Goal: Task Accomplishment & Management: Manage account settings

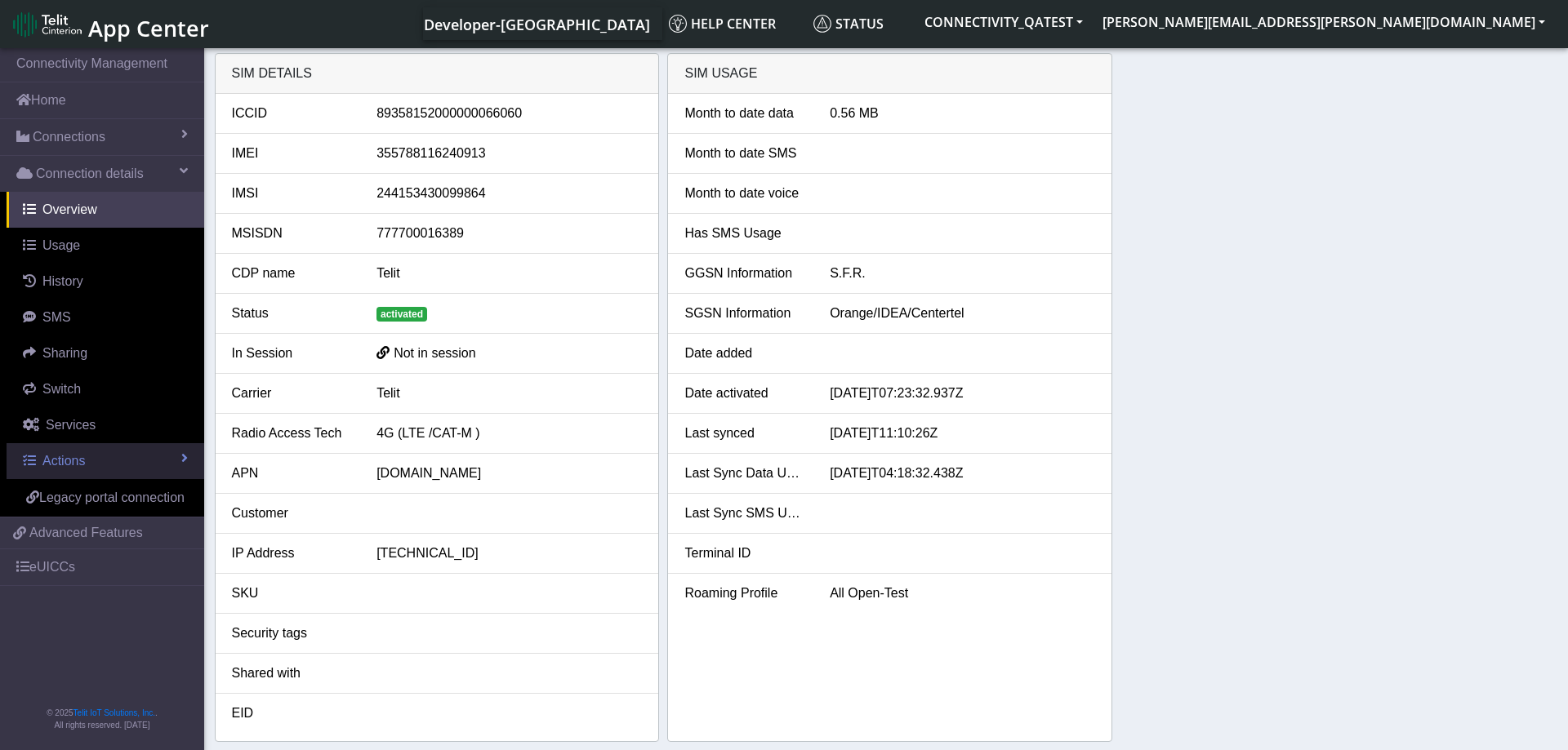
click at [152, 465] on link "Actions" at bounding box center [105, 461] width 198 height 36
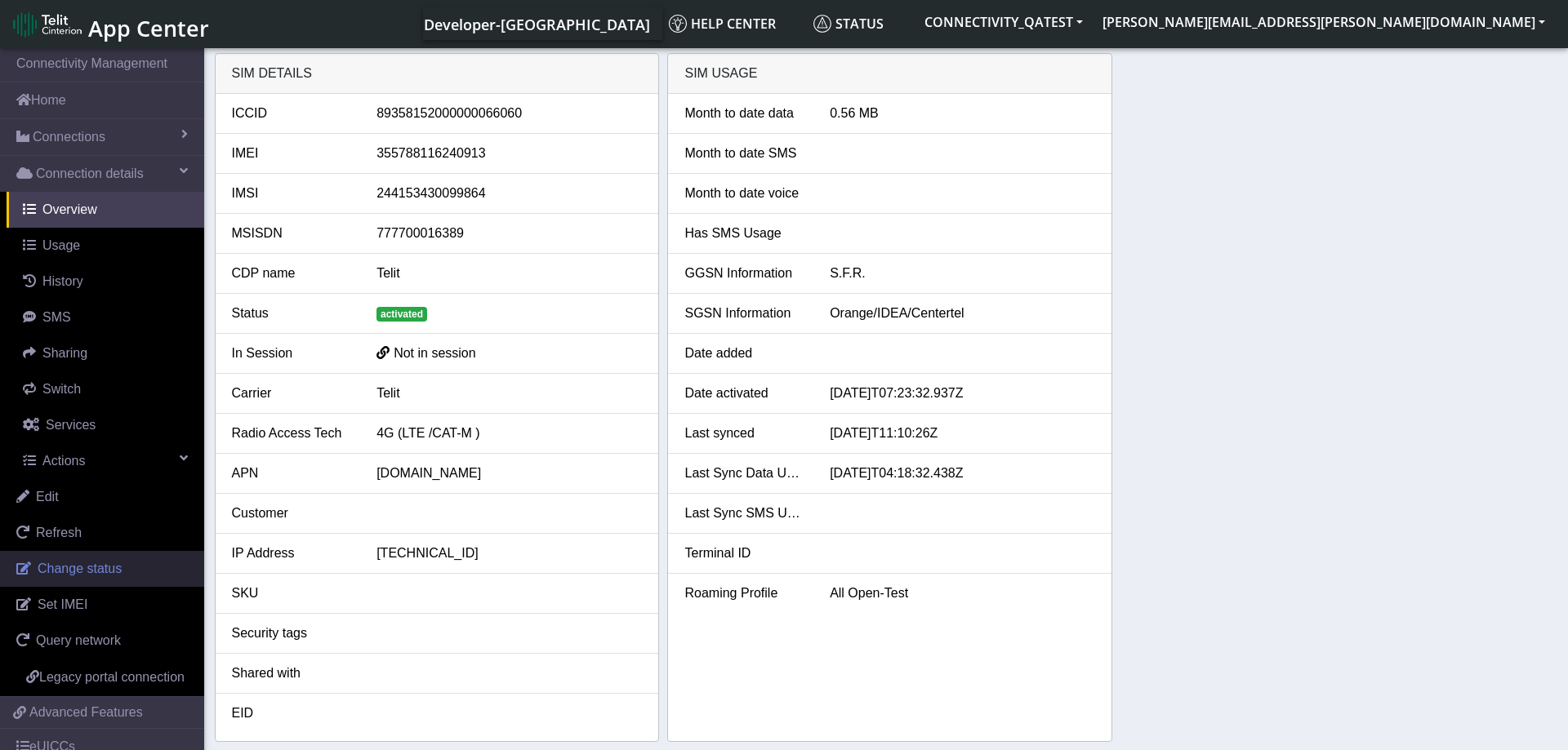
click at [95, 569] on span "Change status" at bounding box center [79, 568] width 84 height 14
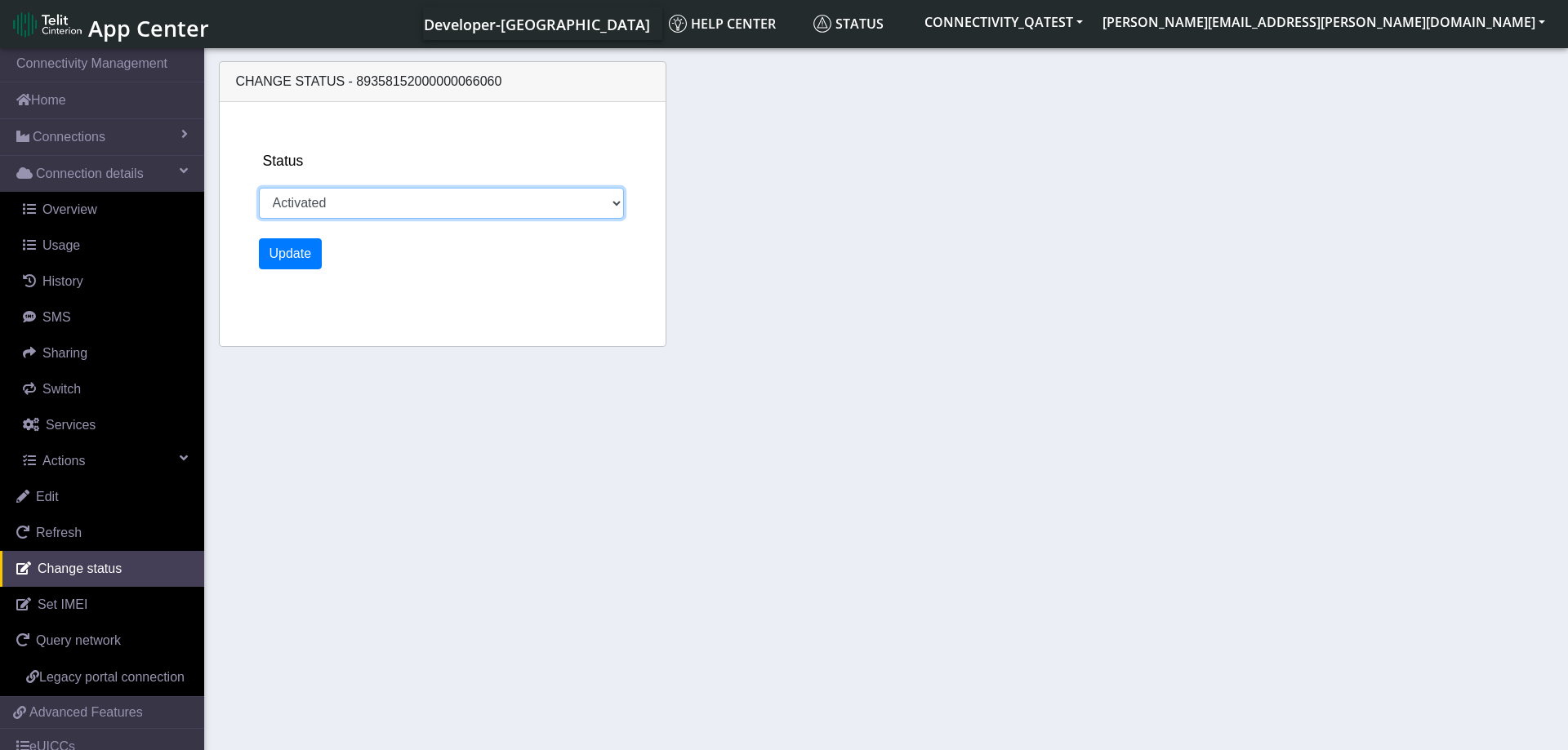
click at [259, 188] on select "Activated Deactivated Blocked" at bounding box center [442, 203] width 366 height 31
select select "blocked"
click option "Blocked" at bounding box center [0, 0] width 0 height 0
click at [297, 250] on button "Update" at bounding box center [291, 254] width 63 height 31
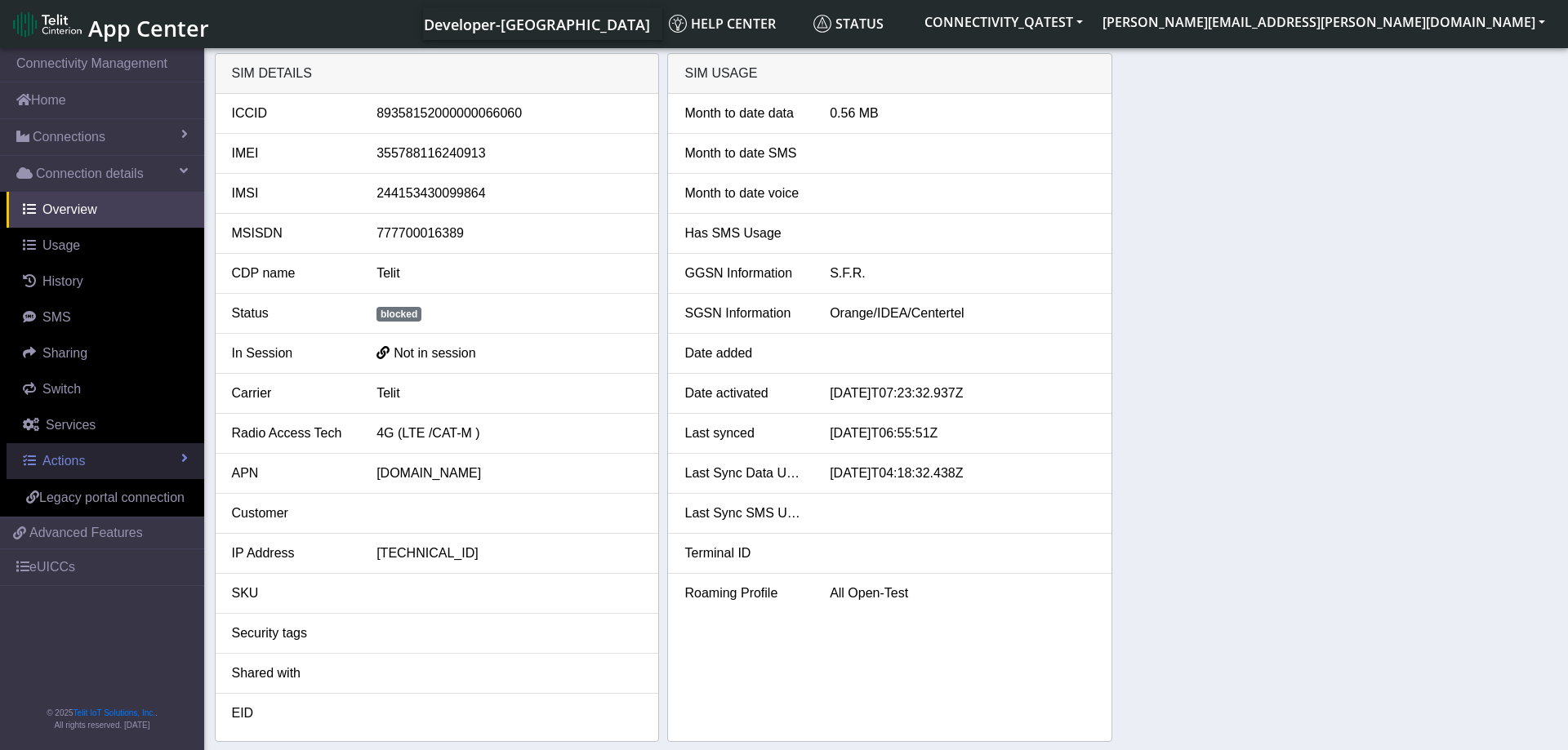
click at [119, 455] on link "Actions" at bounding box center [105, 461] width 198 height 36
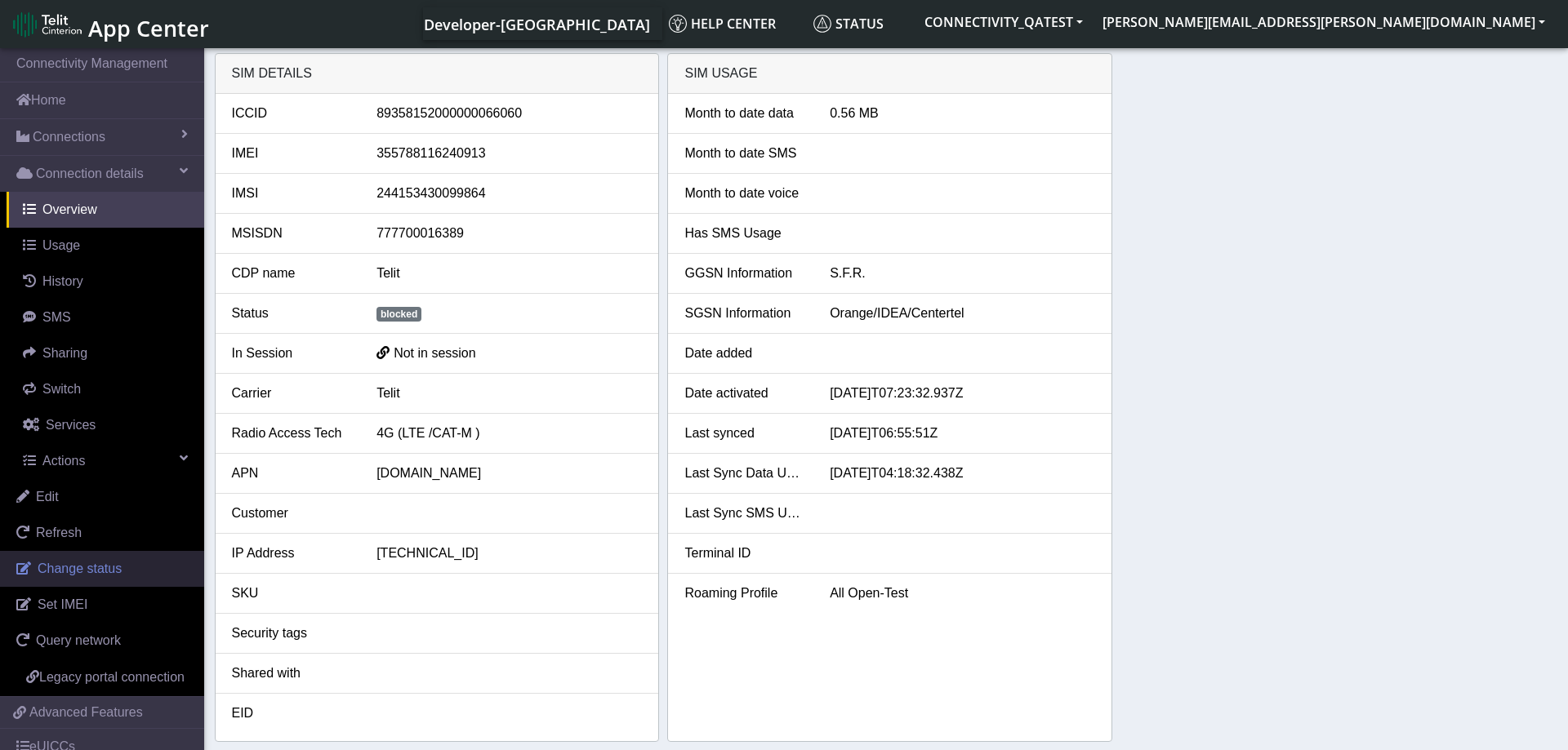
click at [94, 560] on link "Change status" at bounding box center [102, 569] width 204 height 36
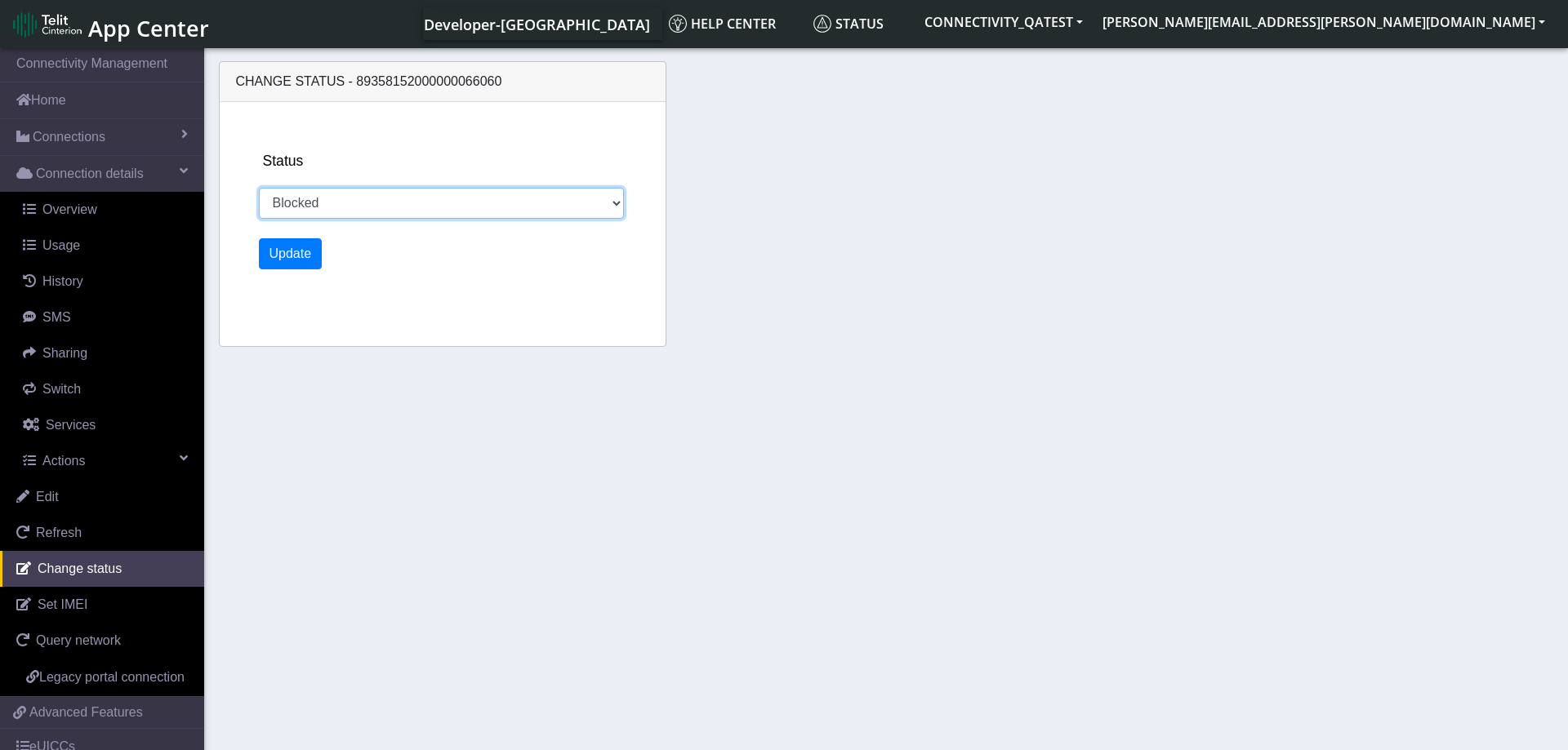
click at [259, 188] on select "Activated Deactivated Blocked" at bounding box center [442, 203] width 366 height 31
select select "activated"
click option "Activated" at bounding box center [0, 0] width 0 height 0
click at [299, 255] on button "Update" at bounding box center [291, 254] width 63 height 31
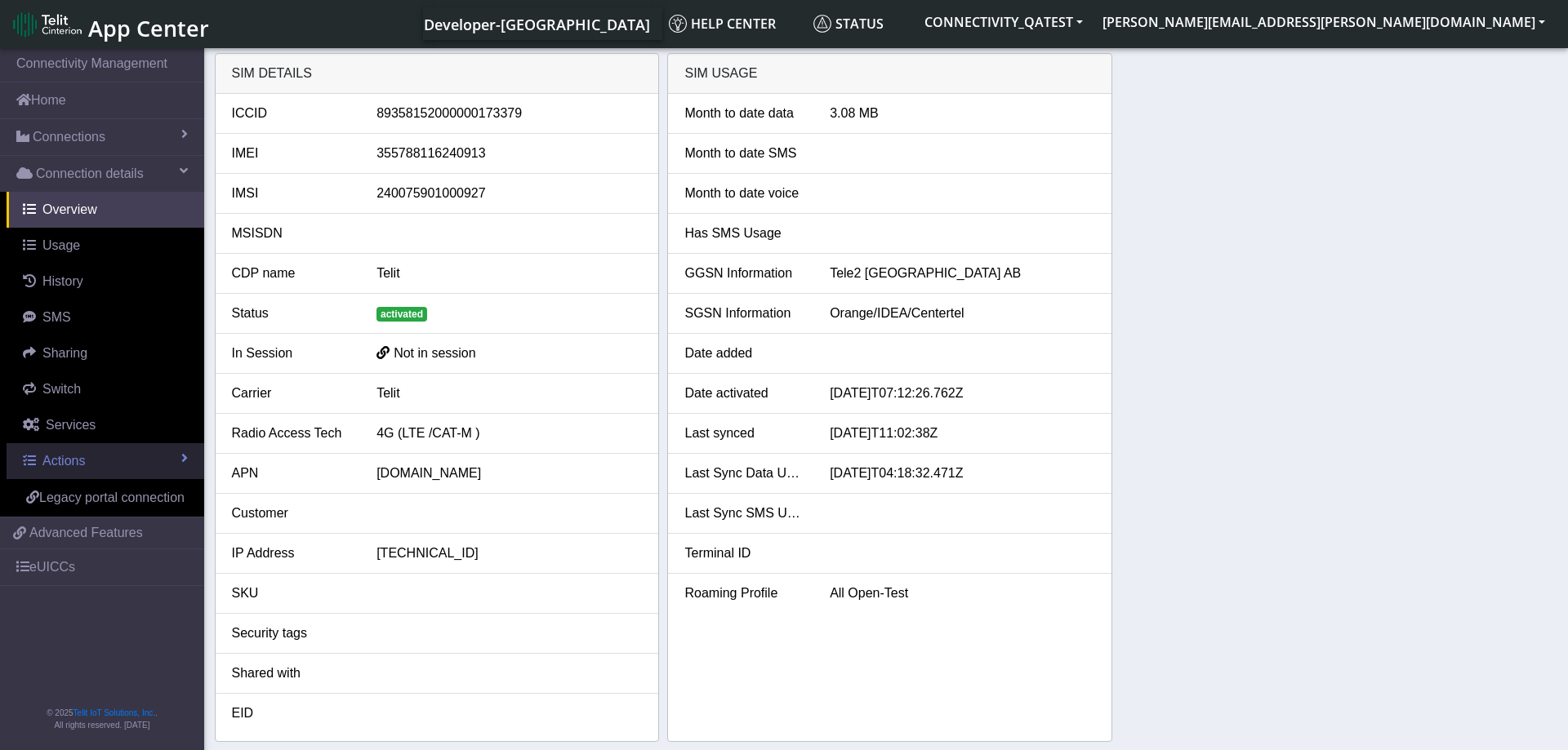
click at [142, 461] on link "Actions" at bounding box center [105, 461] width 198 height 36
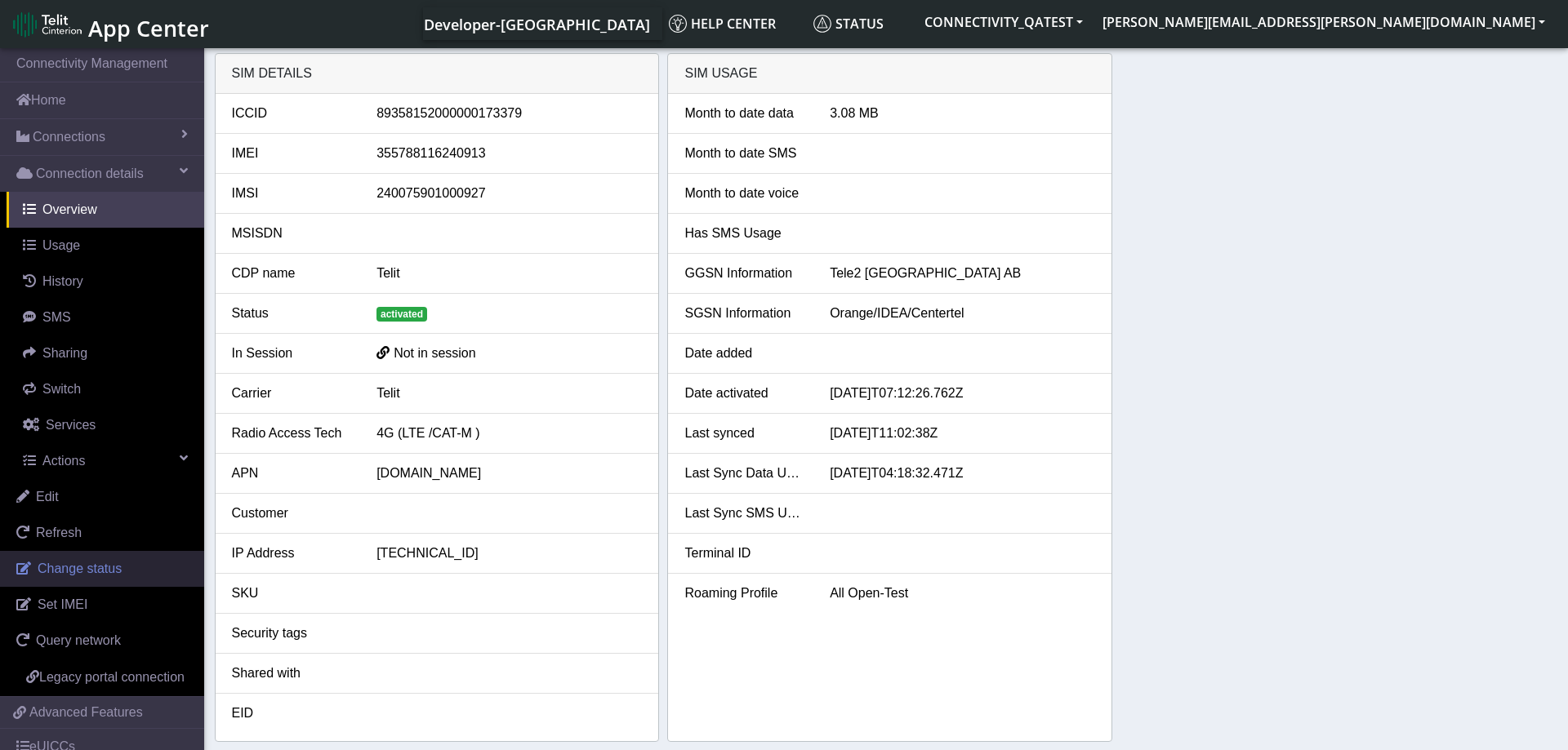
click at [102, 564] on span "Change status" at bounding box center [79, 568] width 84 height 14
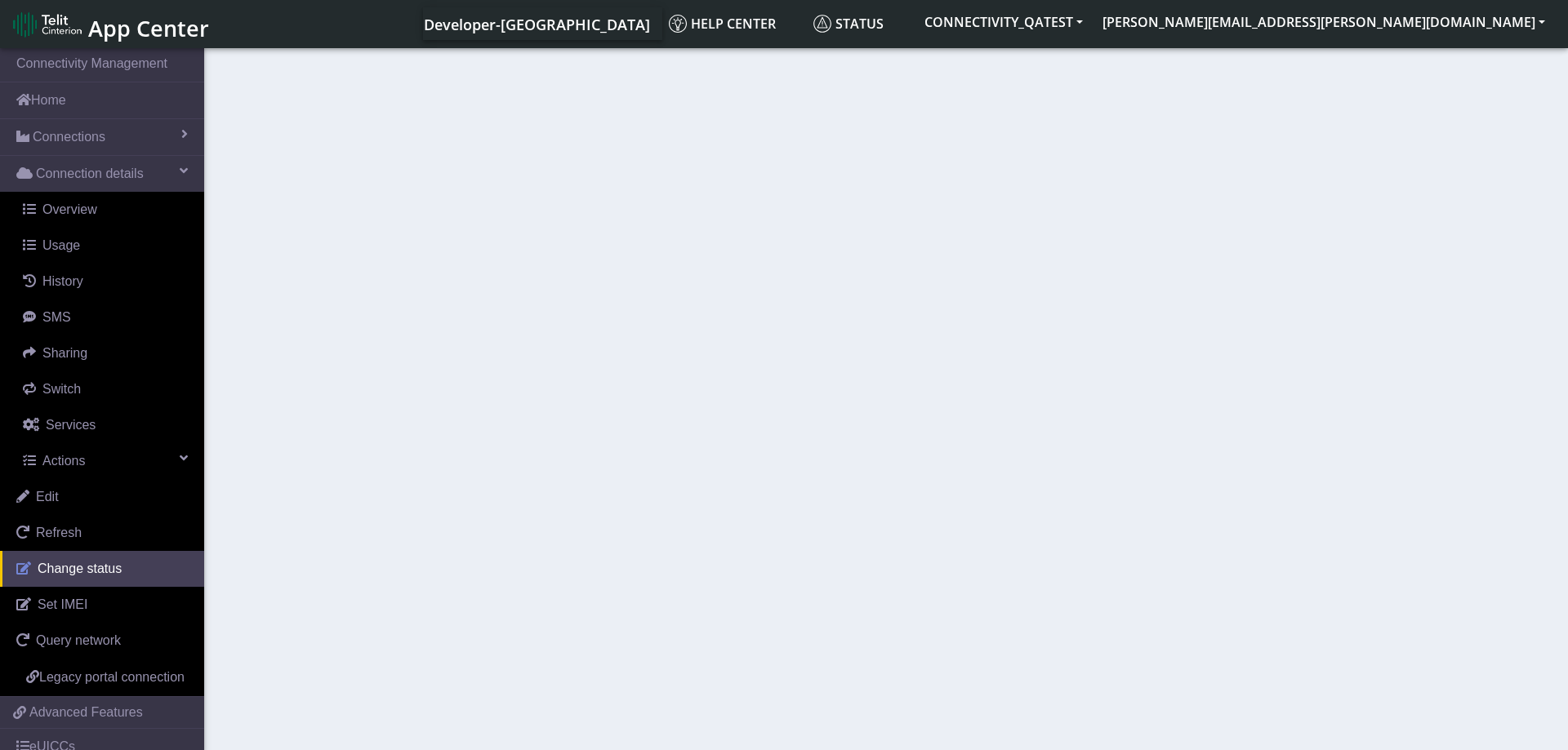
select select "activated"
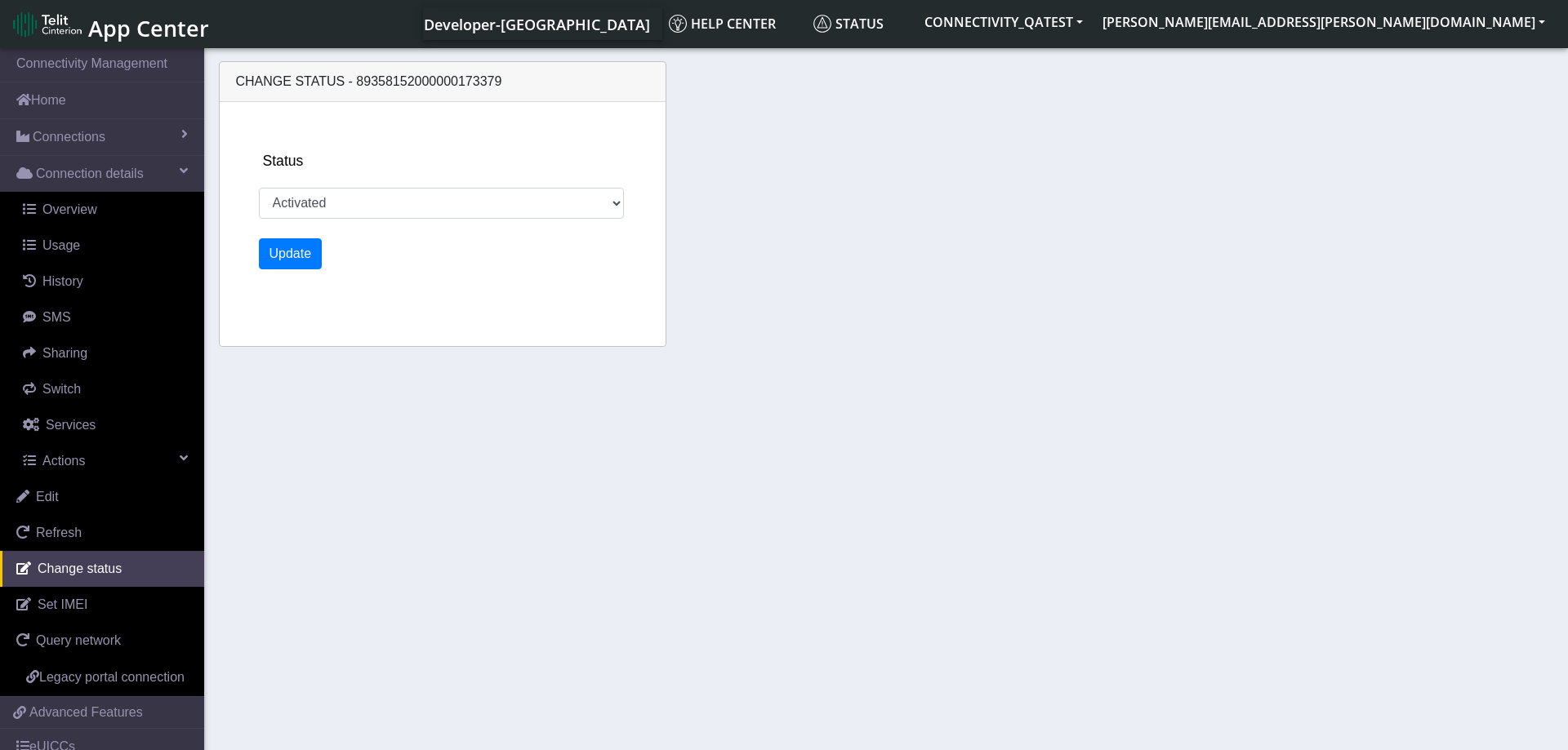
click at [997, 370] on section "Connectivity Management Home Connections List Map Connection details Overview U…" at bounding box center [784, 400] width 1568 height 711
click at [115, 144] on link "Connections" at bounding box center [102, 138] width 204 height 36
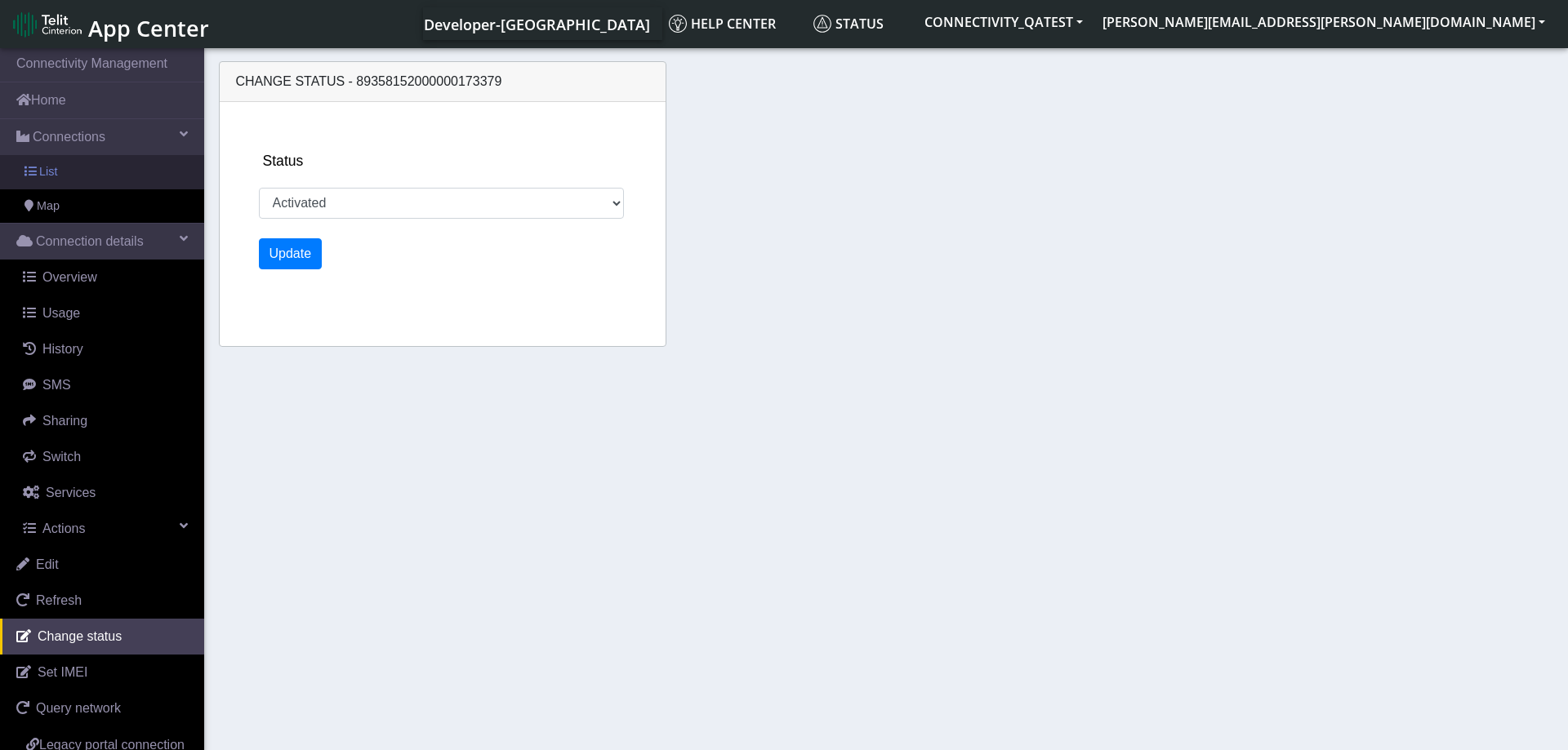
click at [75, 177] on link "List" at bounding box center [102, 172] width 204 height 34
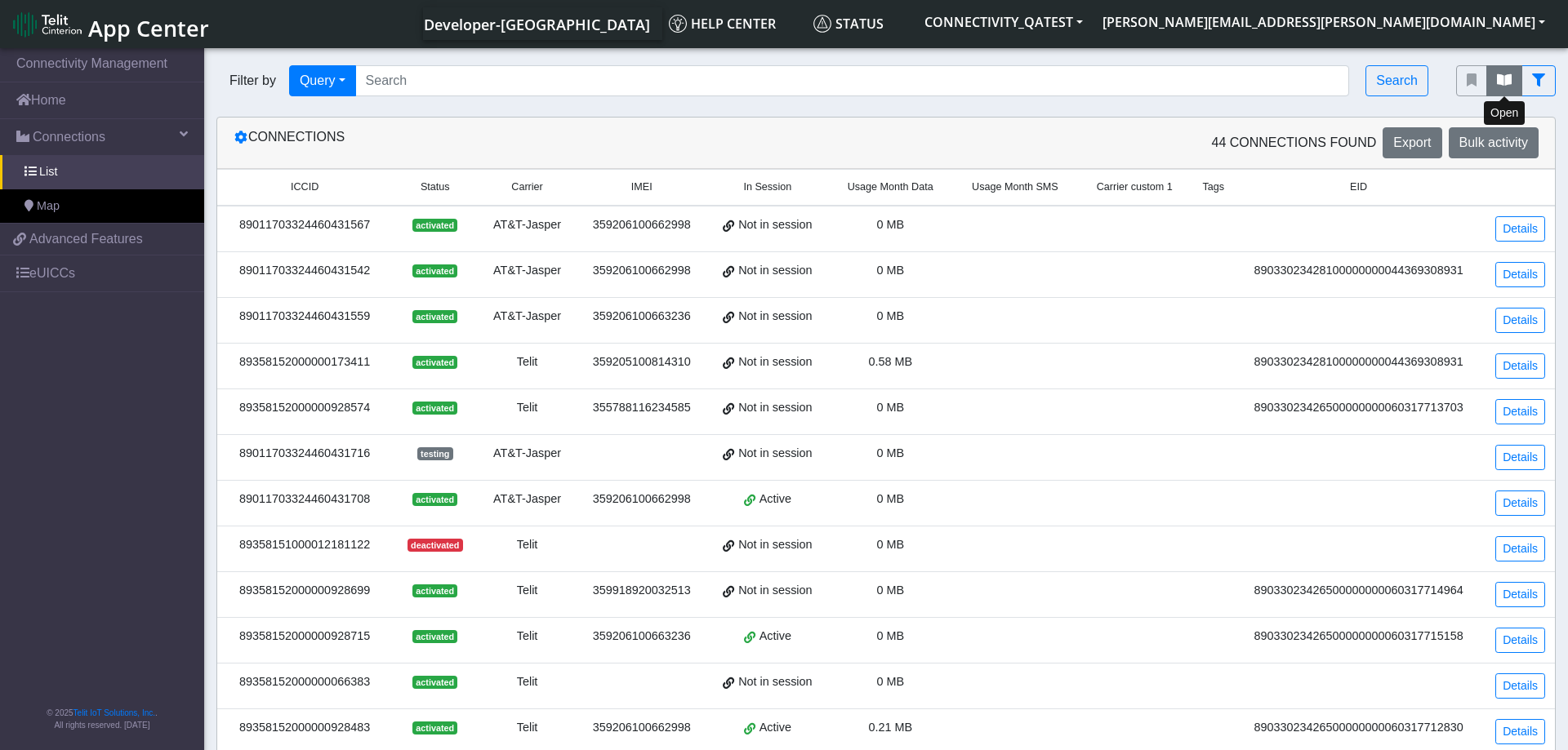
click at [1495, 79] on button "fitlers menu" at bounding box center [1505, 81] width 36 height 31
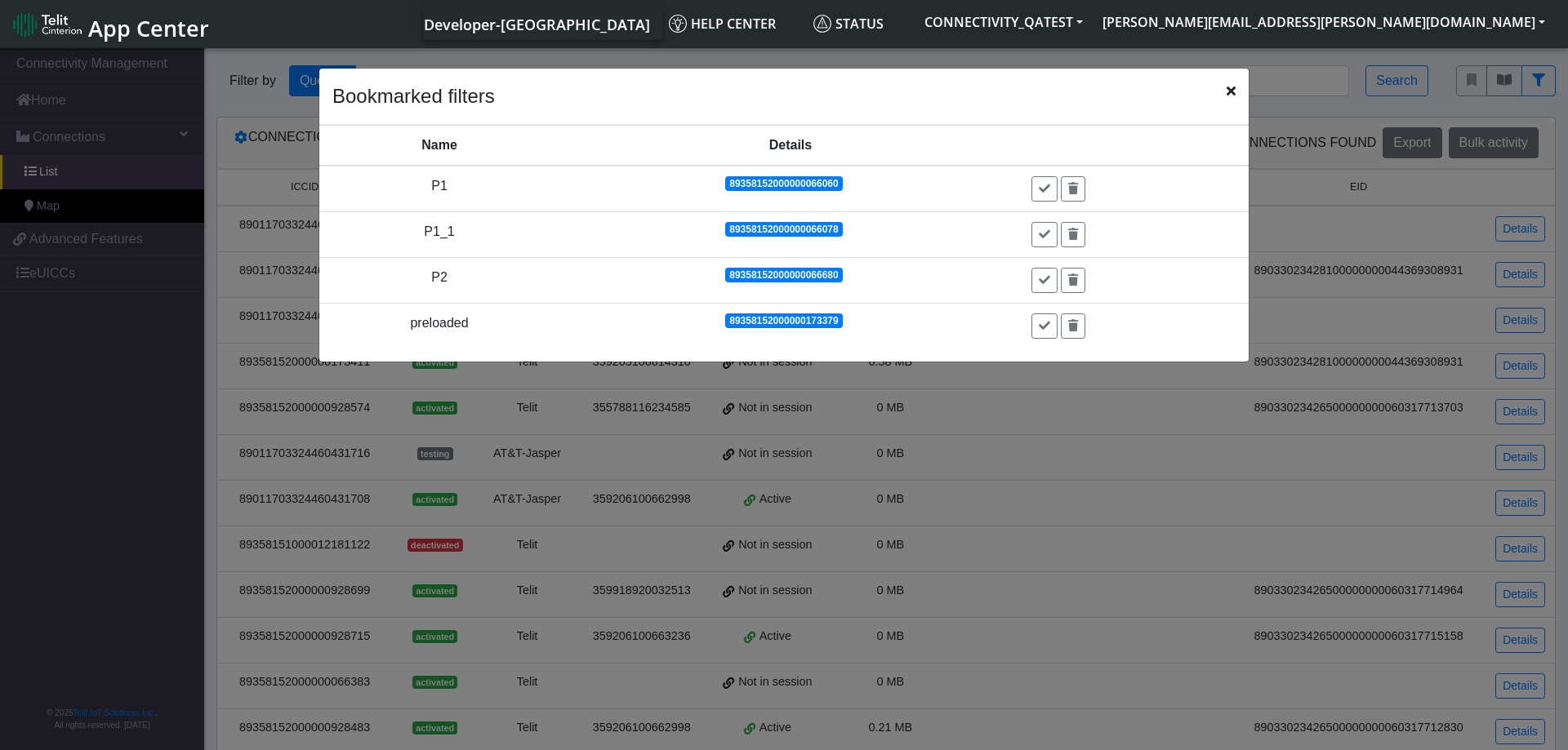
click at [1228, 86] on icon "Close" at bounding box center [1231, 91] width 9 height 13
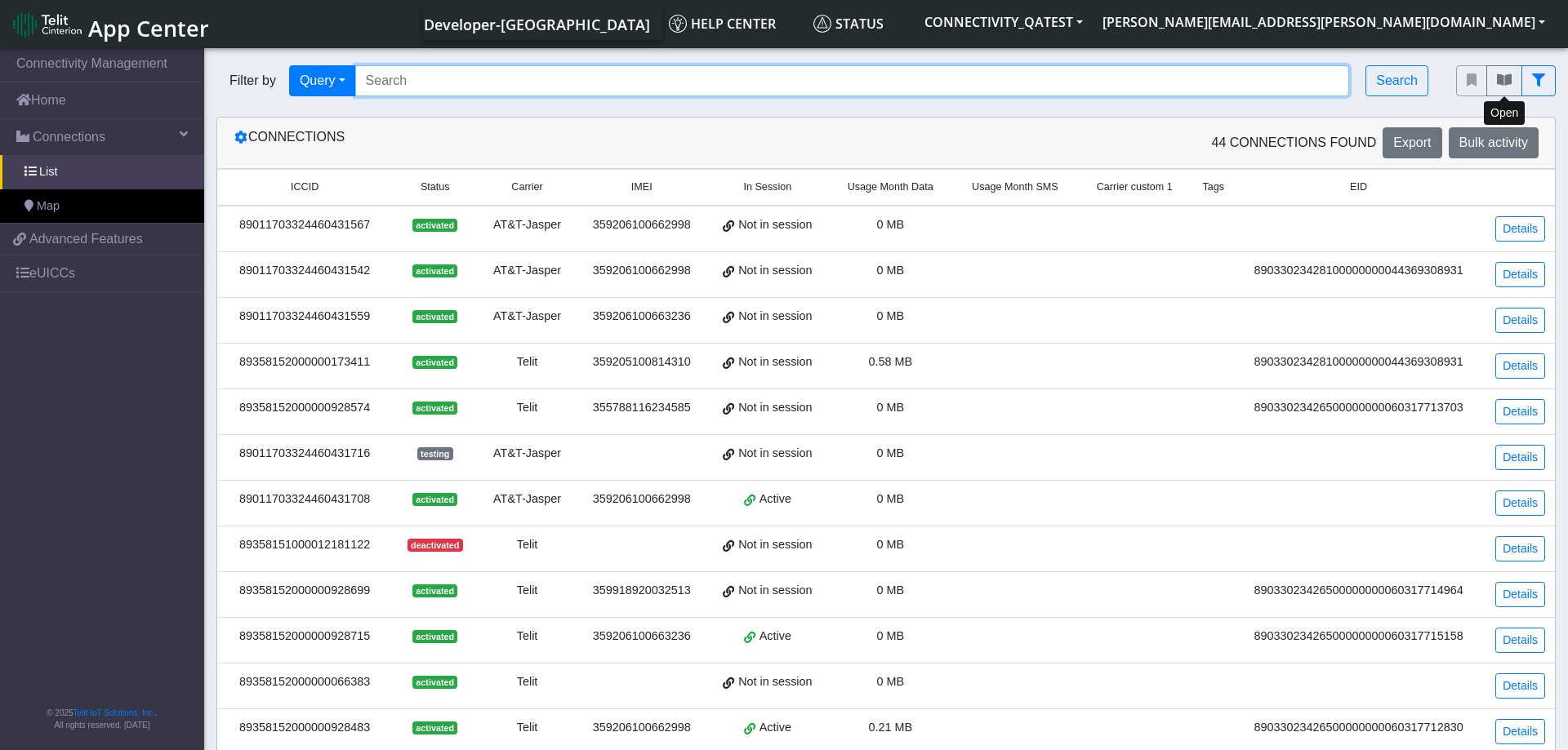
click at [858, 86] on input "Search..." at bounding box center [852, 81] width 994 height 31
paste input "89358152000000929200"
type input "89358152000000929200"
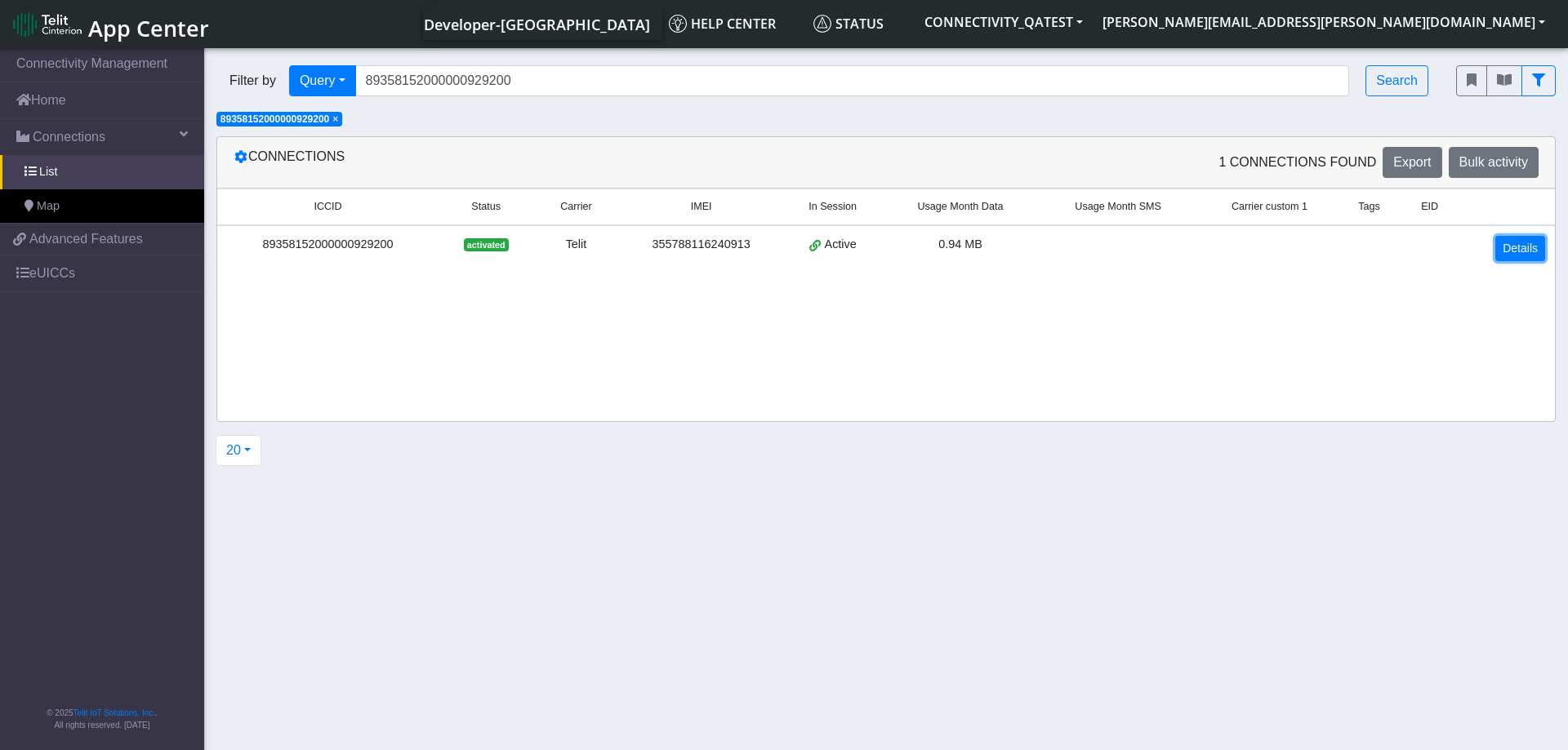
click at [1511, 247] on link "Details" at bounding box center [1519, 248] width 50 height 25
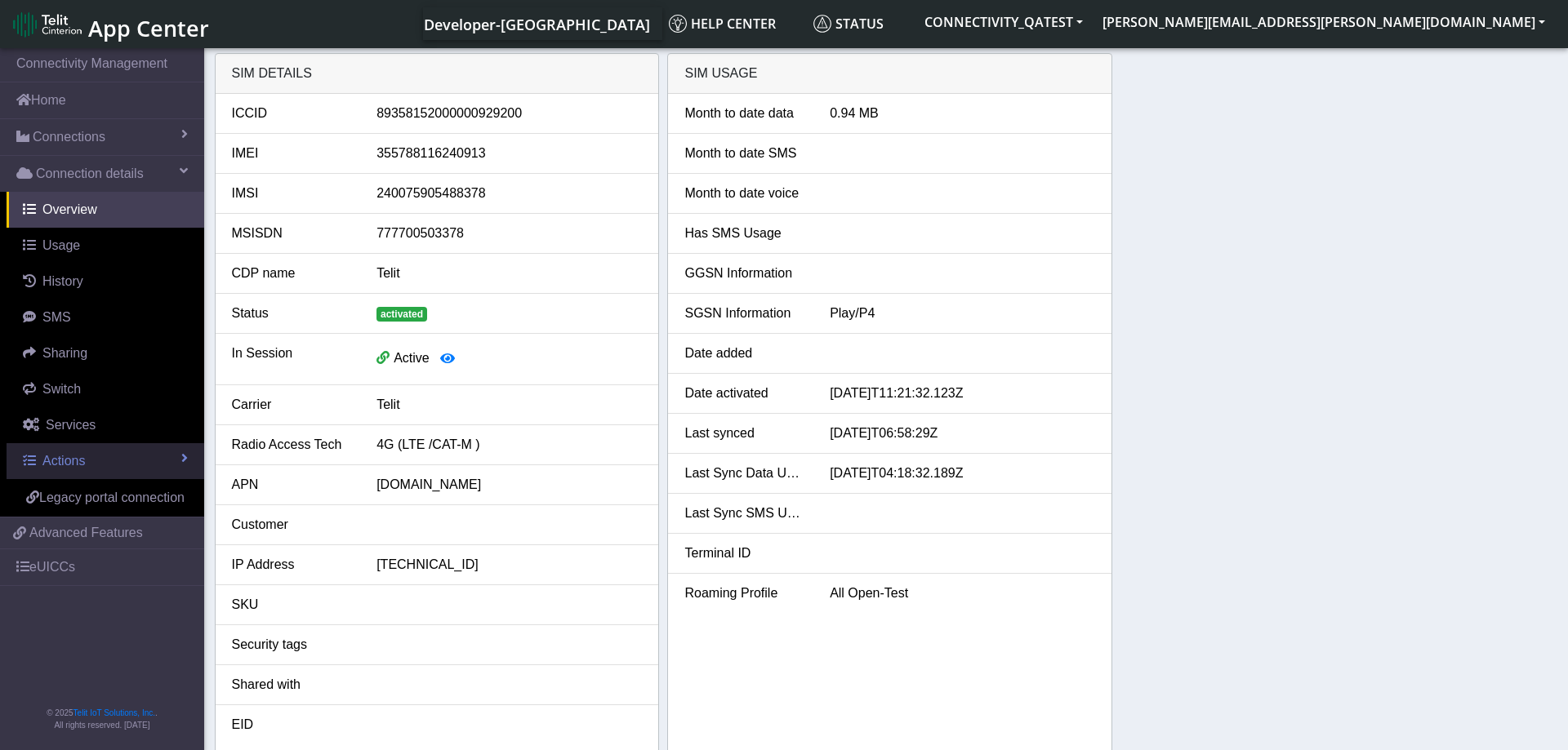
click at [143, 461] on link "Actions" at bounding box center [105, 461] width 198 height 36
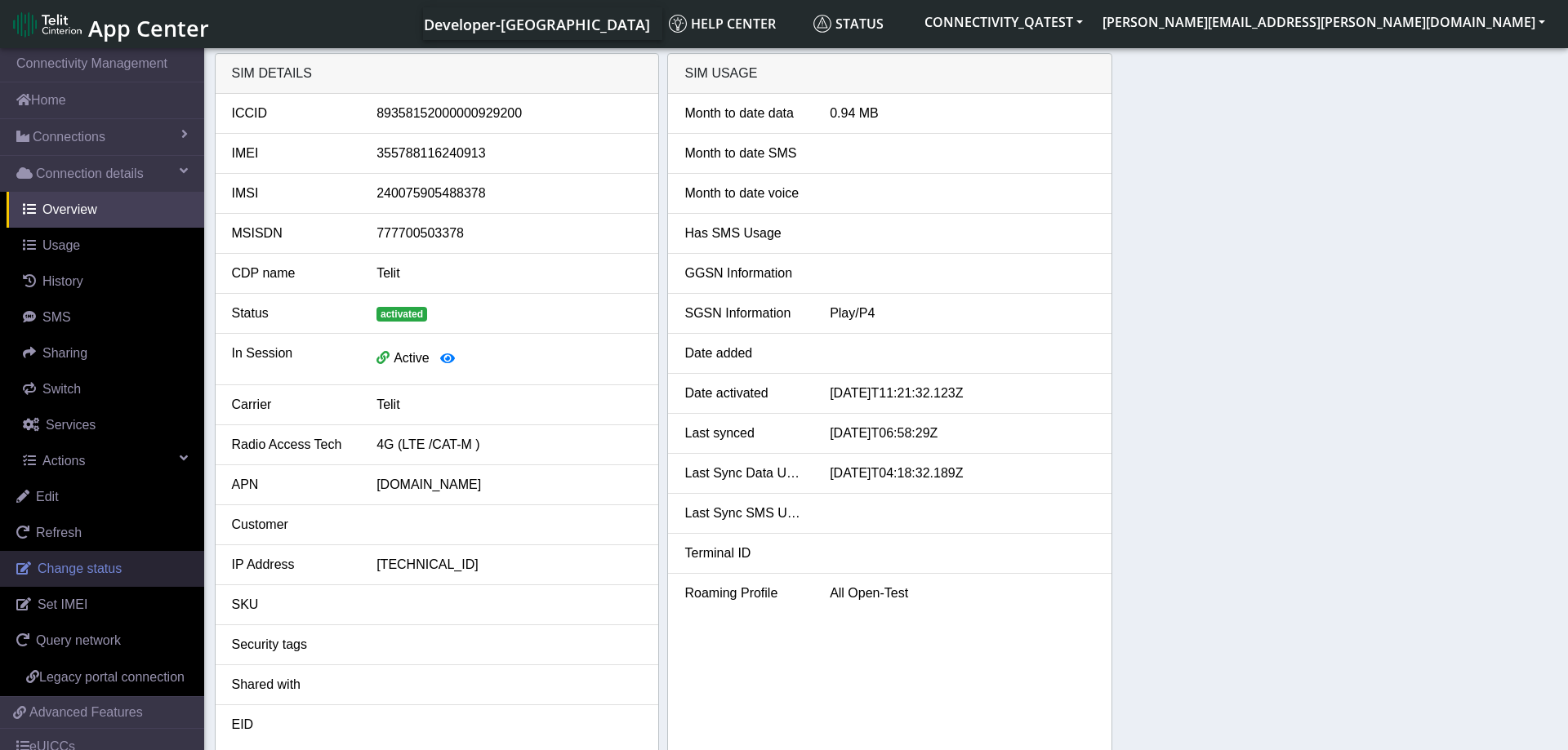
click at [102, 564] on span "Change status" at bounding box center [79, 568] width 84 height 14
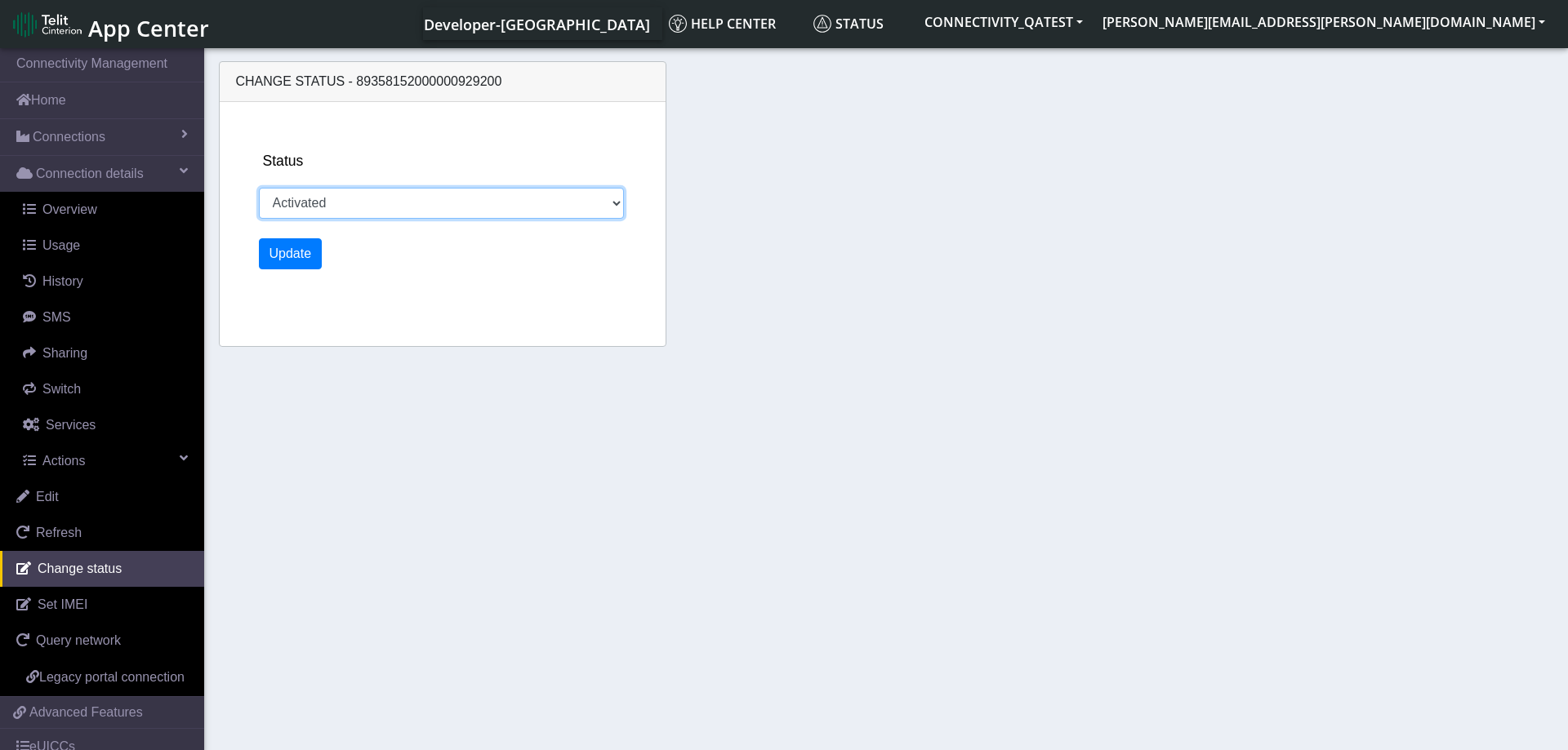
click at [259, 188] on select "Activated Deactivated Blocked" at bounding box center [442, 203] width 366 height 31
select select "blocked"
click option "Blocked" at bounding box center [0, 0] width 0 height 0
click at [292, 264] on button "Update" at bounding box center [291, 254] width 63 height 31
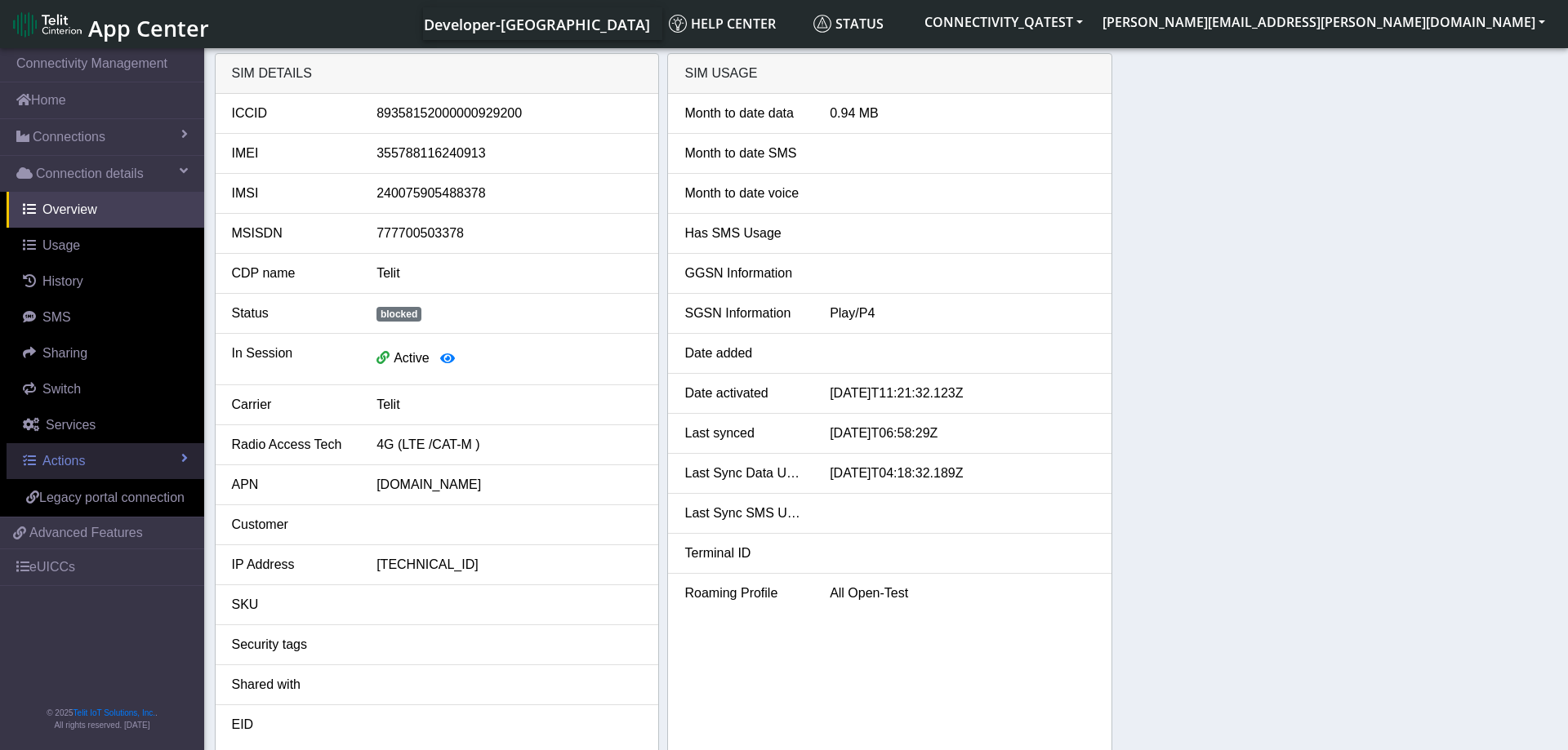
click at [119, 452] on link "Actions" at bounding box center [105, 461] width 198 height 36
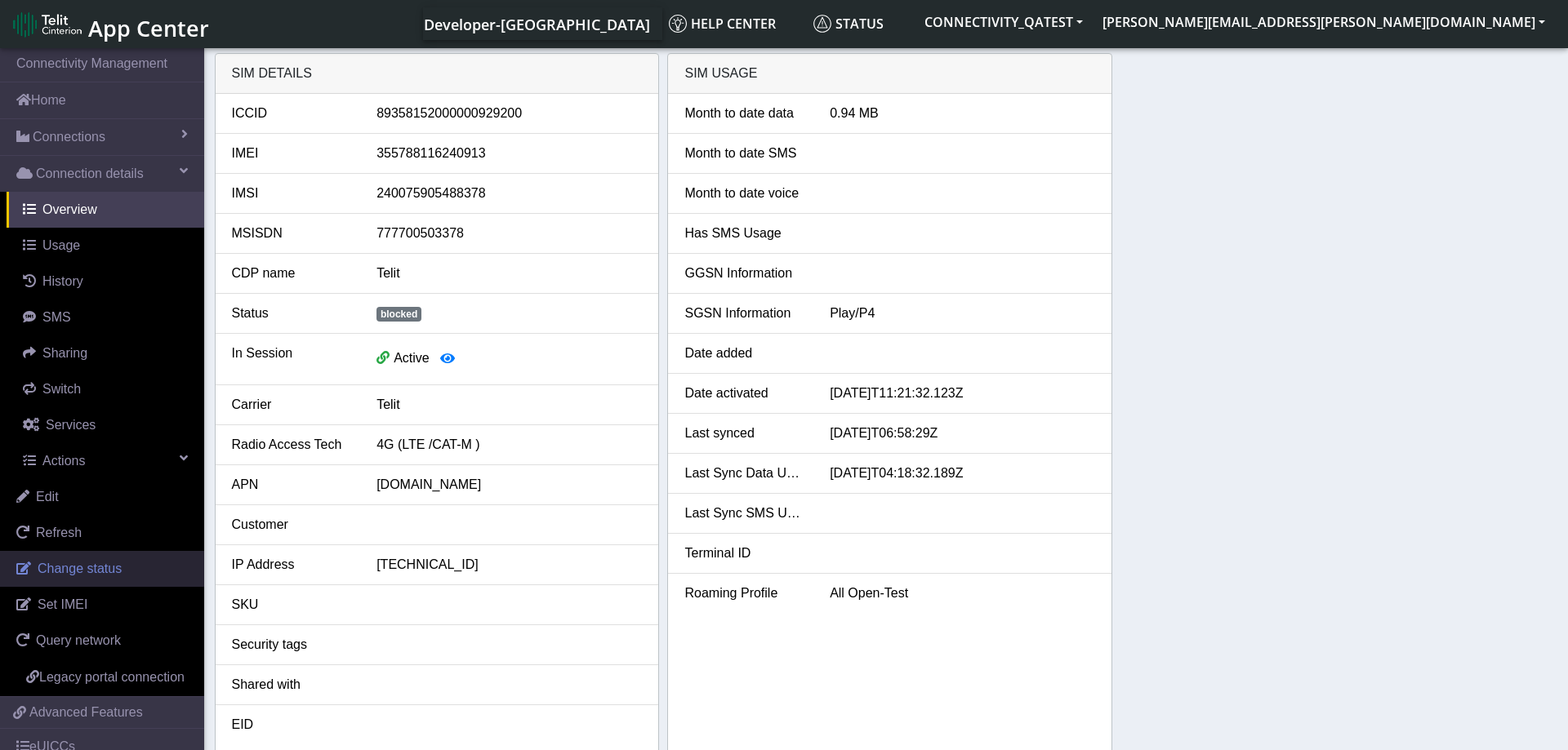
click at [96, 559] on link "Change status" at bounding box center [102, 569] width 204 height 36
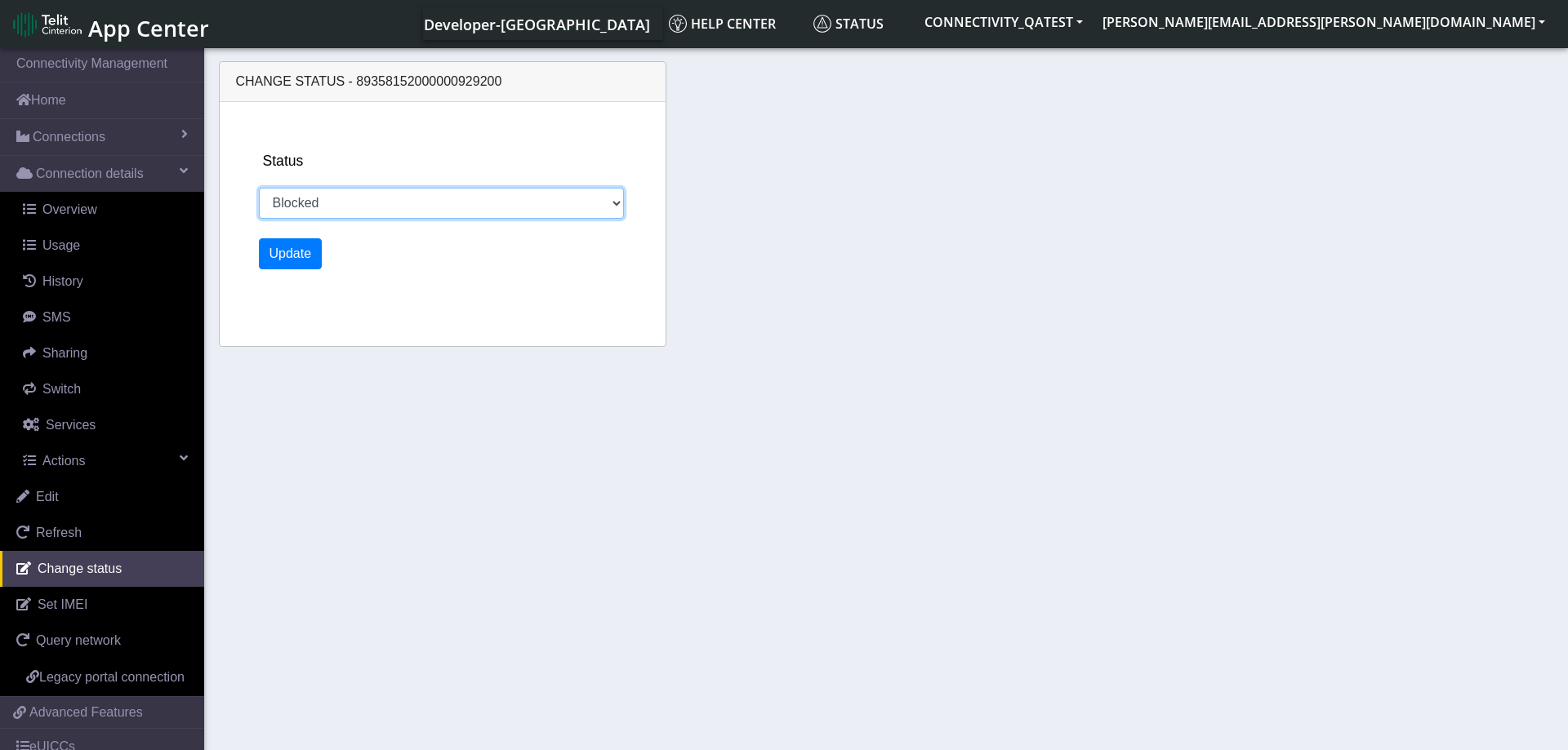
click at [259, 188] on select "Activated Deactivated Blocked" at bounding box center [442, 203] width 366 height 31
select select "activated"
click option "Activated" at bounding box center [0, 0] width 0 height 0
click at [292, 264] on button "Update" at bounding box center [291, 254] width 63 height 31
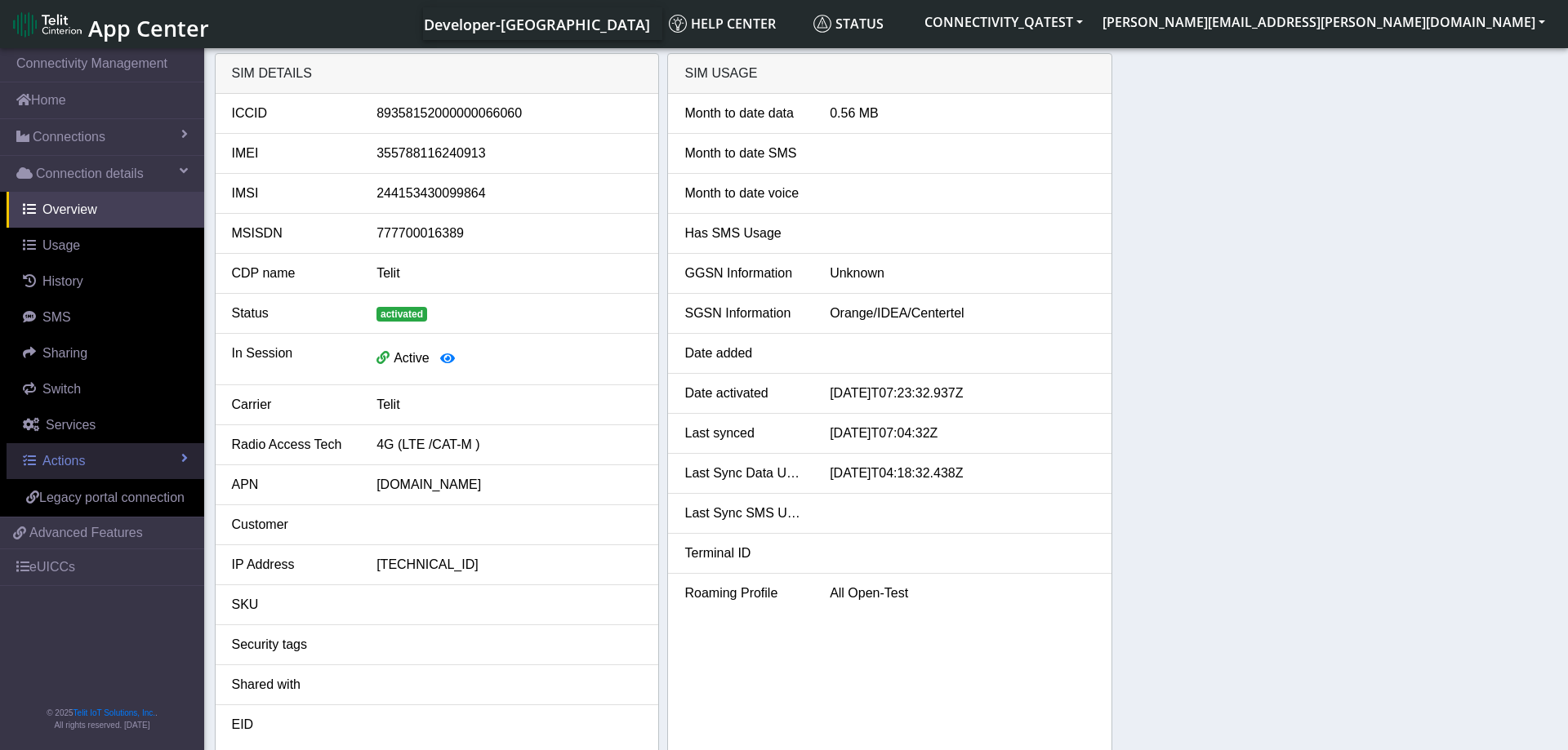
click at [136, 450] on link "Actions" at bounding box center [105, 461] width 198 height 36
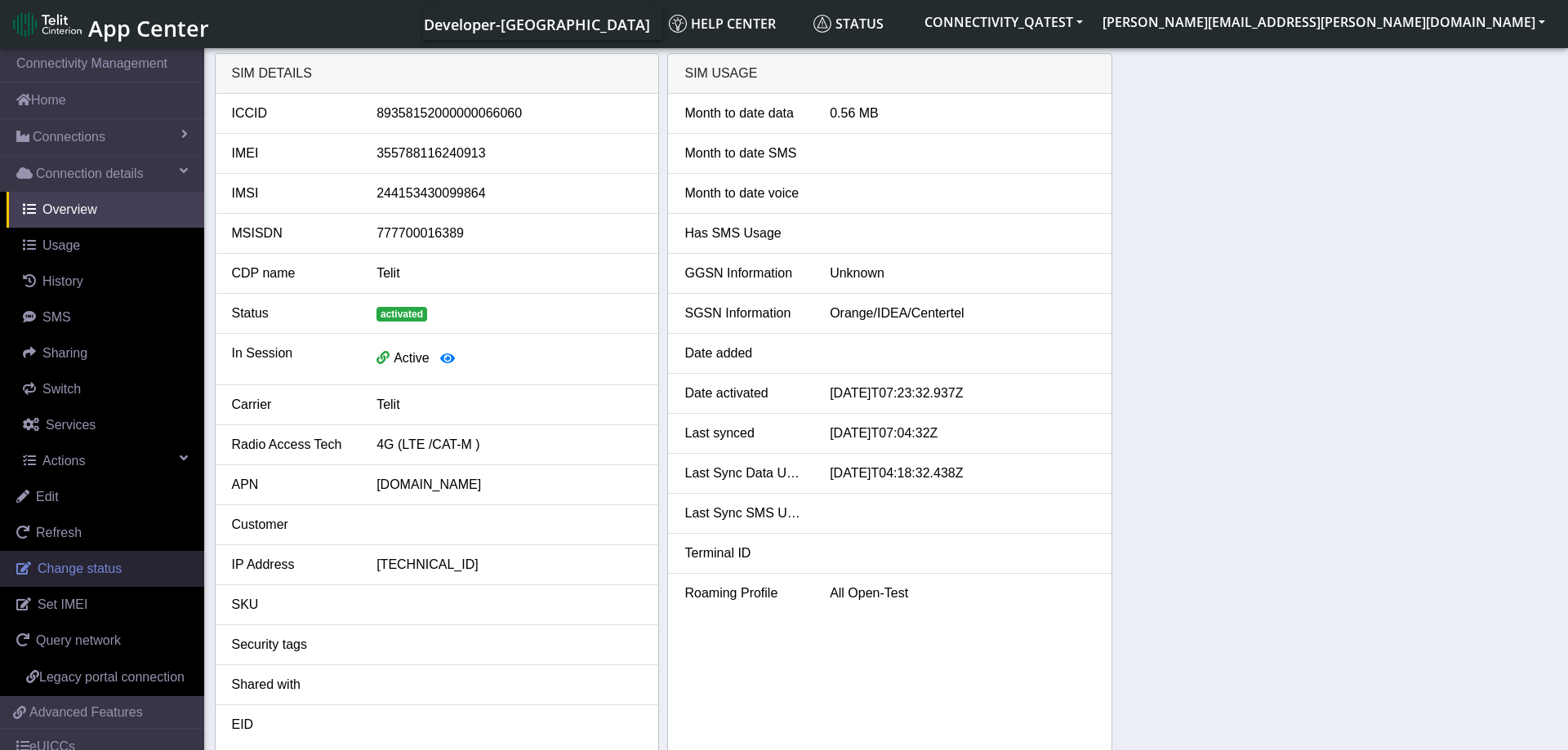
click at [88, 575] on span "Change status" at bounding box center [79, 568] width 84 height 14
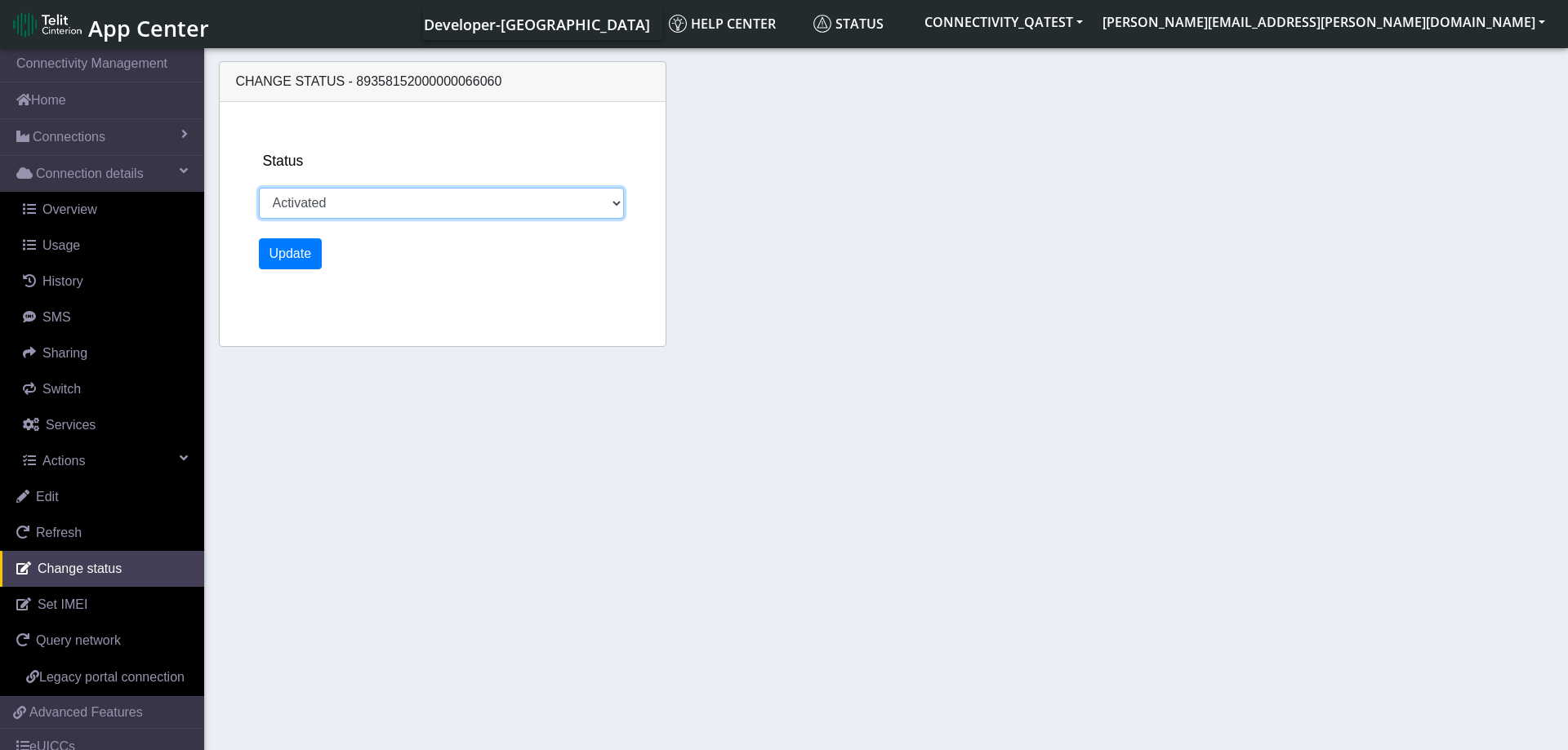
click at [259, 188] on select "Activated Deactivated Blocked" at bounding box center [442, 203] width 366 height 31
select select "blocked"
click option "Blocked" at bounding box center [0, 0] width 0 height 0
click at [294, 248] on button "Update" at bounding box center [291, 254] width 63 height 31
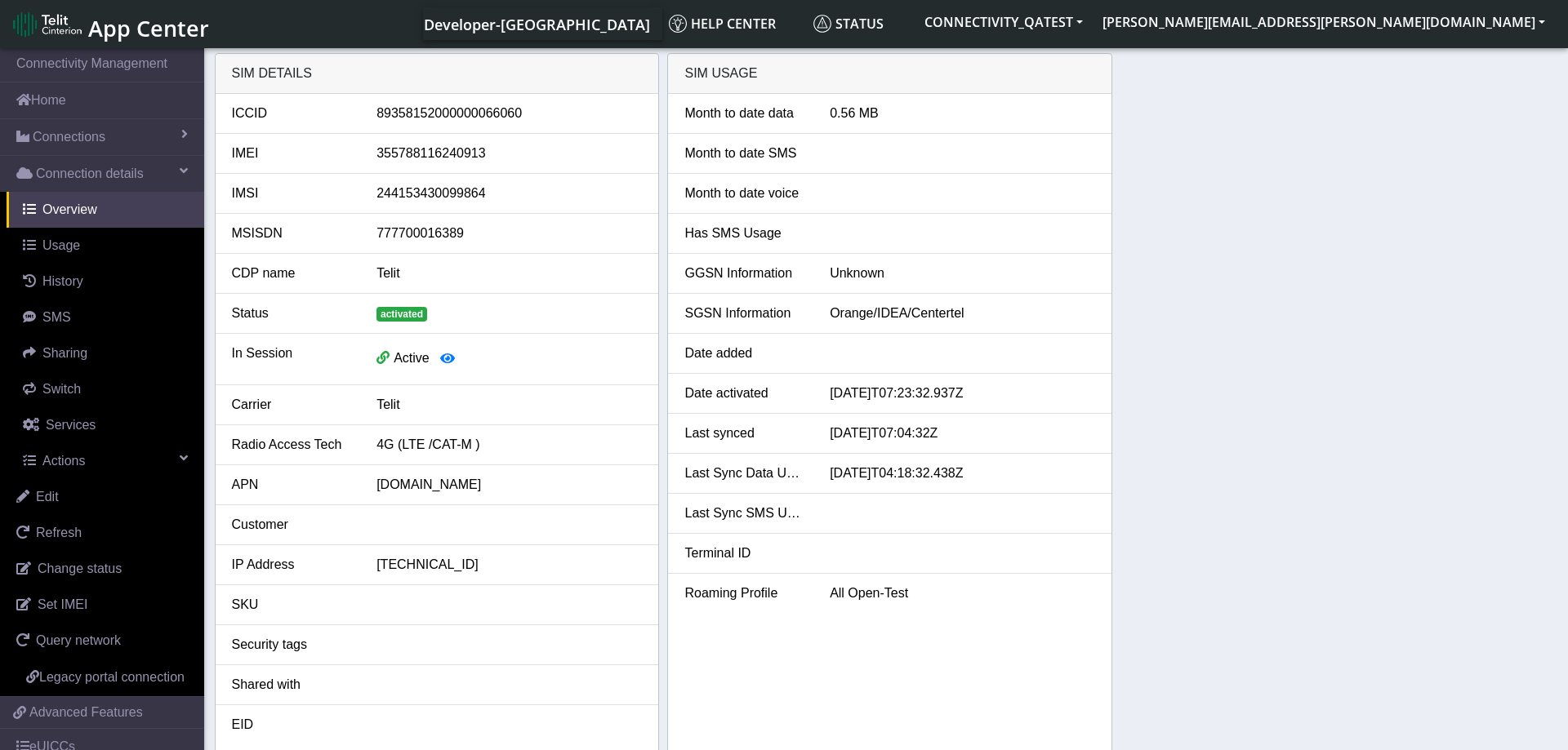
click at [1247, 510] on div "SIM details ICCID 89358152000000066060 IMEI 355788116240913 IMSI 24415343009986…" at bounding box center [886, 403] width 1343 height 700
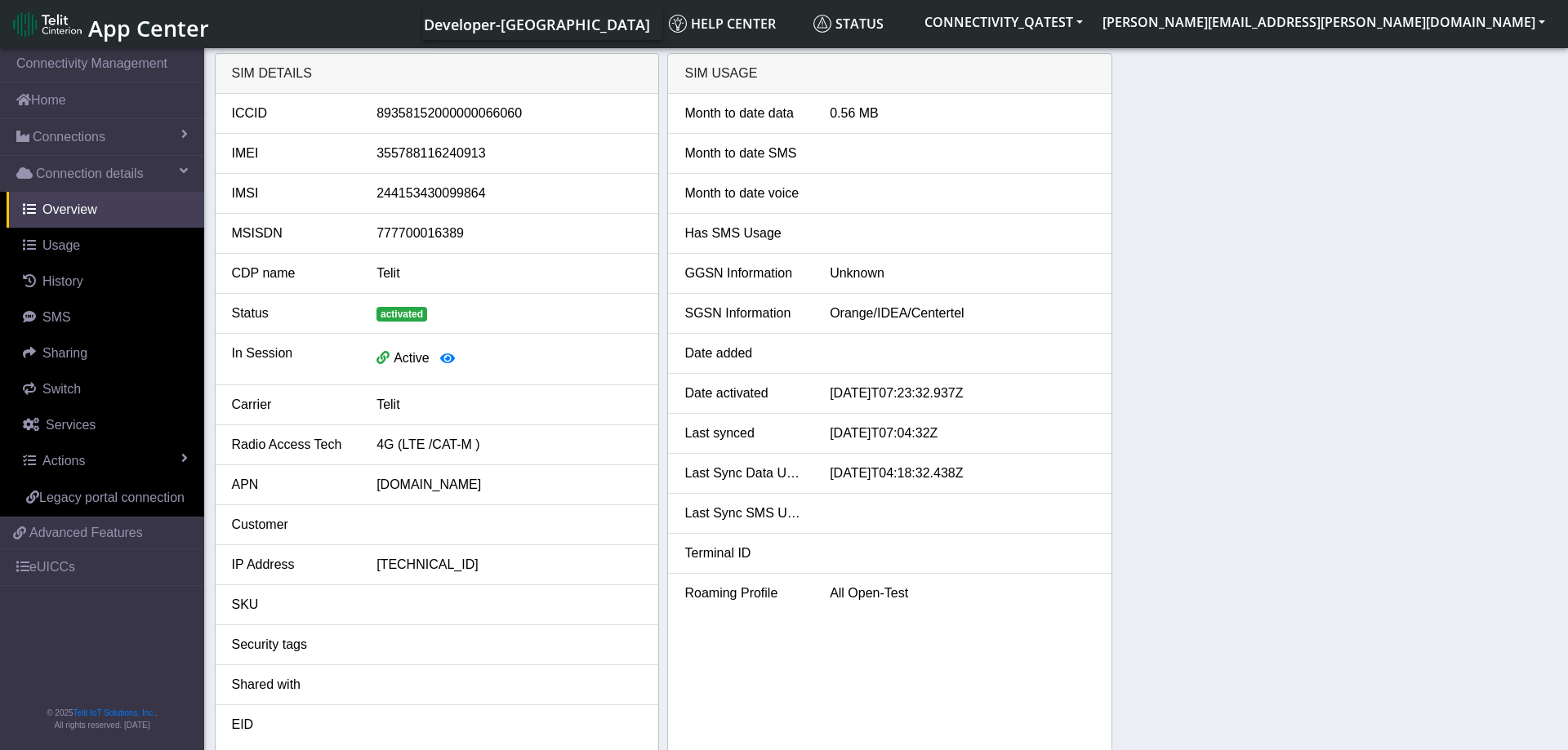
click at [1289, 394] on div "SIM details ICCID [TECHNICAL_ID] IMEI [TECHNICAL_ID] IMSI 244153430099864 MSISD…" at bounding box center [886, 403] width 1343 height 700
click at [92, 465] on link "Actions" at bounding box center [105, 461] width 198 height 36
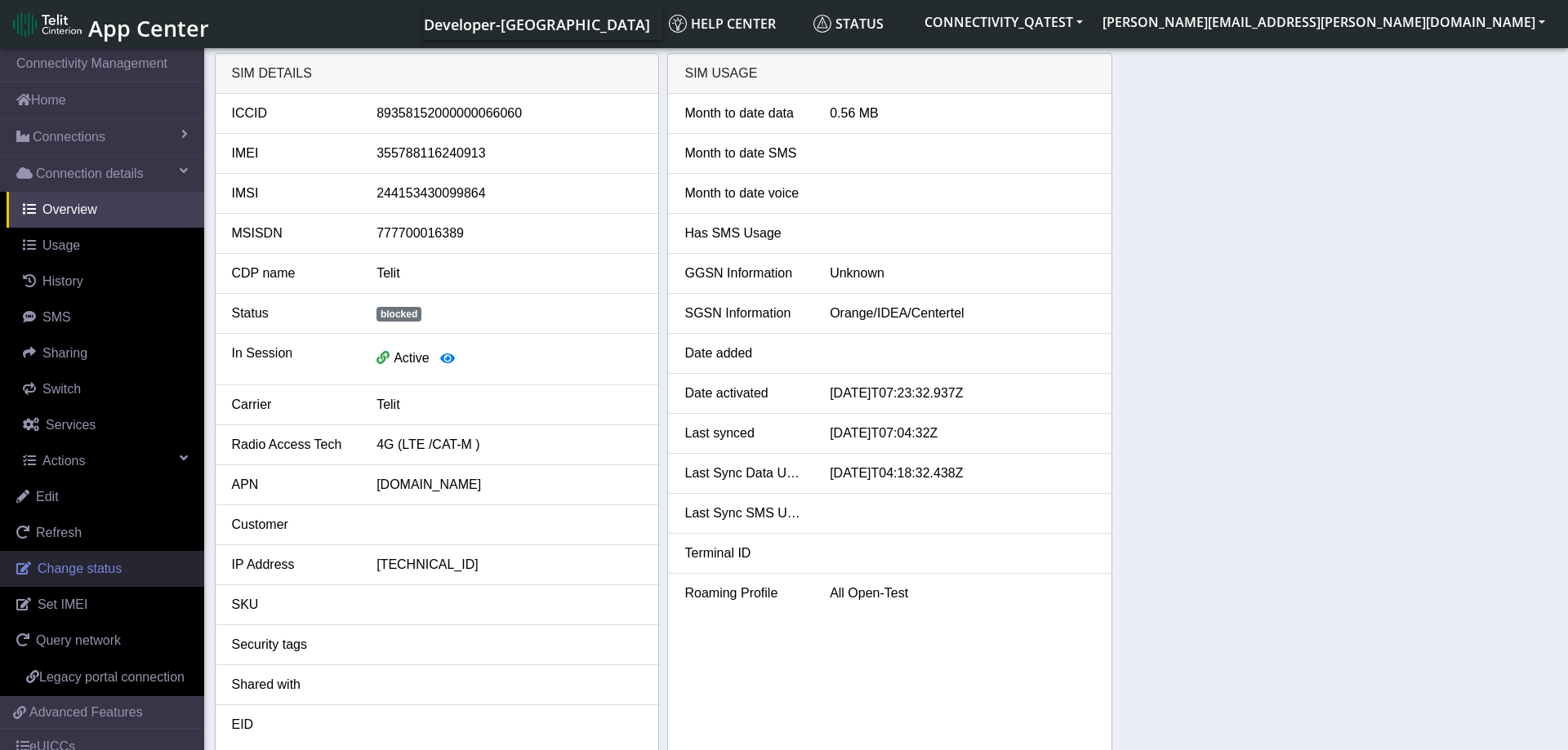
click at [106, 568] on span "Change status" at bounding box center [79, 568] width 84 height 14
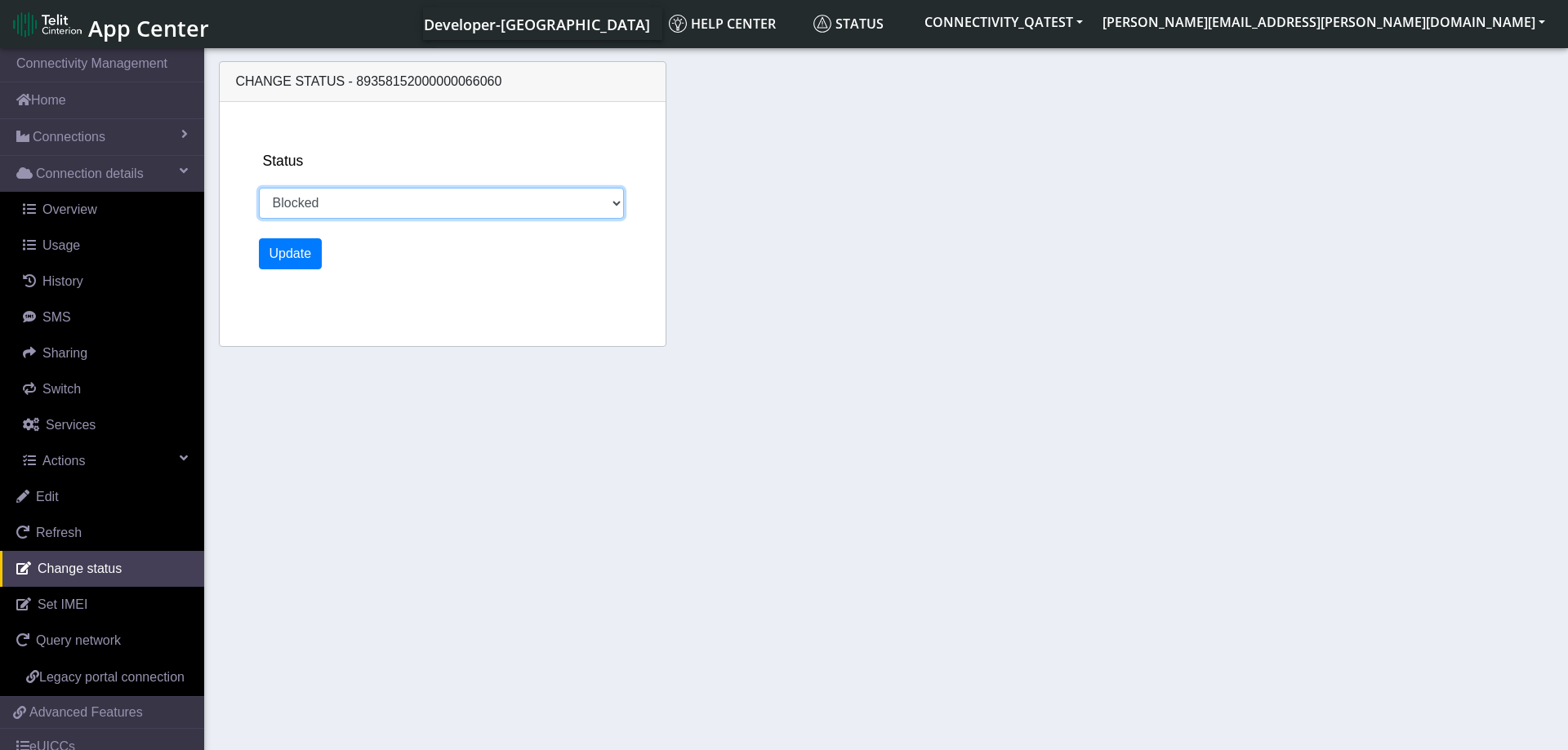
click at [259, 188] on select "Activated Deactivated Blocked" at bounding box center [442, 203] width 366 height 31
select select "activated"
click option "Activated" at bounding box center [0, 0] width 0 height 0
click at [283, 254] on button "Update" at bounding box center [291, 254] width 63 height 31
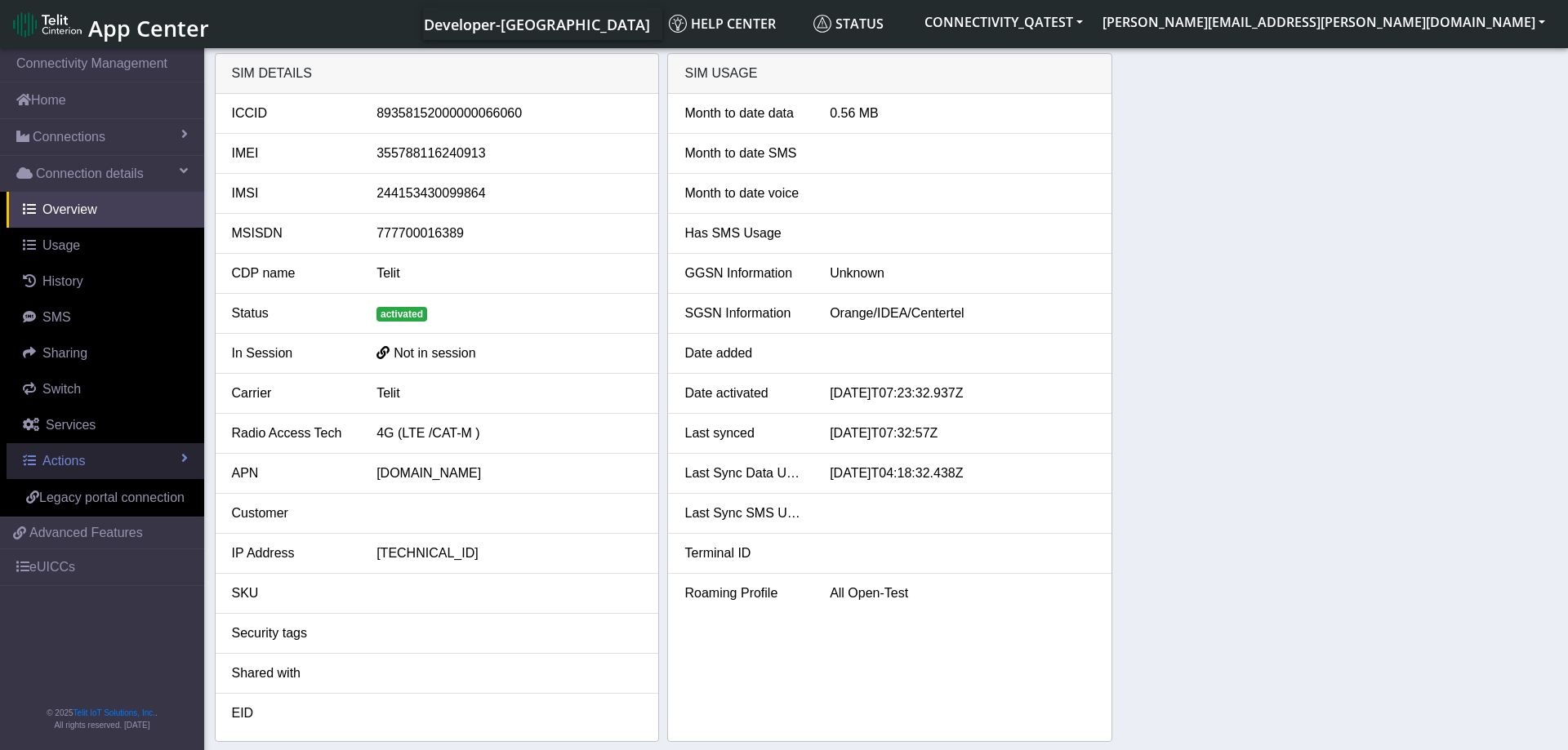
click at [86, 463] on link "Actions" at bounding box center [105, 461] width 198 height 36
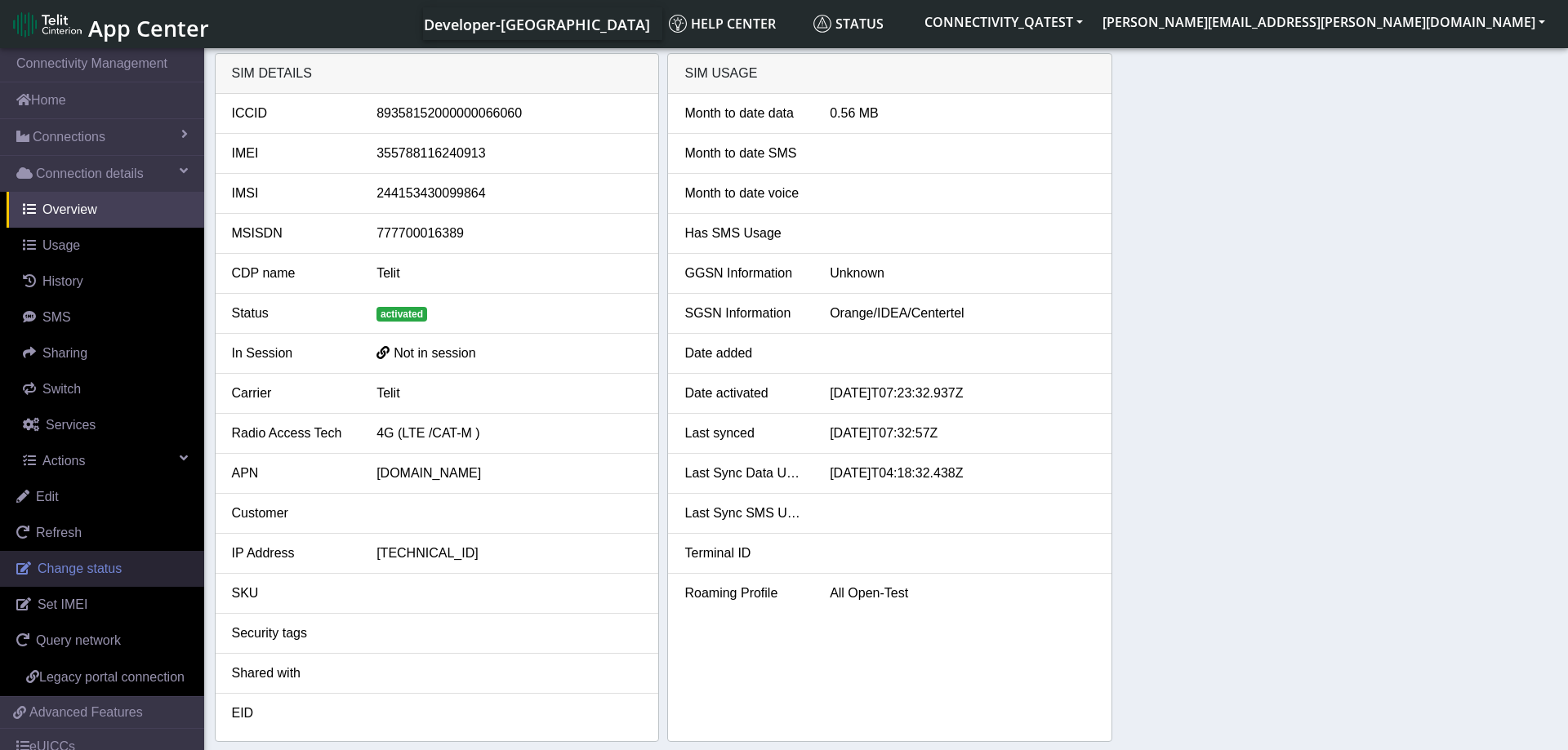
click at [86, 567] on span "Change status" at bounding box center [79, 568] width 84 height 14
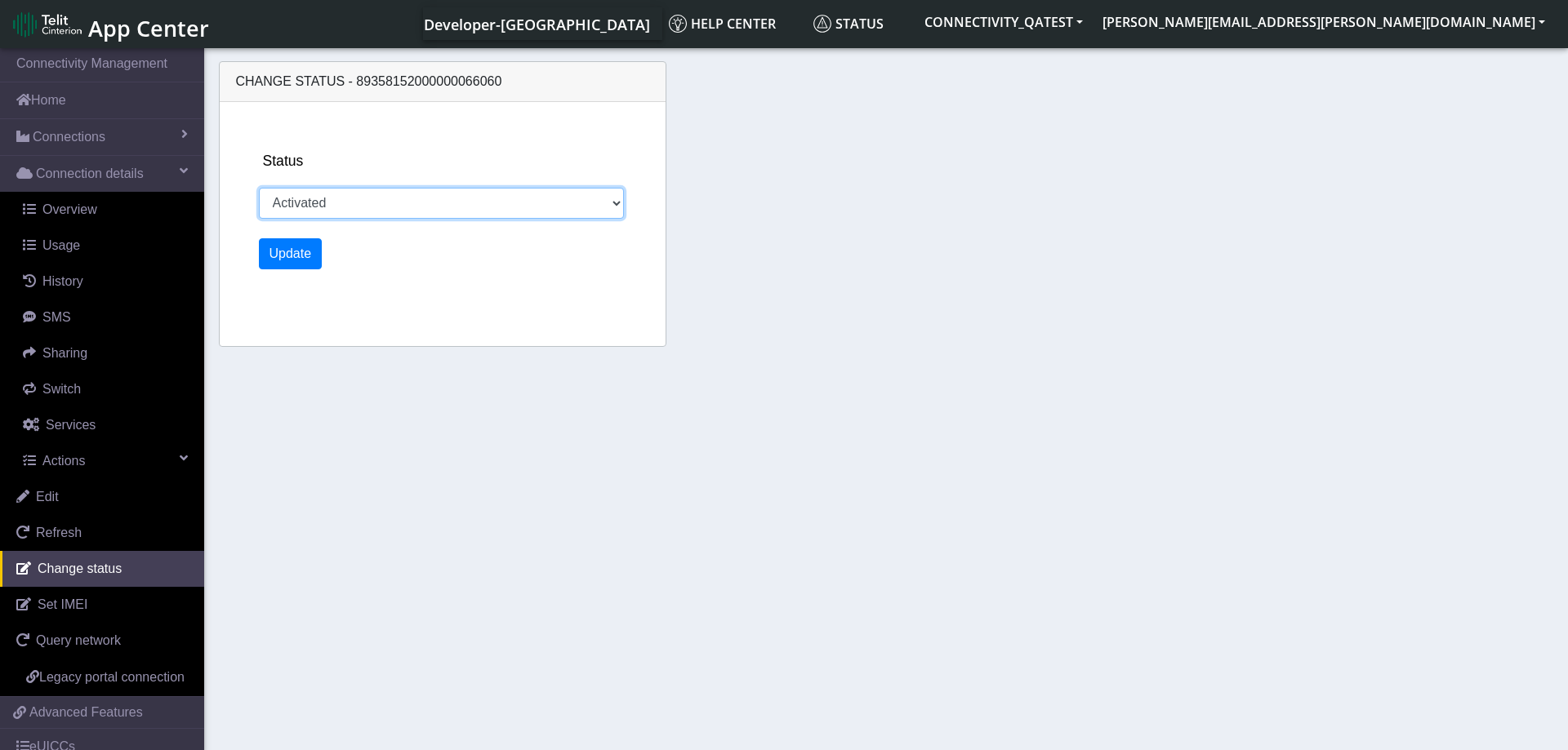
click at [259, 188] on select "Activated Deactivated Blocked" at bounding box center [442, 203] width 366 height 31
select select "deactivated"
click option "Deactivated" at bounding box center [0, 0] width 0 height 0
click at [286, 242] on button "Update" at bounding box center [291, 254] width 63 height 31
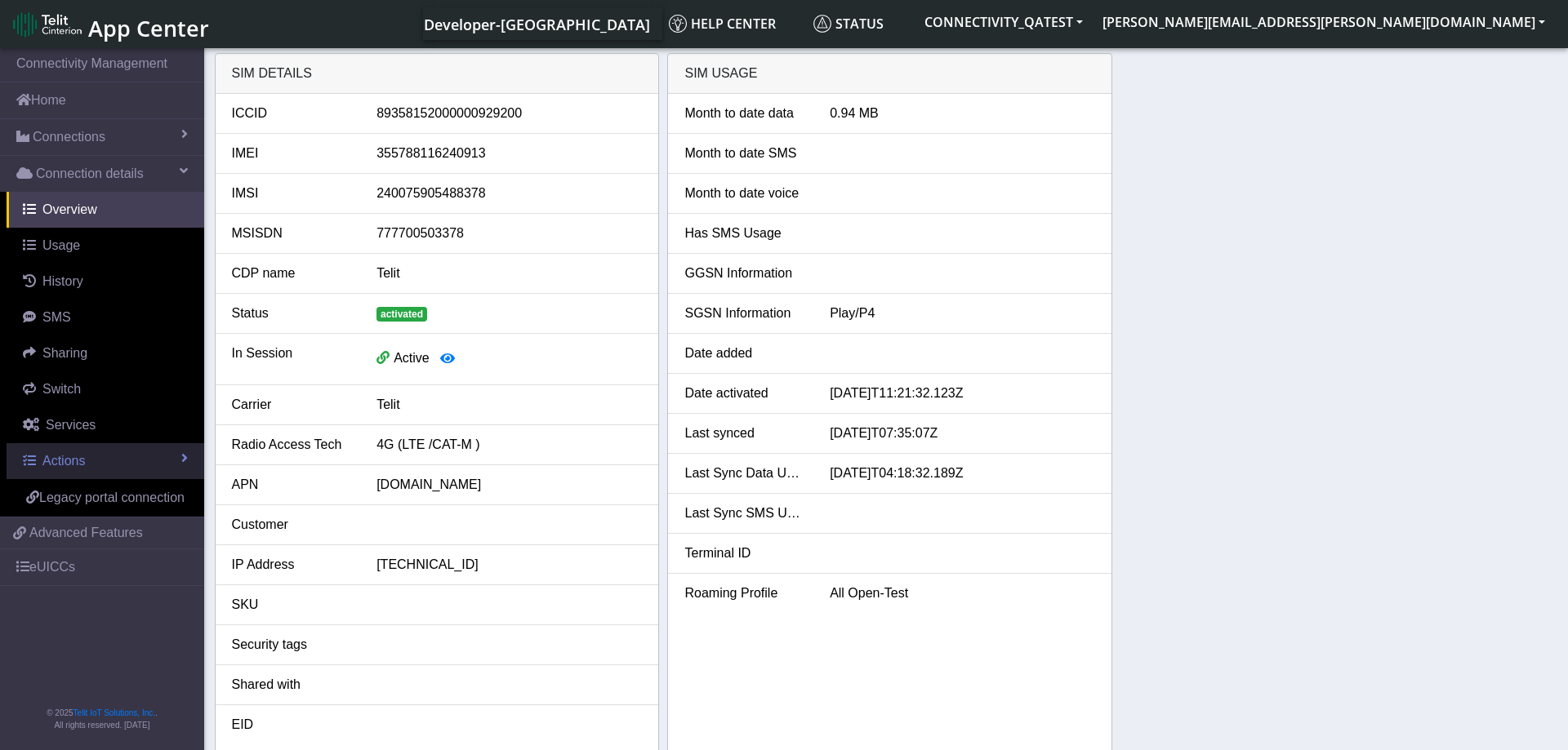
click at [152, 456] on link "Actions" at bounding box center [105, 461] width 198 height 36
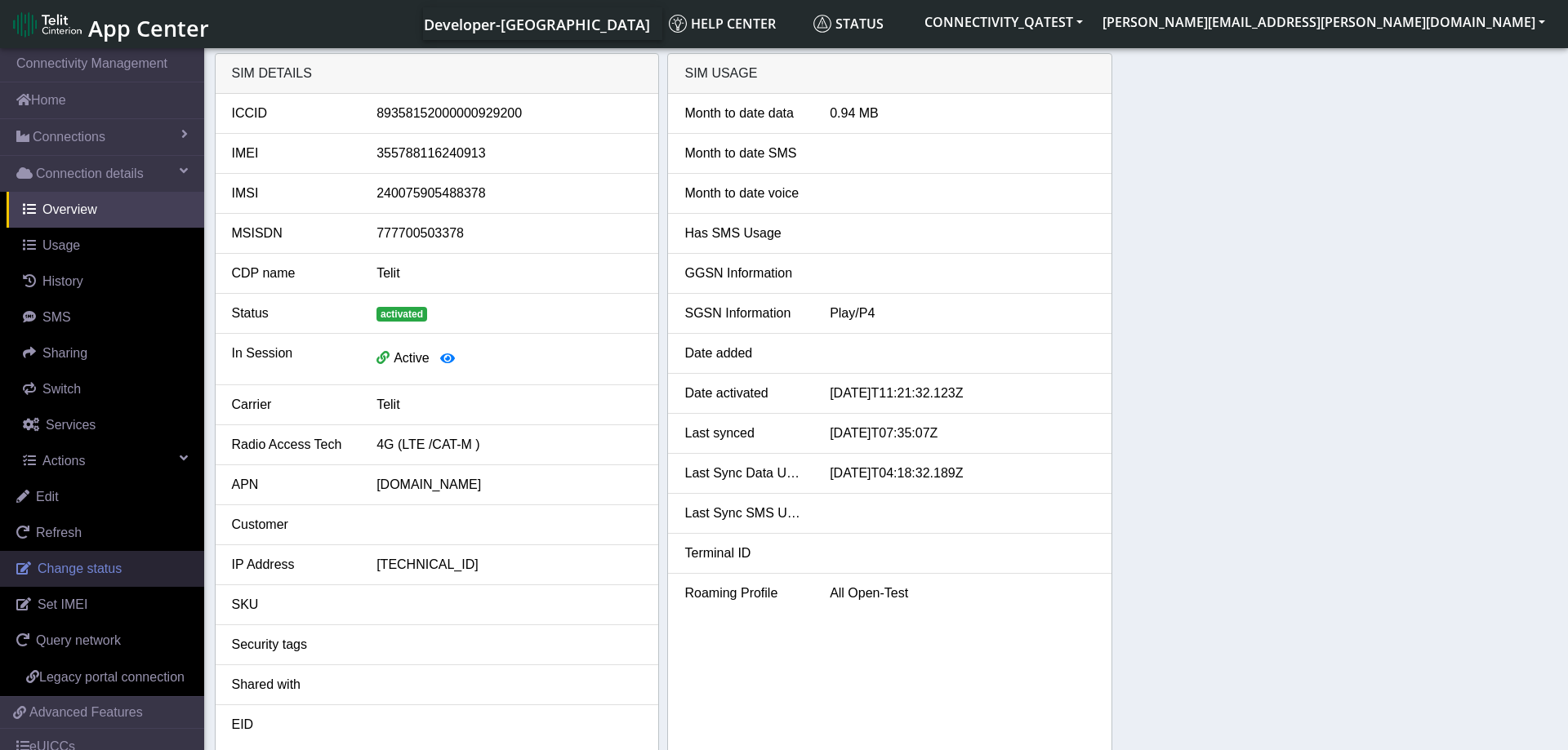
click at [82, 578] on link "Change status" at bounding box center [102, 569] width 204 height 36
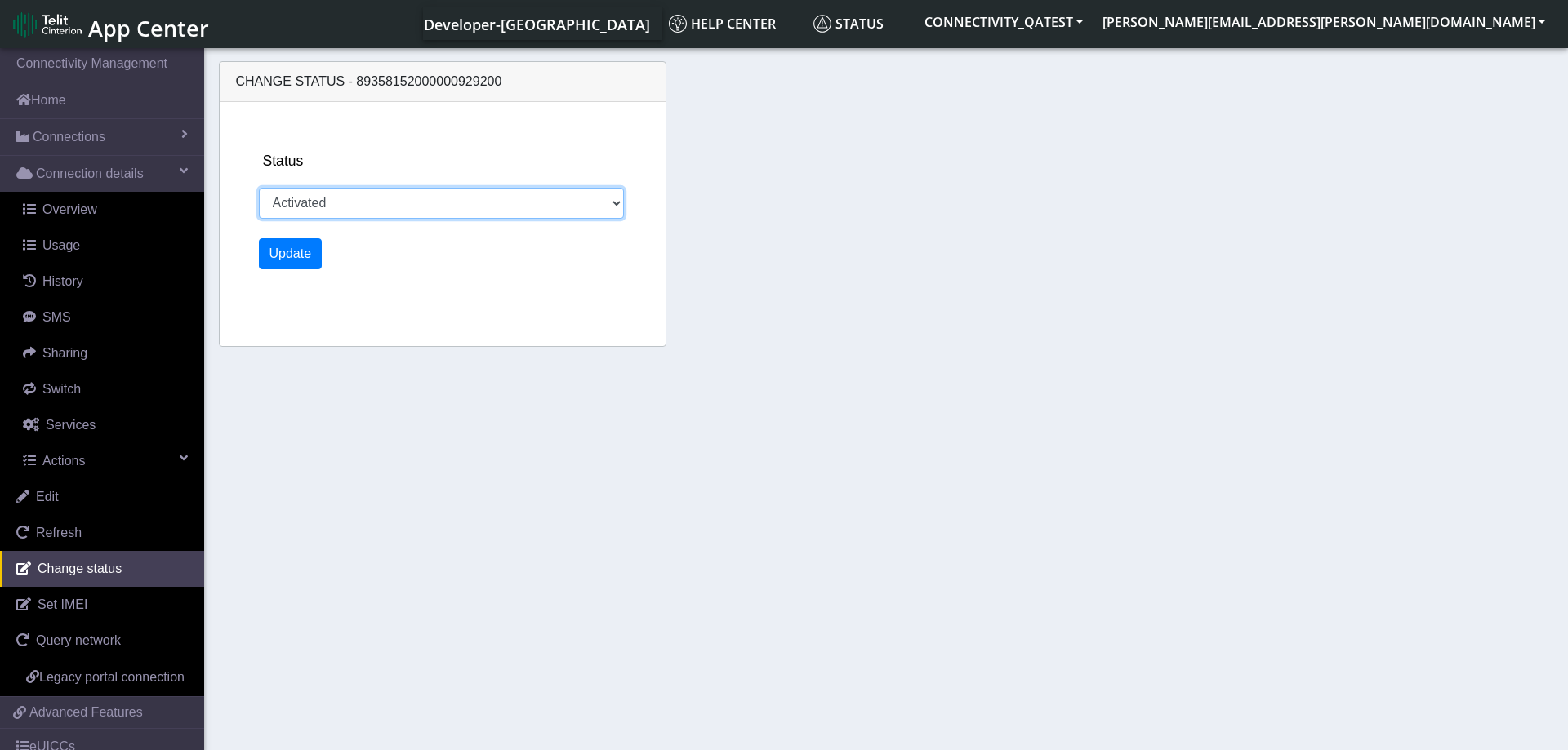
click at [259, 188] on select "Activated Deactivated Blocked" at bounding box center [442, 203] width 366 height 31
select select "deactivated"
click option "Deactivated" at bounding box center [0, 0] width 0 height 0
click at [298, 263] on button "Update" at bounding box center [291, 254] width 63 height 31
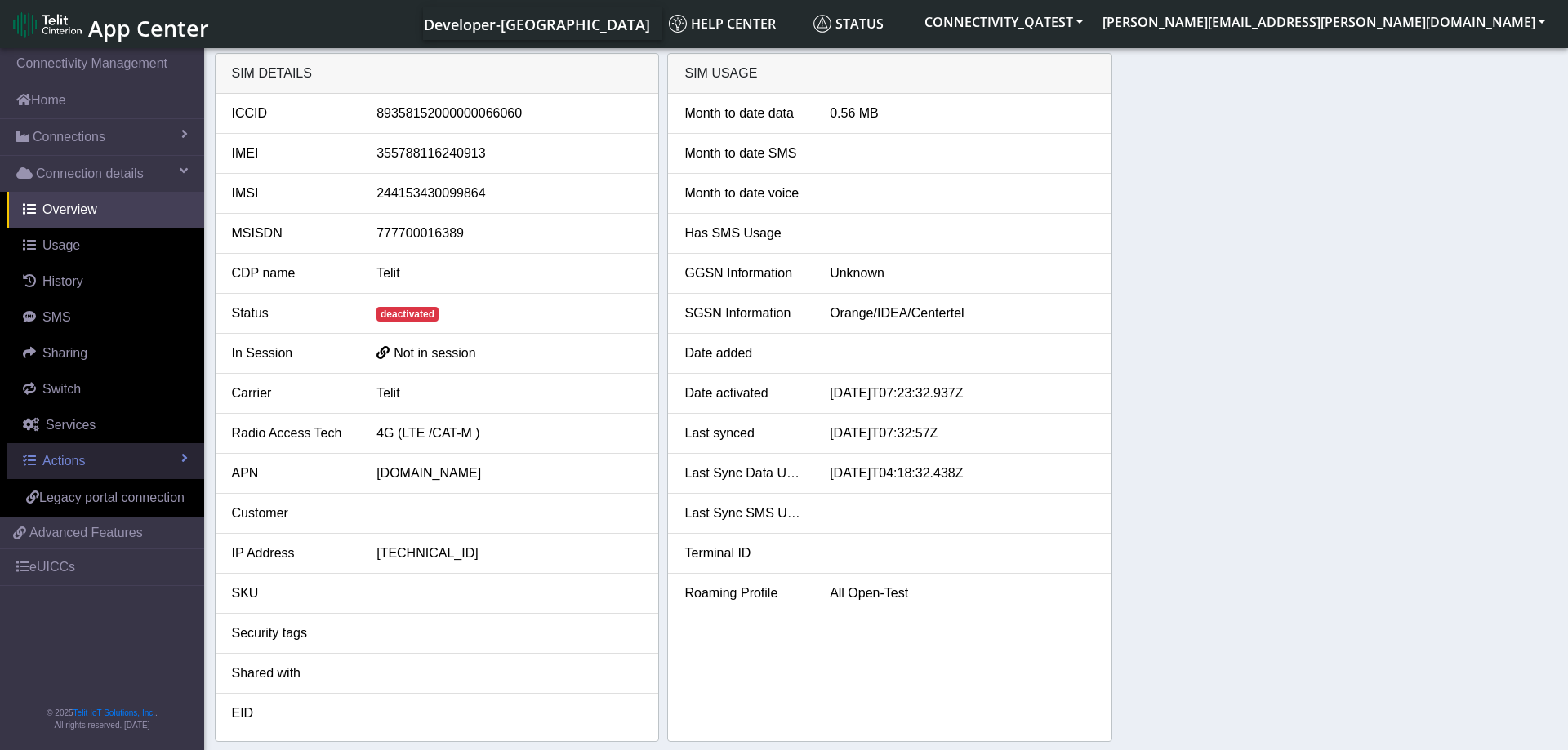
click at [132, 454] on link "Actions" at bounding box center [105, 461] width 198 height 36
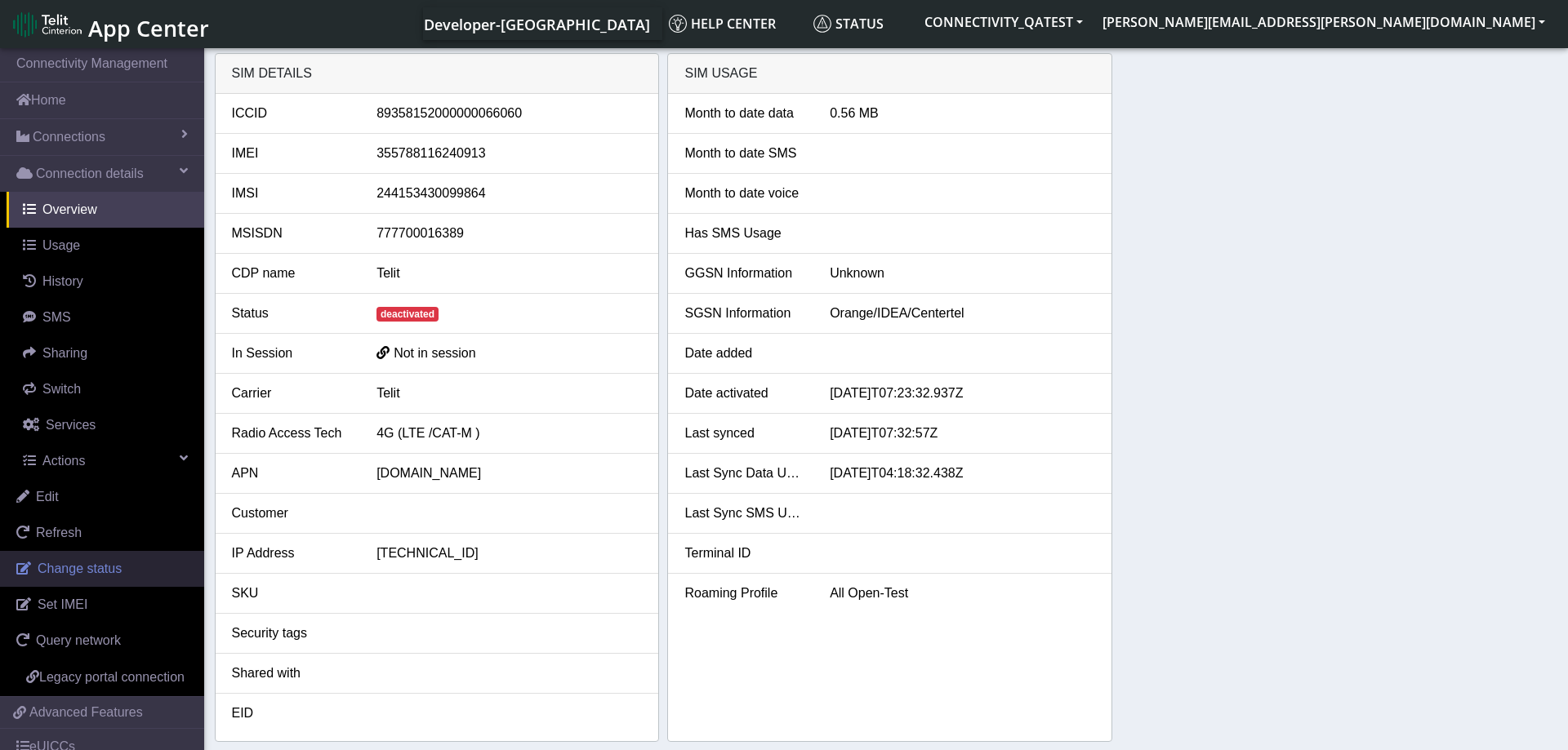
click at [106, 560] on link "Change status" at bounding box center [102, 569] width 204 height 36
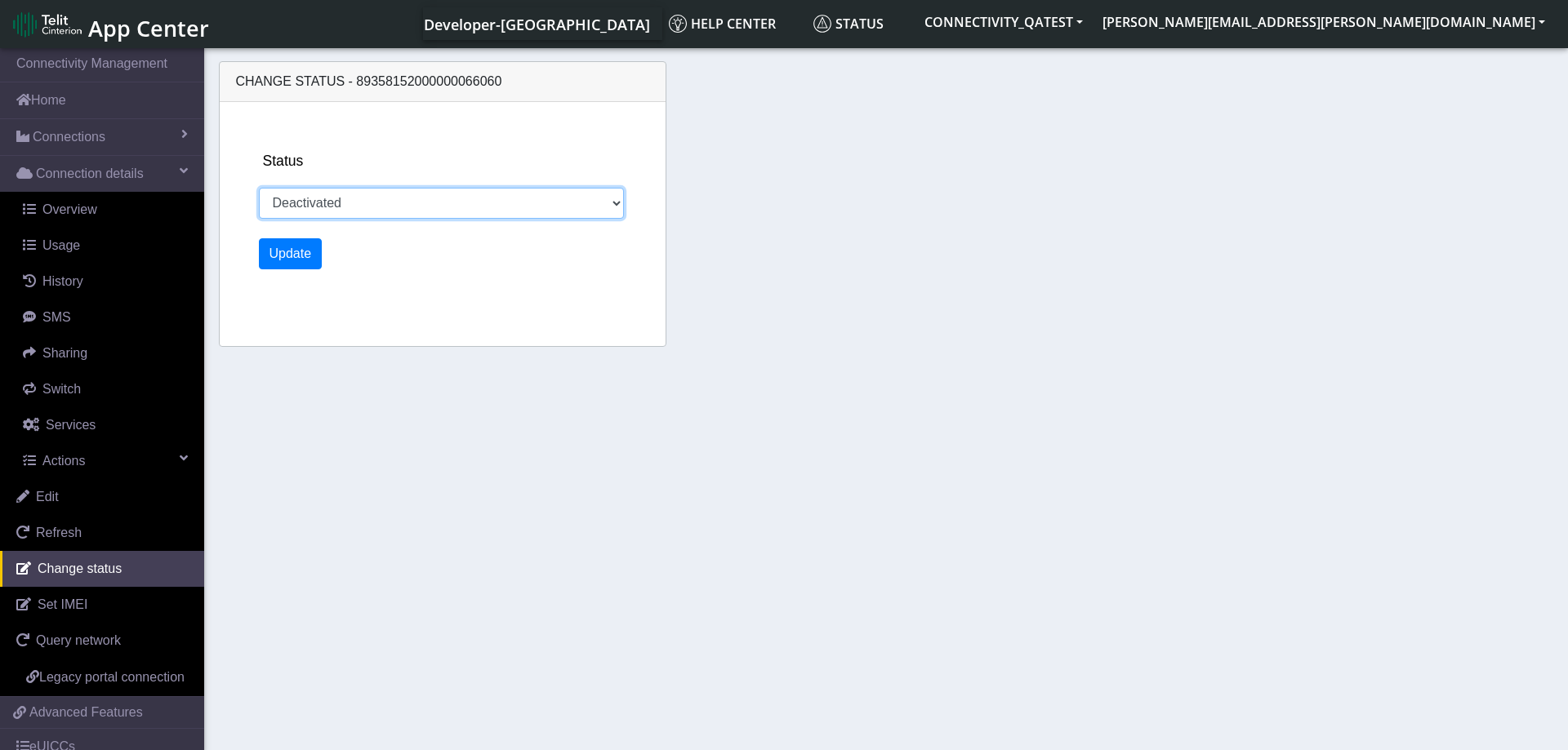
click at [259, 188] on select "Activated Deactivated Blocked" at bounding box center [442, 203] width 366 height 31
select select "activated"
click option "Activated" at bounding box center [0, 0] width 0 height 0
click at [292, 254] on button "Update" at bounding box center [291, 254] width 63 height 31
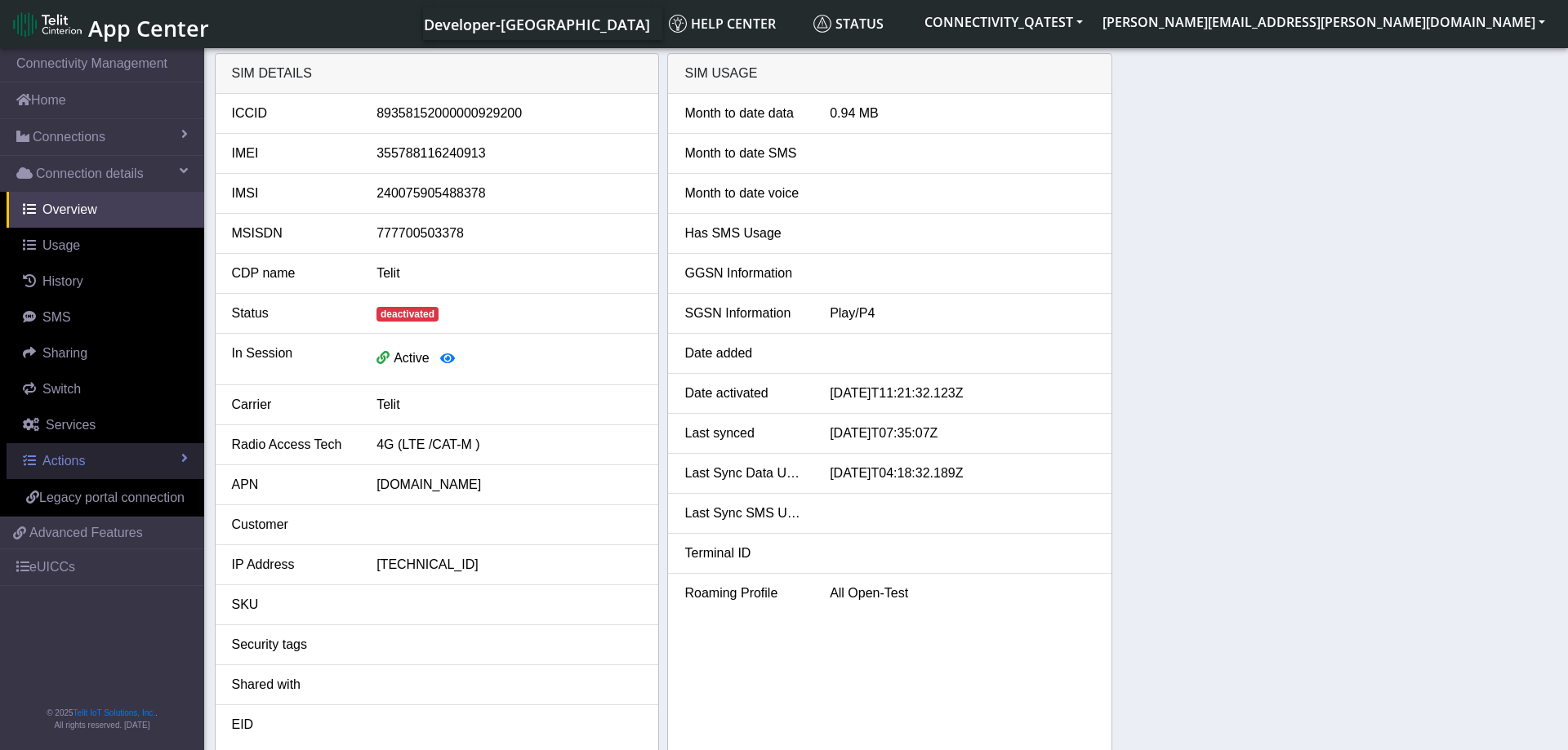
click at [141, 468] on link "Actions" at bounding box center [105, 461] width 198 height 36
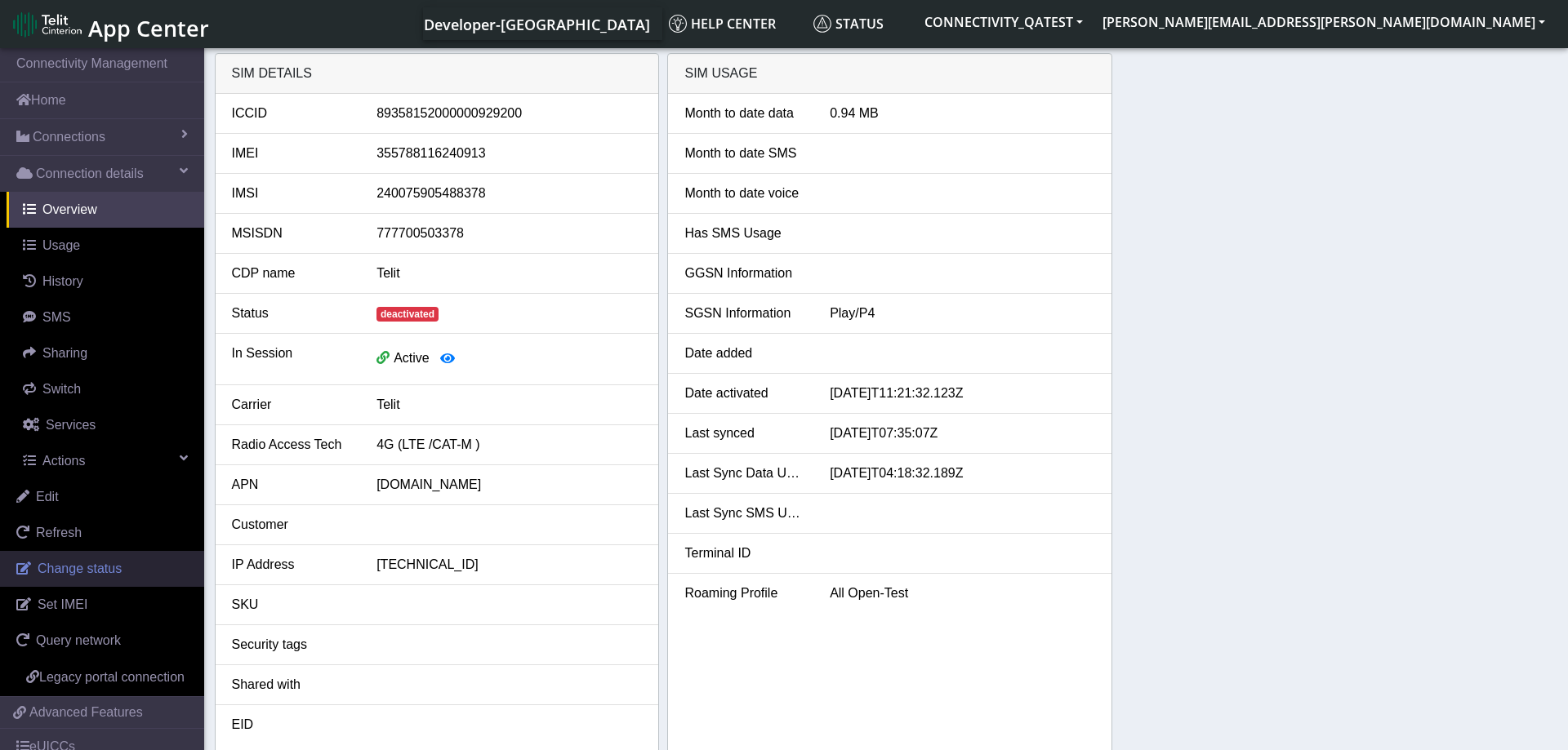
click at [99, 557] on link "Change status" at bounding box center [102, 569] width 204 height 36
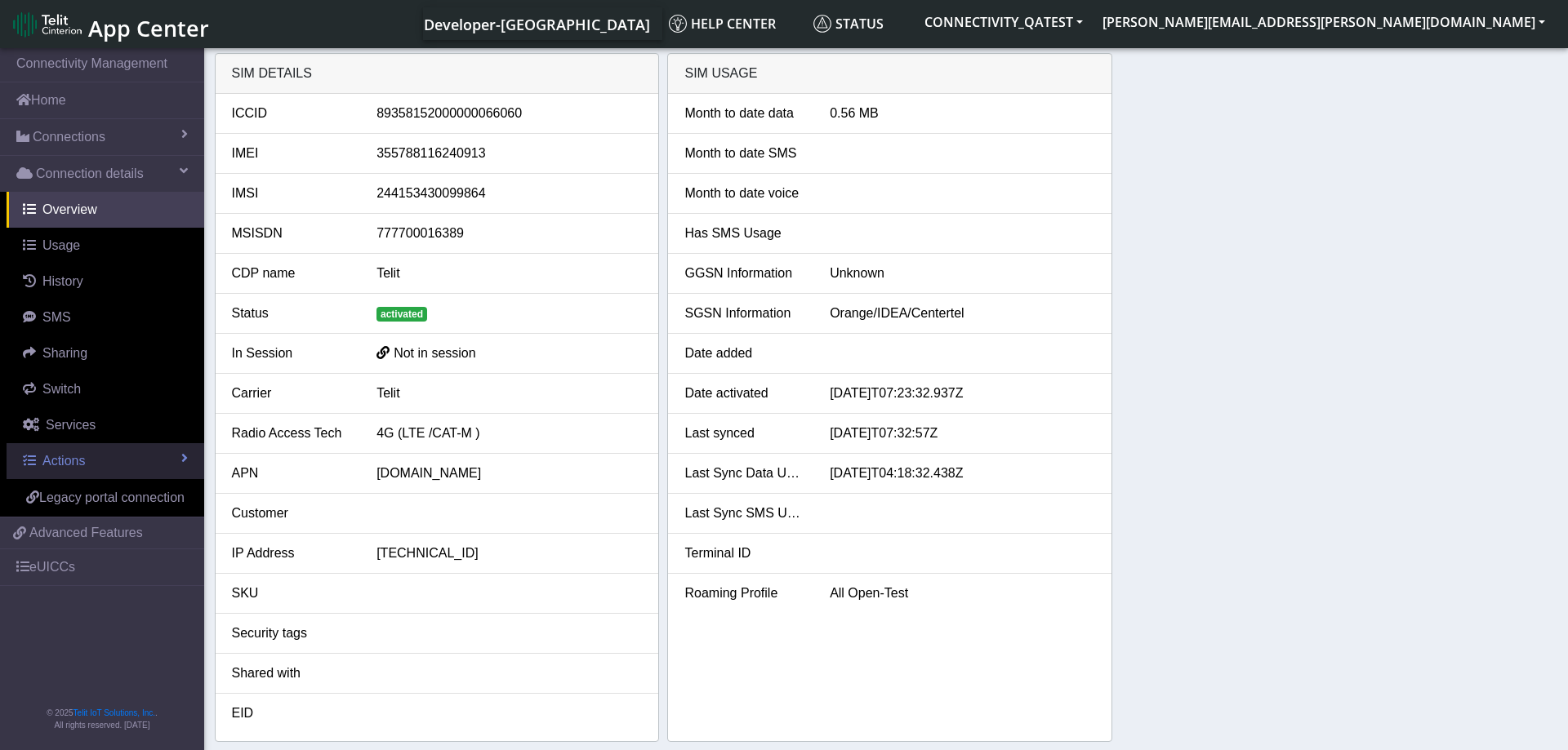
click at [118, 465] on link "Actions" at bounding box center [105, 461] width 198 height 36
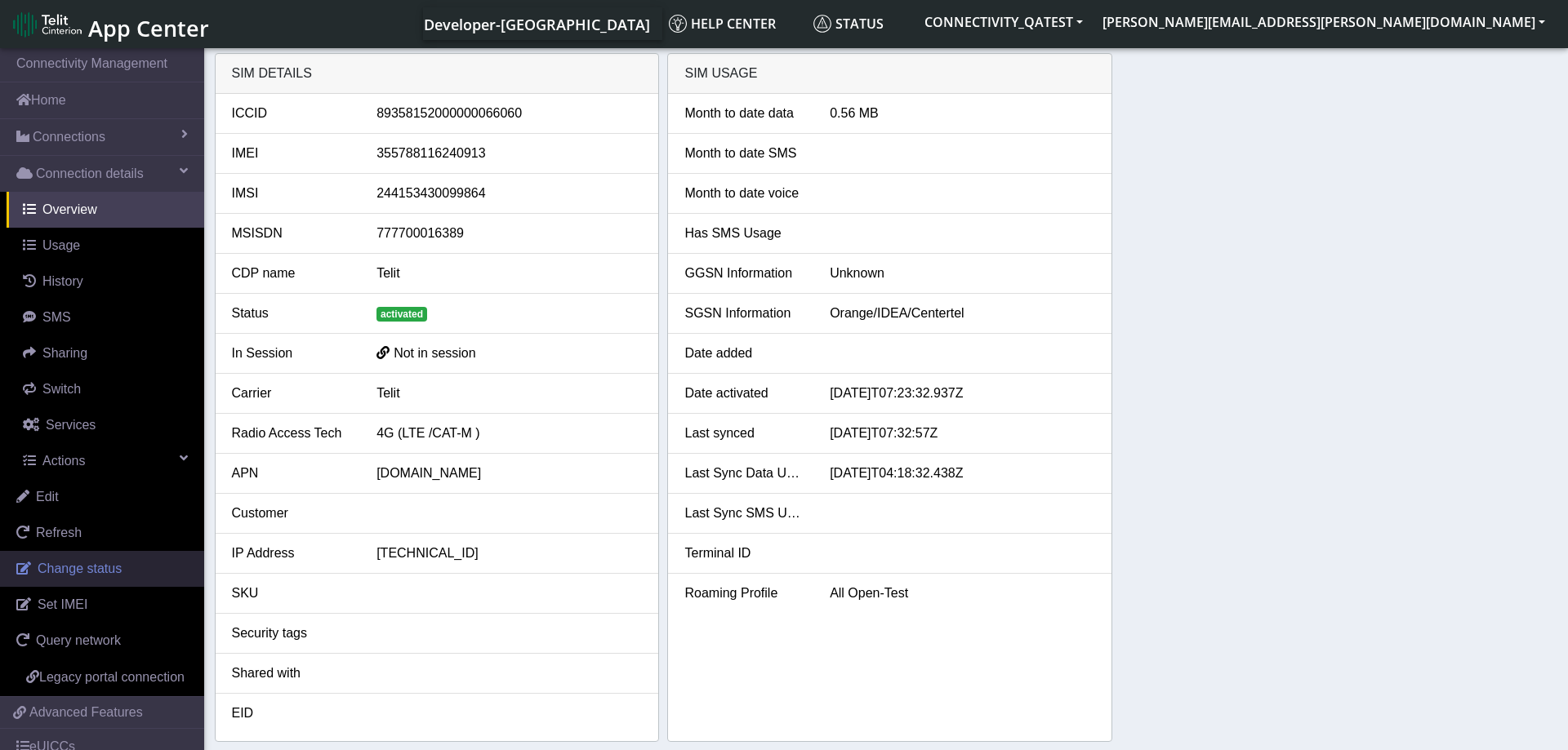
click at [105, 562] on span "Change status" at bounding box center [79, 568] width 84 height 14
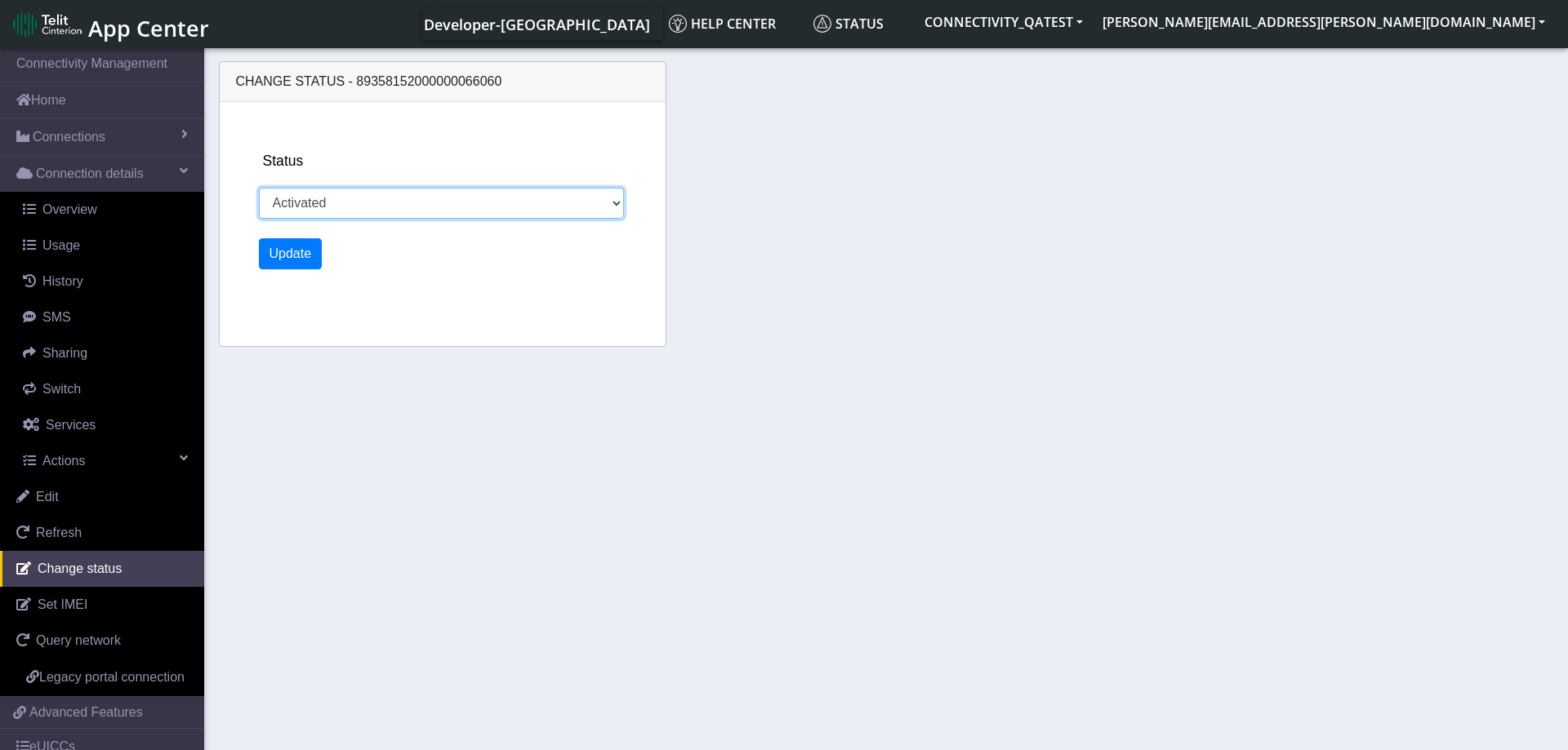
click at [259, 188] on select "Activated Deactivated Blocked" at bounding box center [442, 203] width 366 height 31
select select "deactivated"
click option "Deactivated" at bounding box center [0, 0] width 0 height 0
click at [290, 250] on button "Update" at bounding box center [291, 254] width 63 height 31
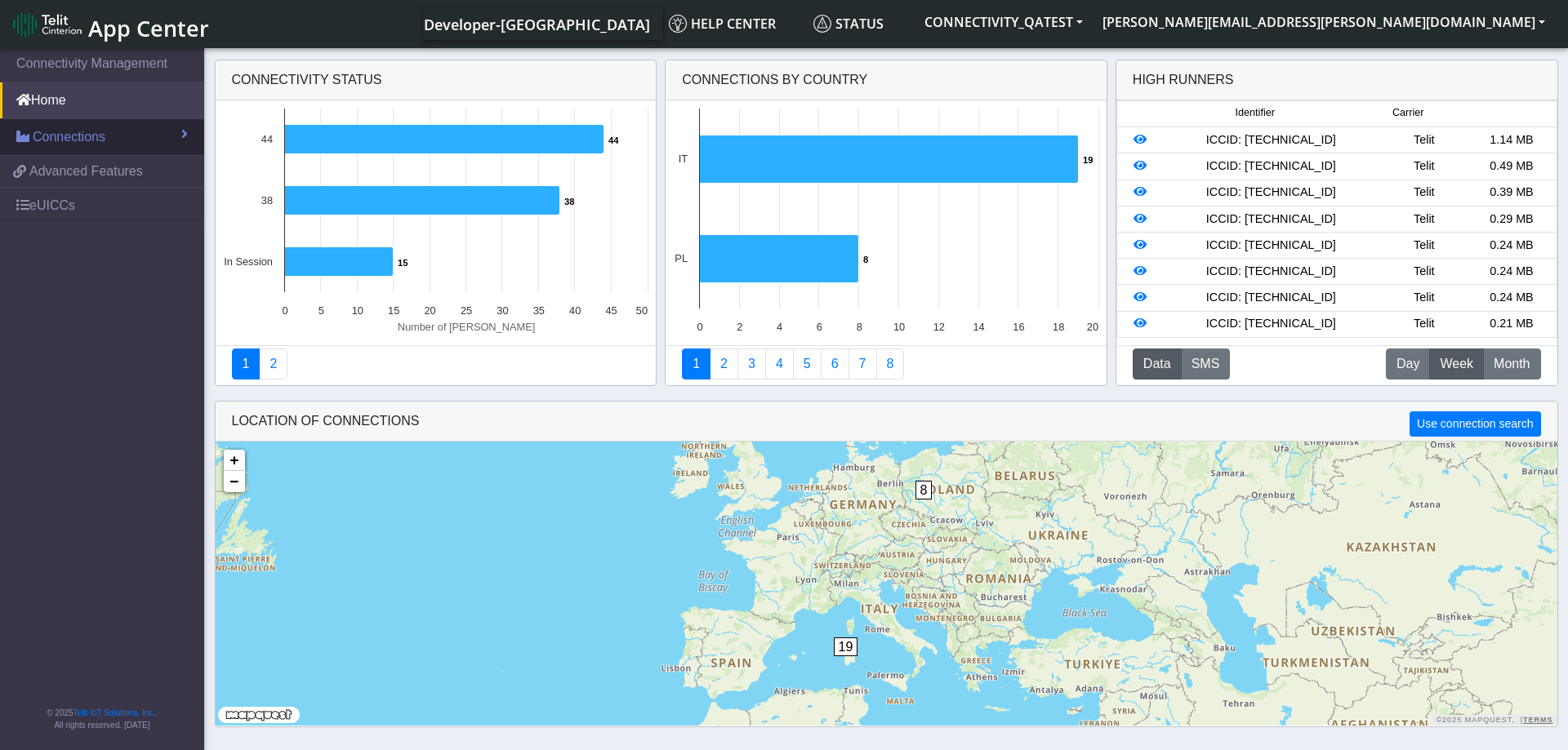
click at [107, 135] on link "Connections" at bounding box center [102, 138] width 204 height 36
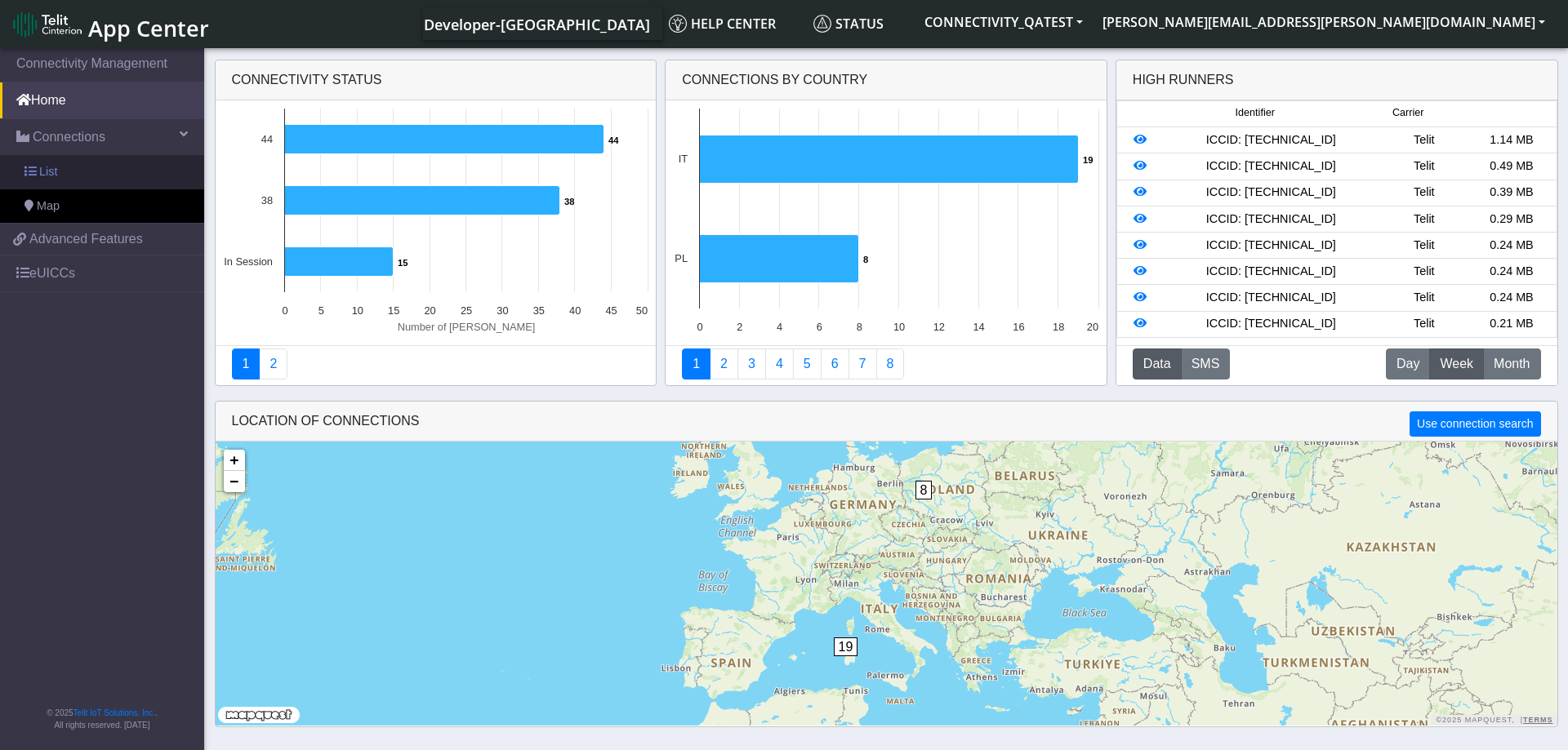
click at [63, 183] on link "List" at bounding box center [102, 172] width 204 height 34
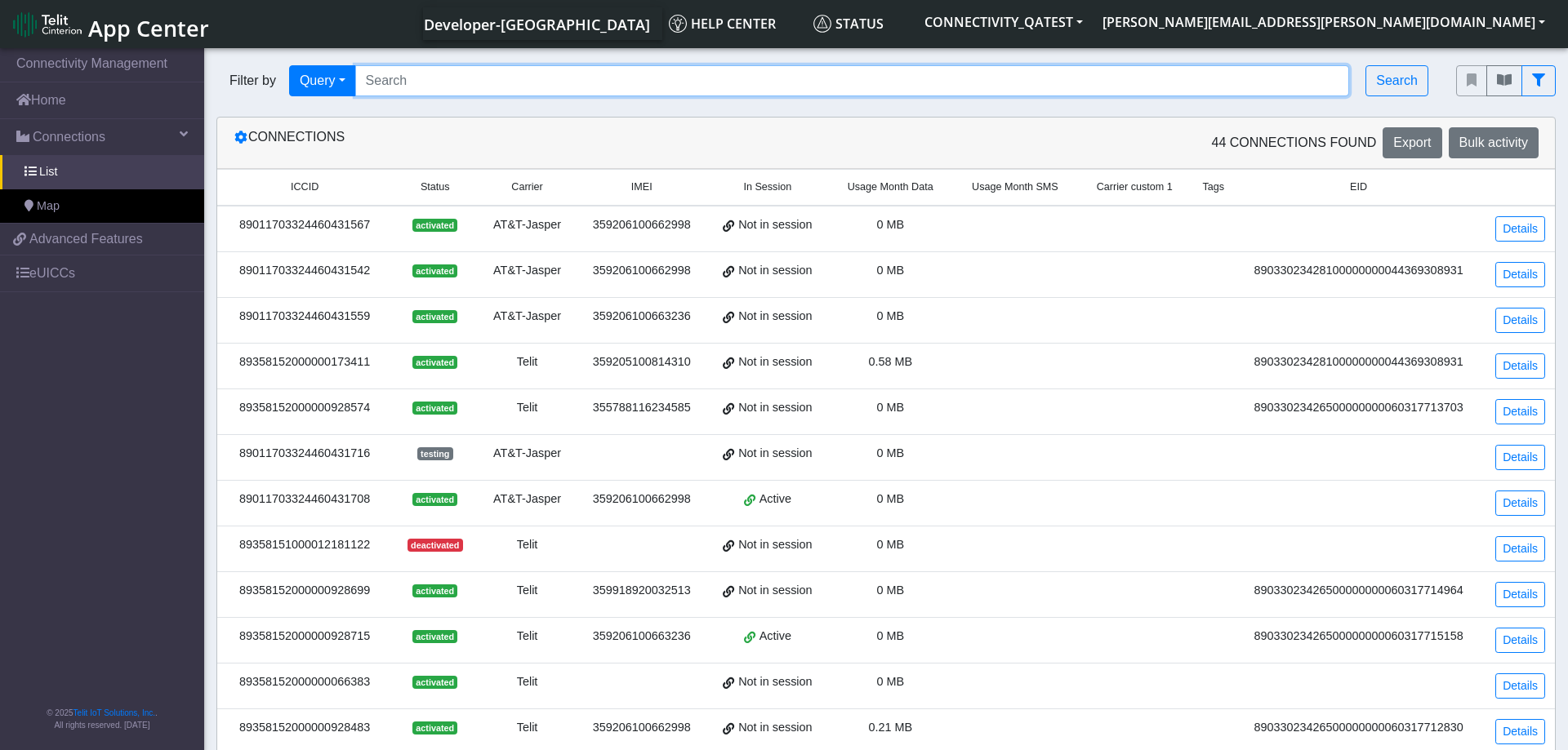
click at [568, 87] on input "Search..." at bounding box center [852, 81] width 994 height 31
paste input "89358152000000929200"
type input "89358152000000929200"
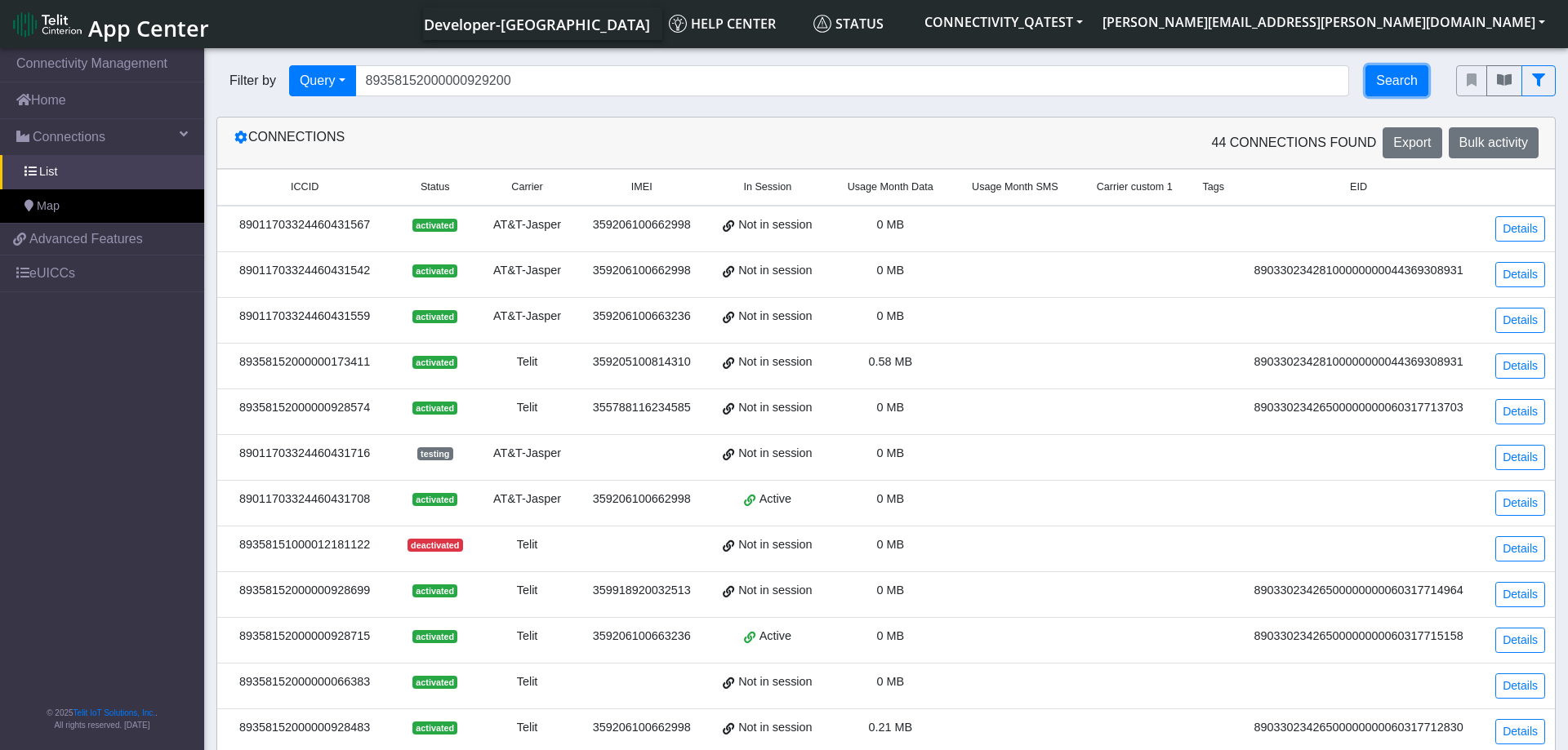
click at [1405, 92] on button "Search" at bounding box center [1396, 81] width 63 height 31
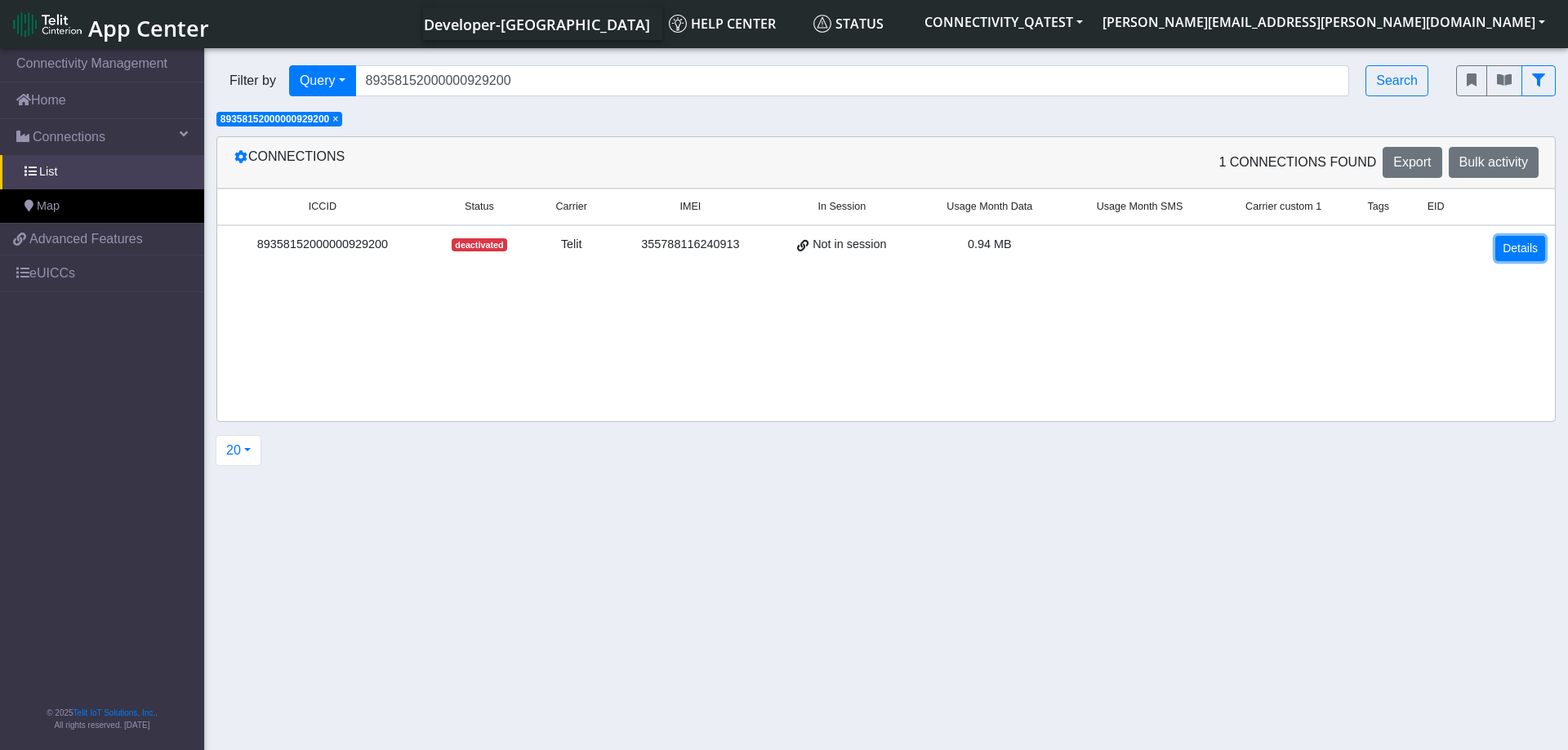
click at [1527, 252] on link "Details" at bounding box center [1519, 248] width 50 height 25
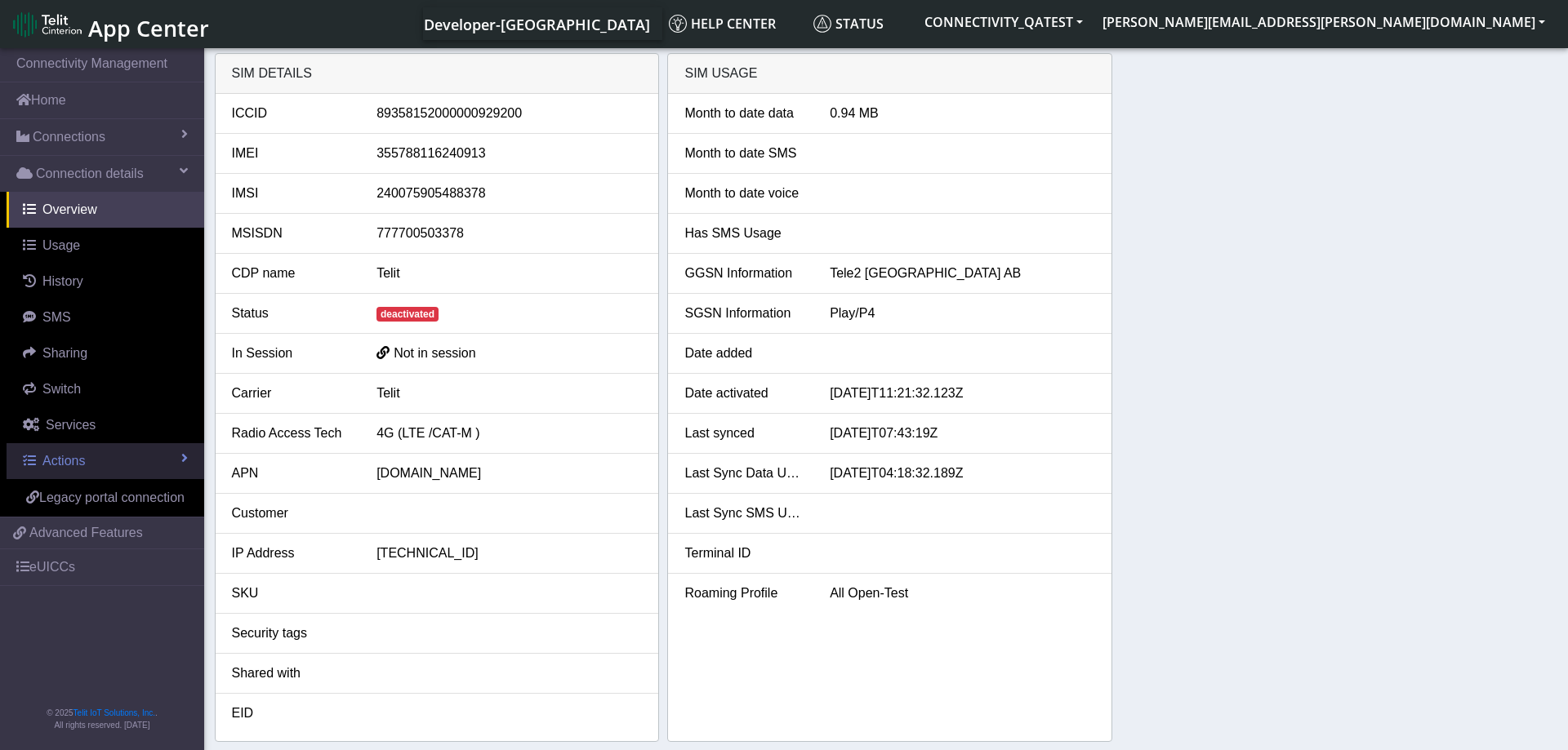
click at [79, 451] on link "Actions" at bounding box center [105, 461] width 198 height 36
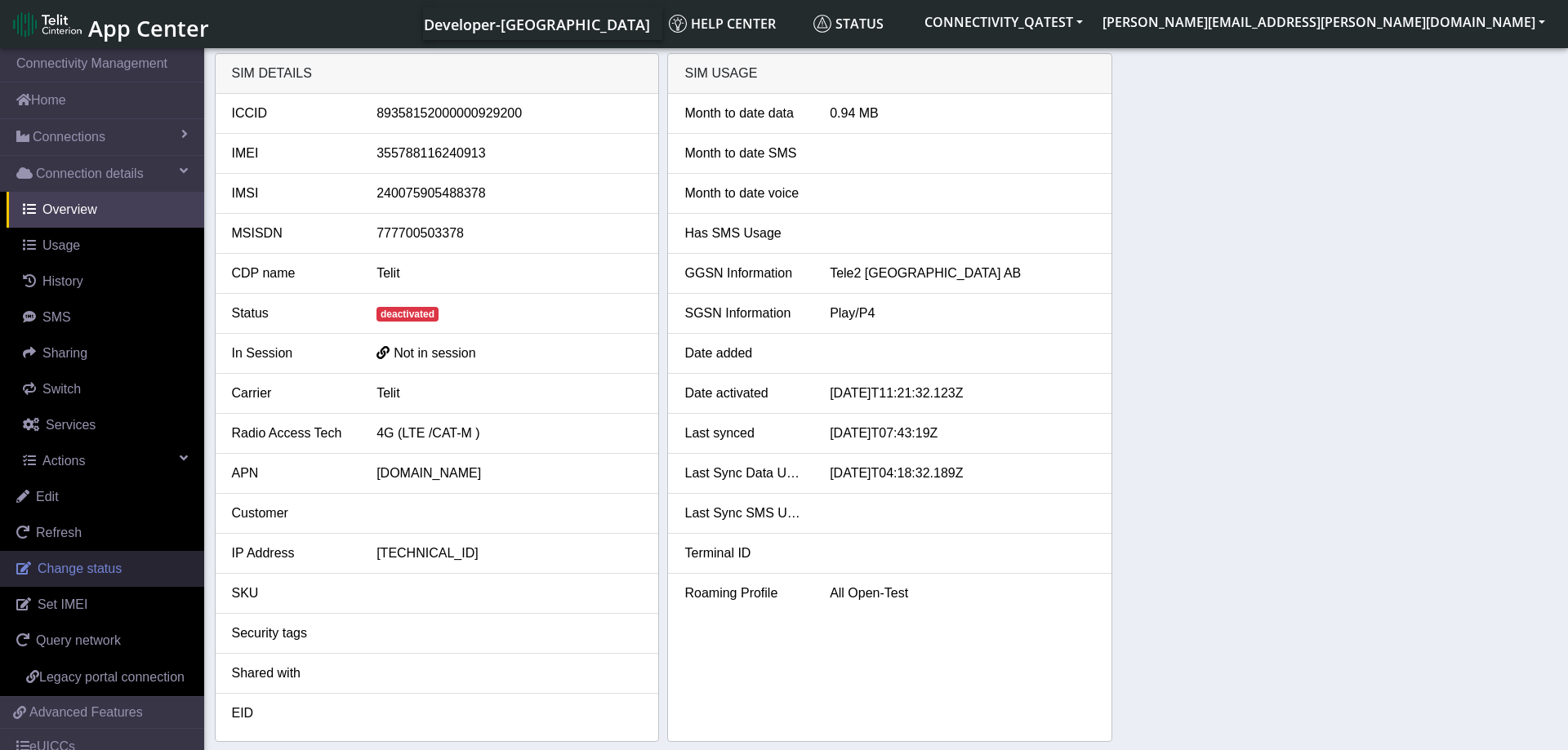
click at [82, 567] on span "Change status" at bounding box center [79, 568] width 84 height 14
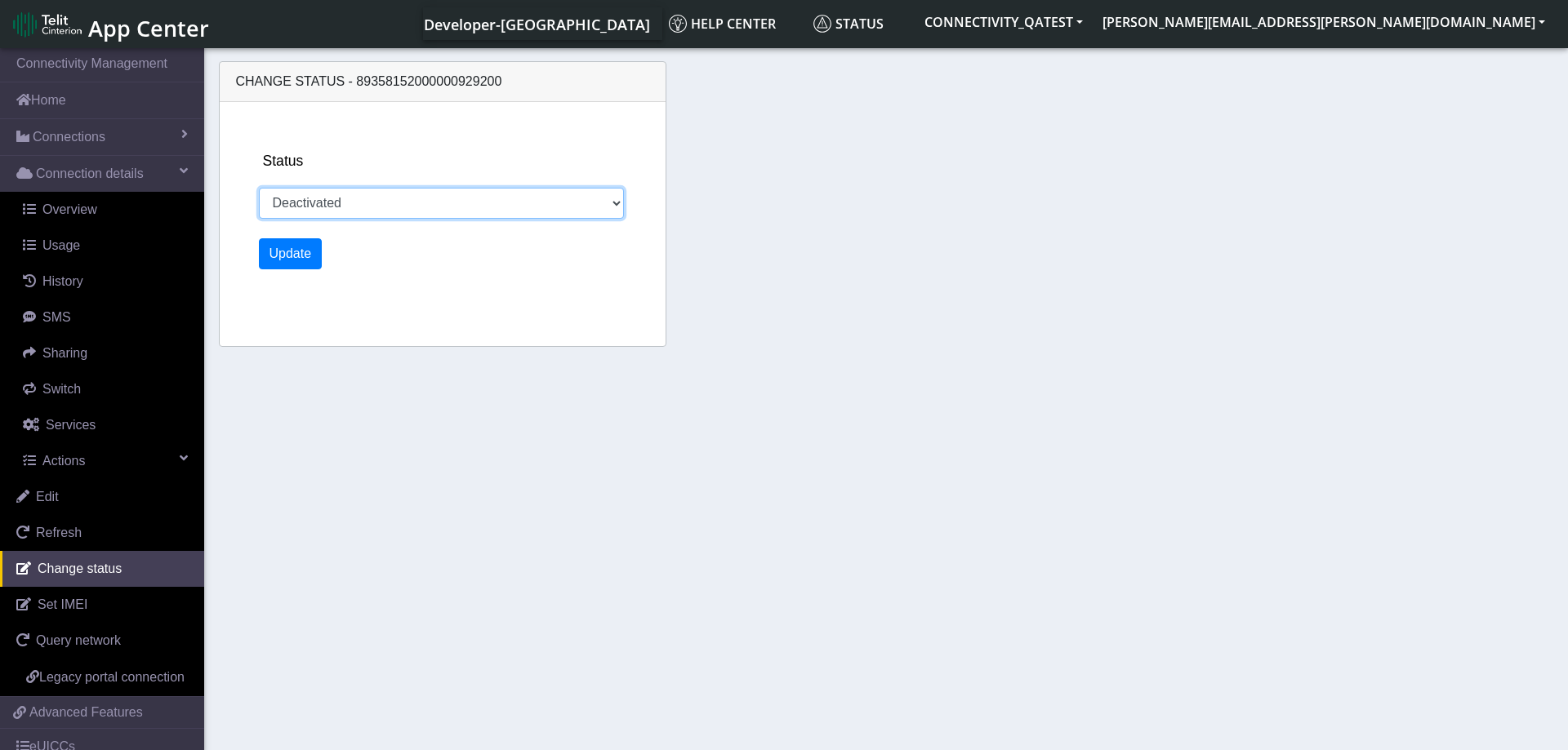
click at [259, 188] on select "Activated Deactivated Blocked" at bounding box center [442, 203] width 366 height 31
select select "activated"
click option "Activated" at bounding box center [0, 0] width 0 height 0
click at [300, 248] on button "Update" at bounding box center [291, 254] width 63 height 31
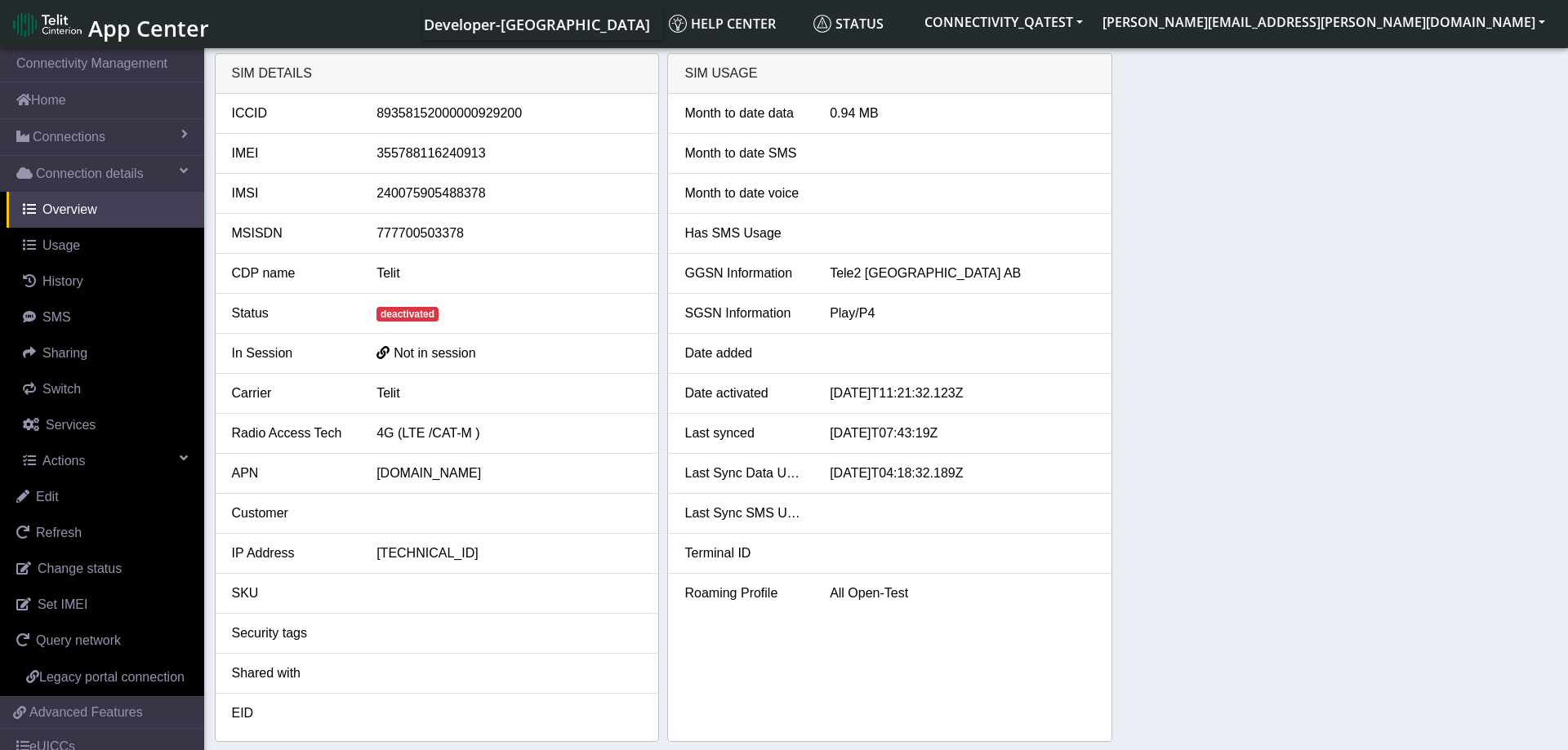
click at [1200, 440] on div "SIM details ICCID 89358152000000929200 IMEI 355788116240913 IMSI 24007590548837…" at bounding box center [886, 398] width 1343 height 688
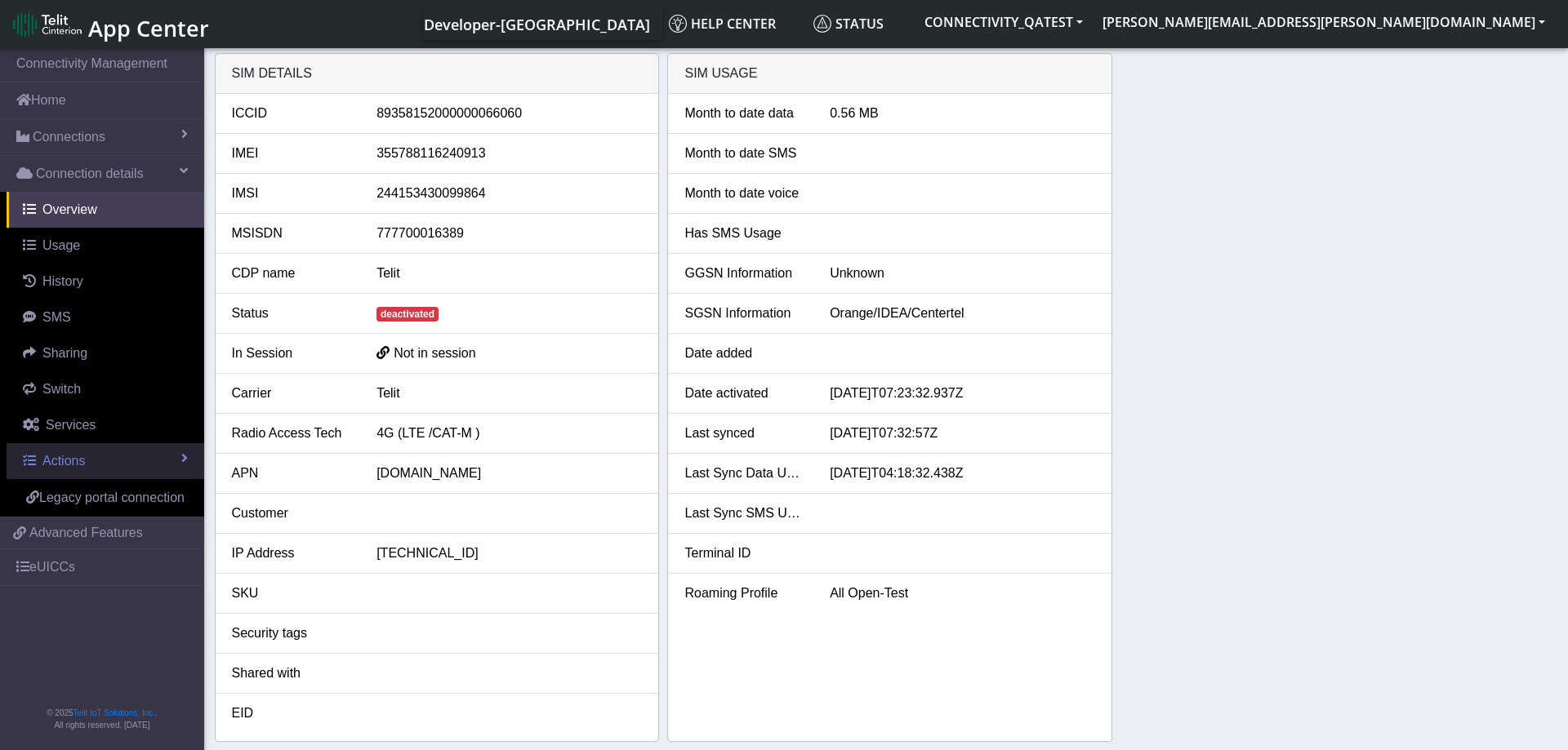
click at [117, 446] on link "Actions" at bounding box center [105, 461] width 198 height 36
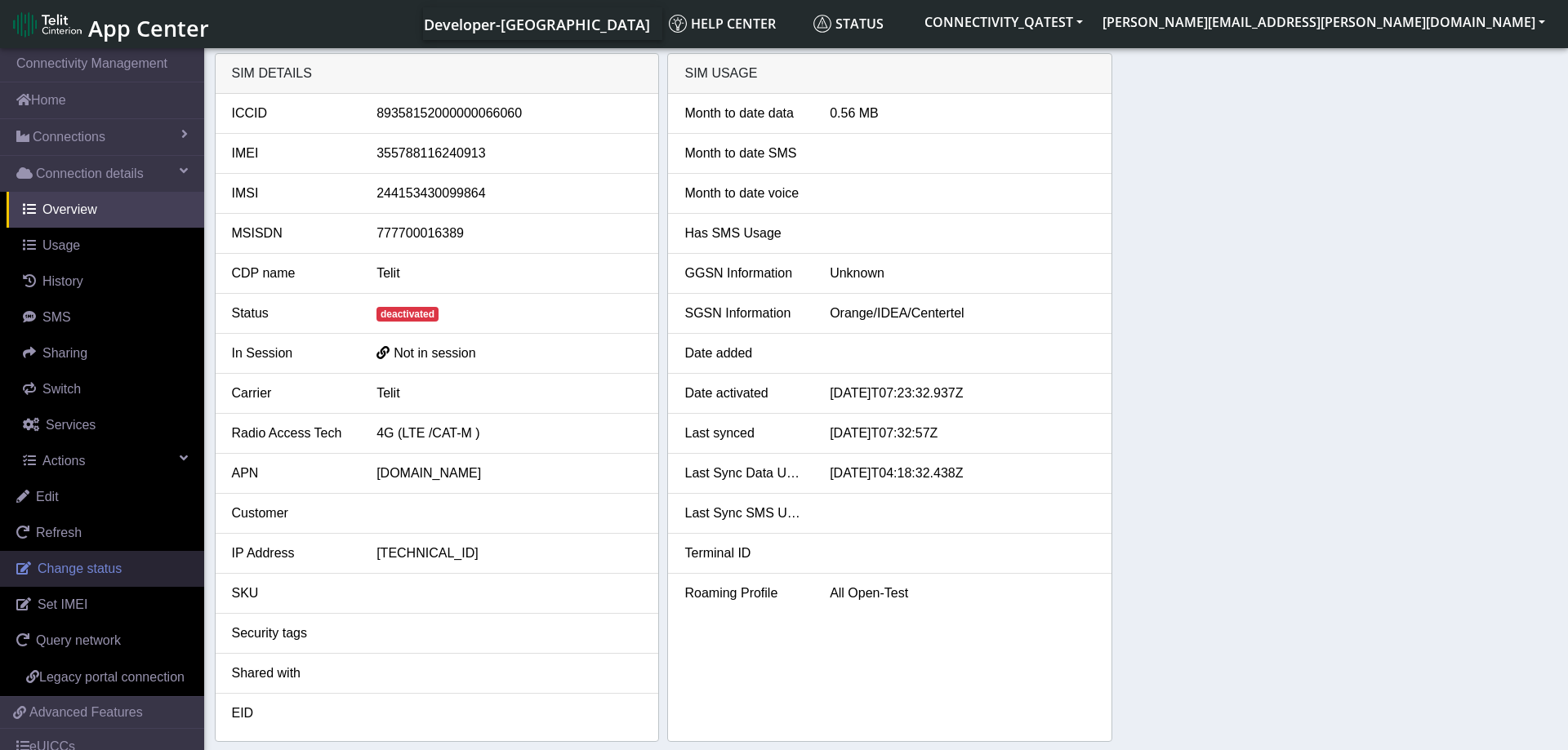
click at [94, 575] on span "Change status" at bounding box center [79, 568] width 84 height 14
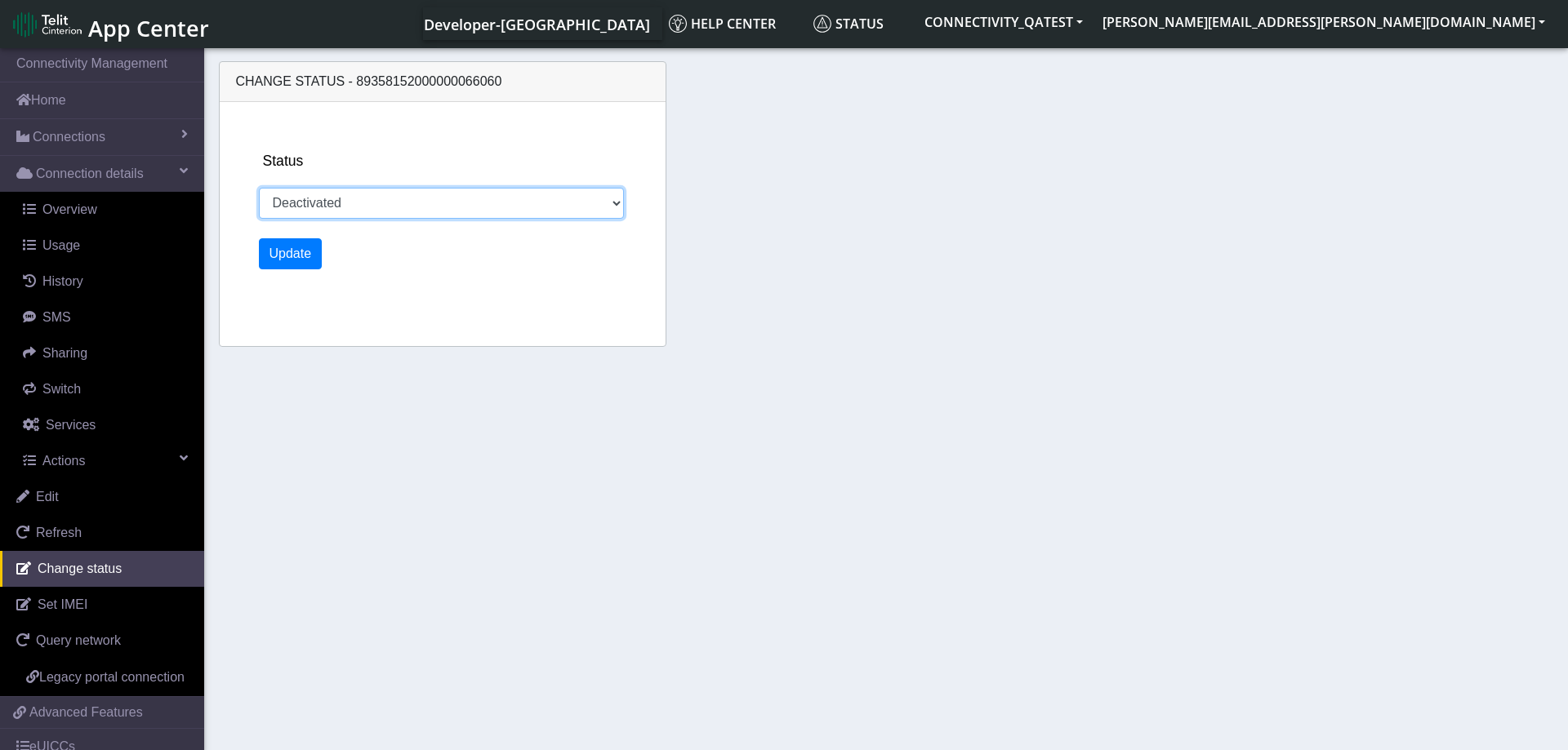
click at [259, 188] on select "Activated Deactivated Blocked" at bounding box center [442, 203] width 366 height 31
select select "activated"
click option "Activated" at bounding box center [0, 0] width 0 height 0
click at [288, 255] on button "Update" at bounding box center [291, 254] width 63 height 31
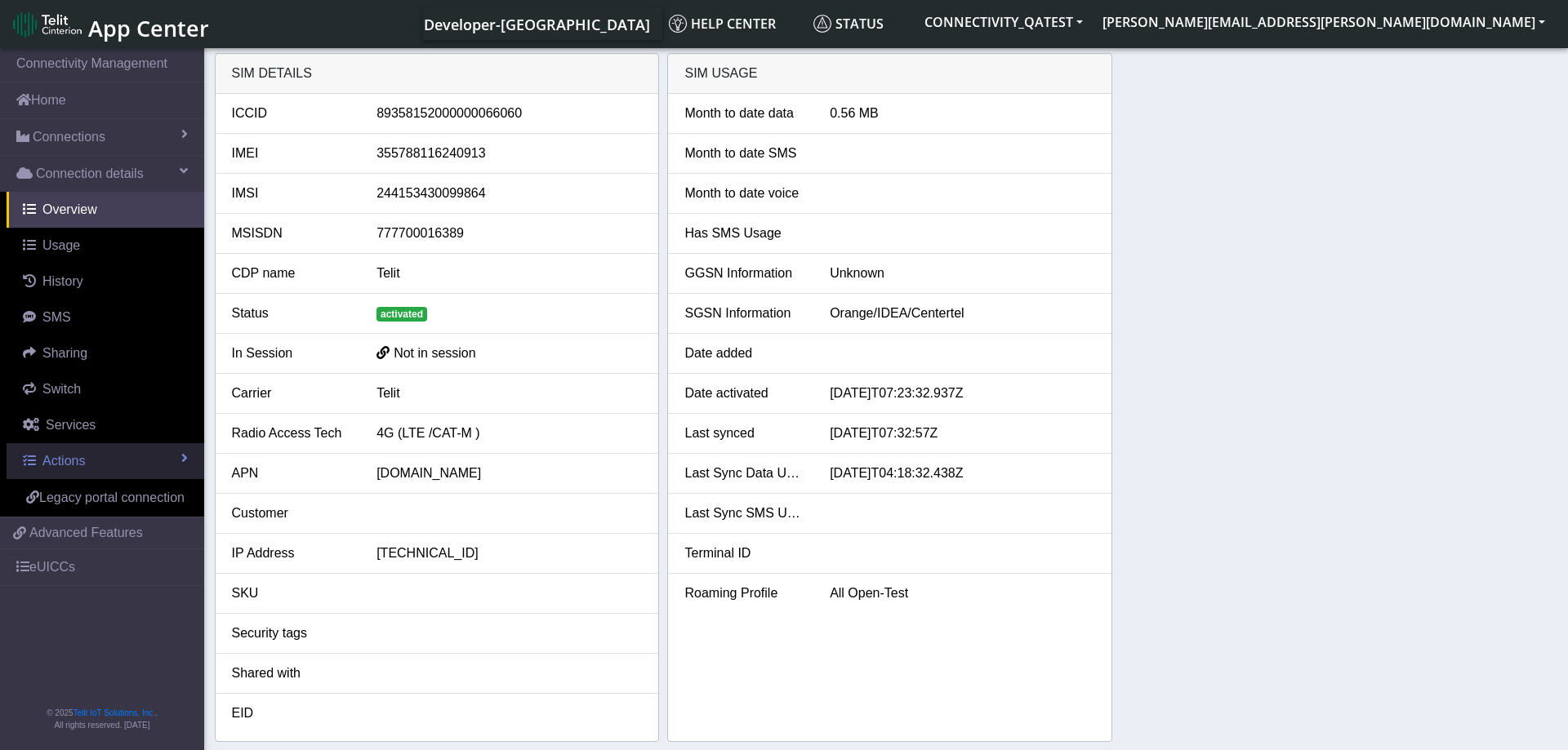
click at [163, 452] on link "Actions" at bounding box center [105, 461] width 198 height 36
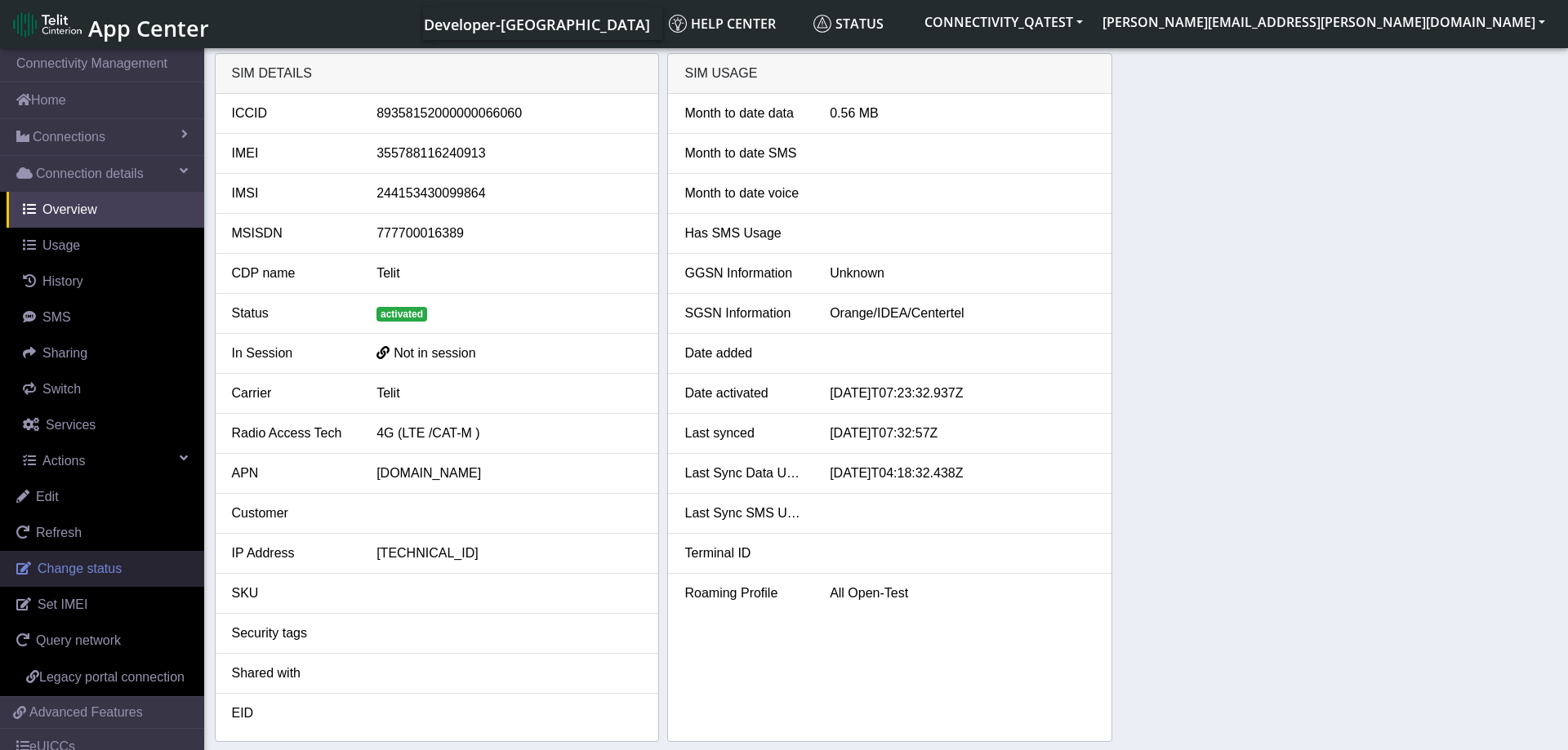
click at [116, 573] on span "Change status" at bounding box center [79, 568] width 84 height 14
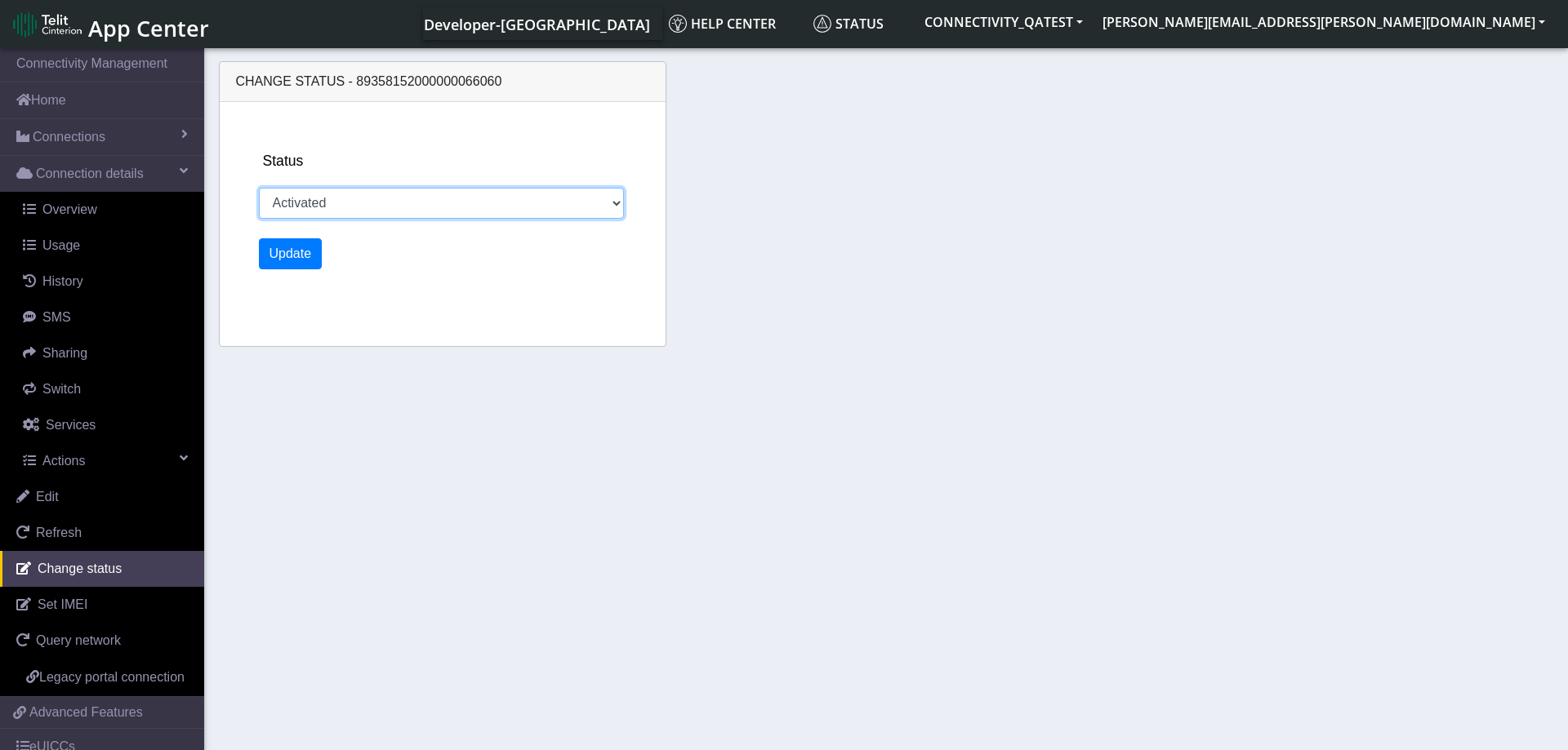
click at [259, 188] on select "Activated Deactivated Blocked" at bounding box center [442, 203] width 366 height 31
select select "blocked"
click option "Blocked" at bounding box center [0, 0] width 0 height 0
click at [291, 270] on div "Status Activated Deactivated Blocked Update" at bounding box center [461, 224] width 420 height 244
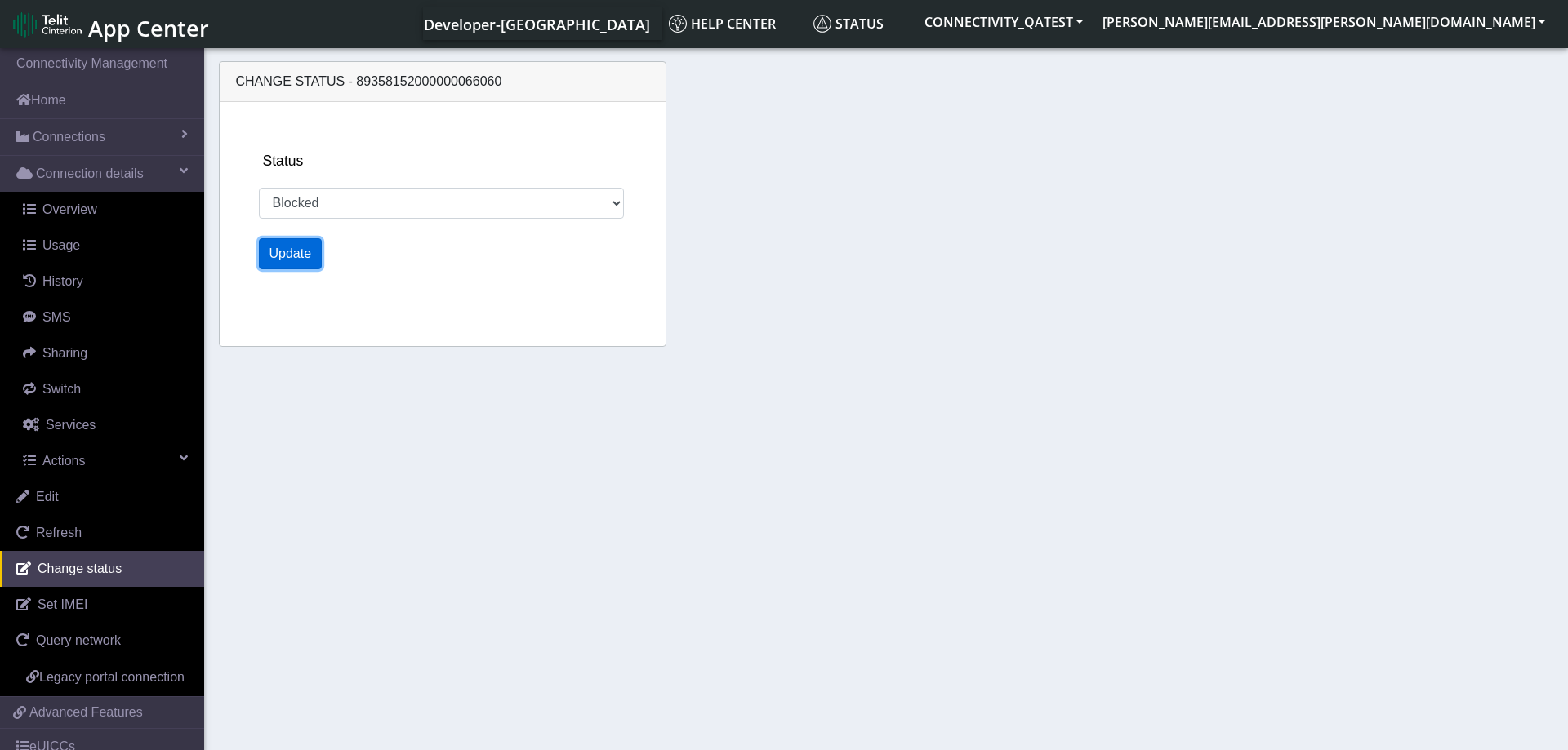
click at [292, 265] on button "Update" at bounding box center [291, 254] width 63 height 31
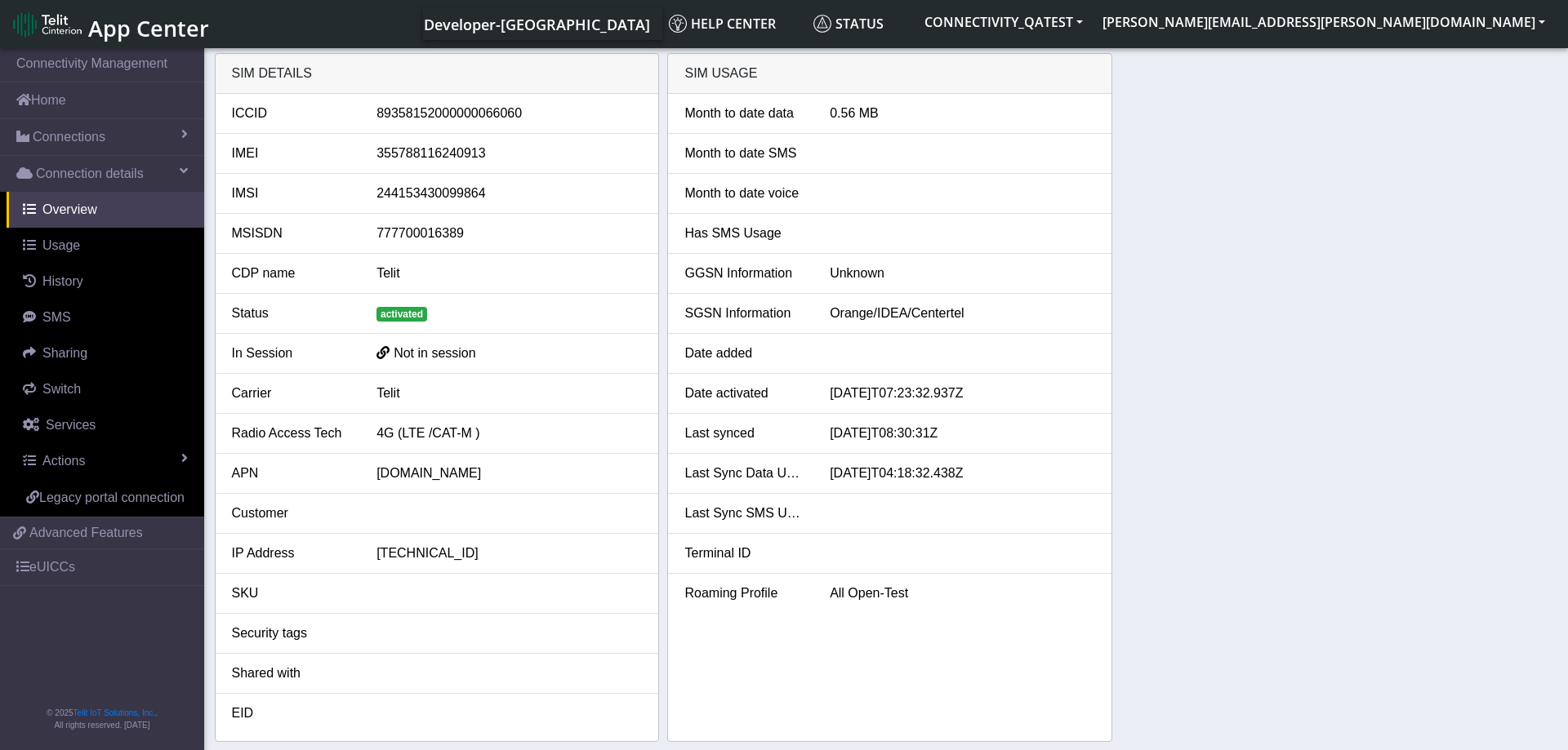
click at [1281, 409] on div "SIM details ICCID [TECHNICAL_ID] IMEI [TECHNICAL_ID] IMSI 244153430099864 MSISD…" at bounding box center [886, 398] width 1343 height 688
click at [139, 455] on link "Actions" at bounding box center [105, 461] width 198 height 36
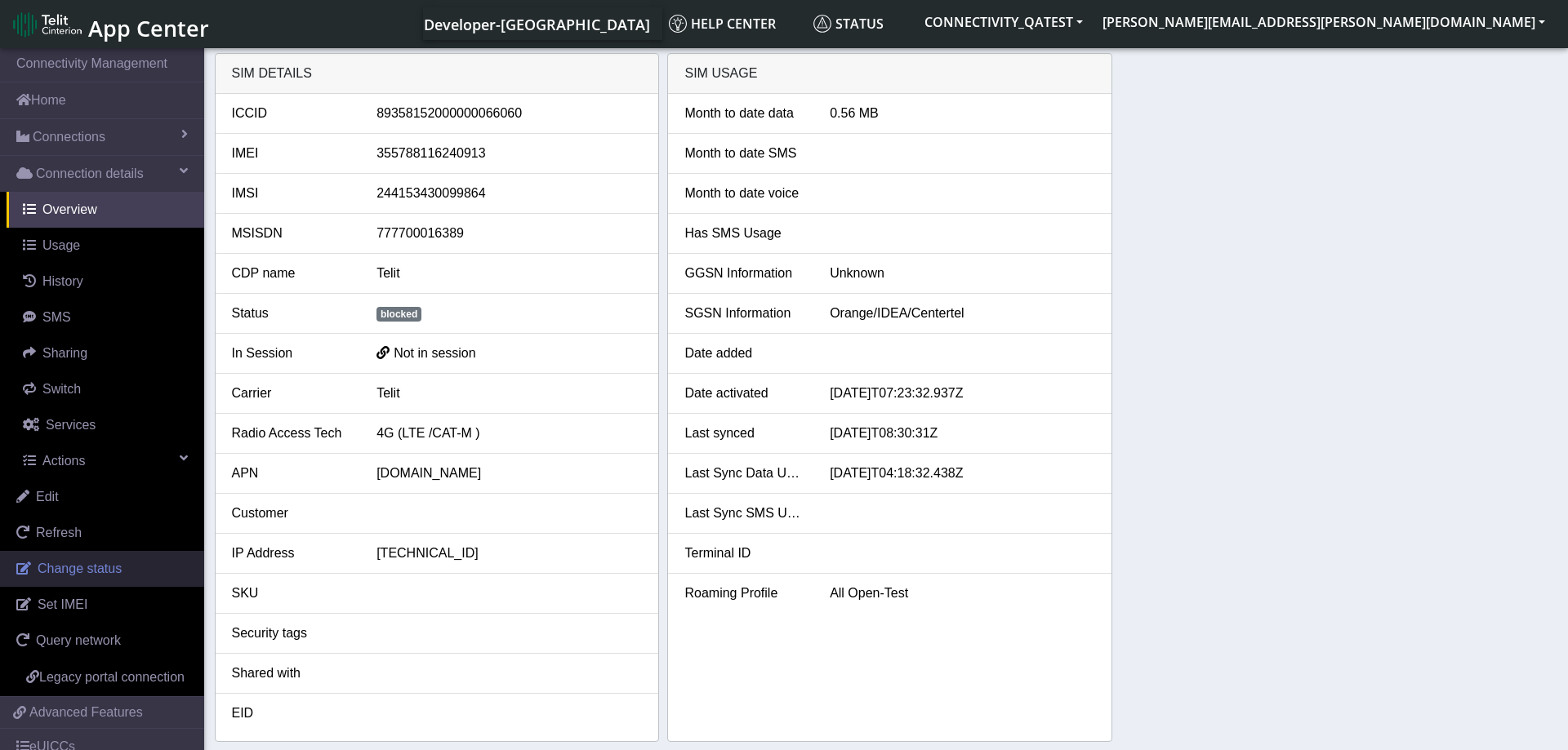
click at [98, 560] on link "Change status" at bounding box center [102, 569] width 204 height 36
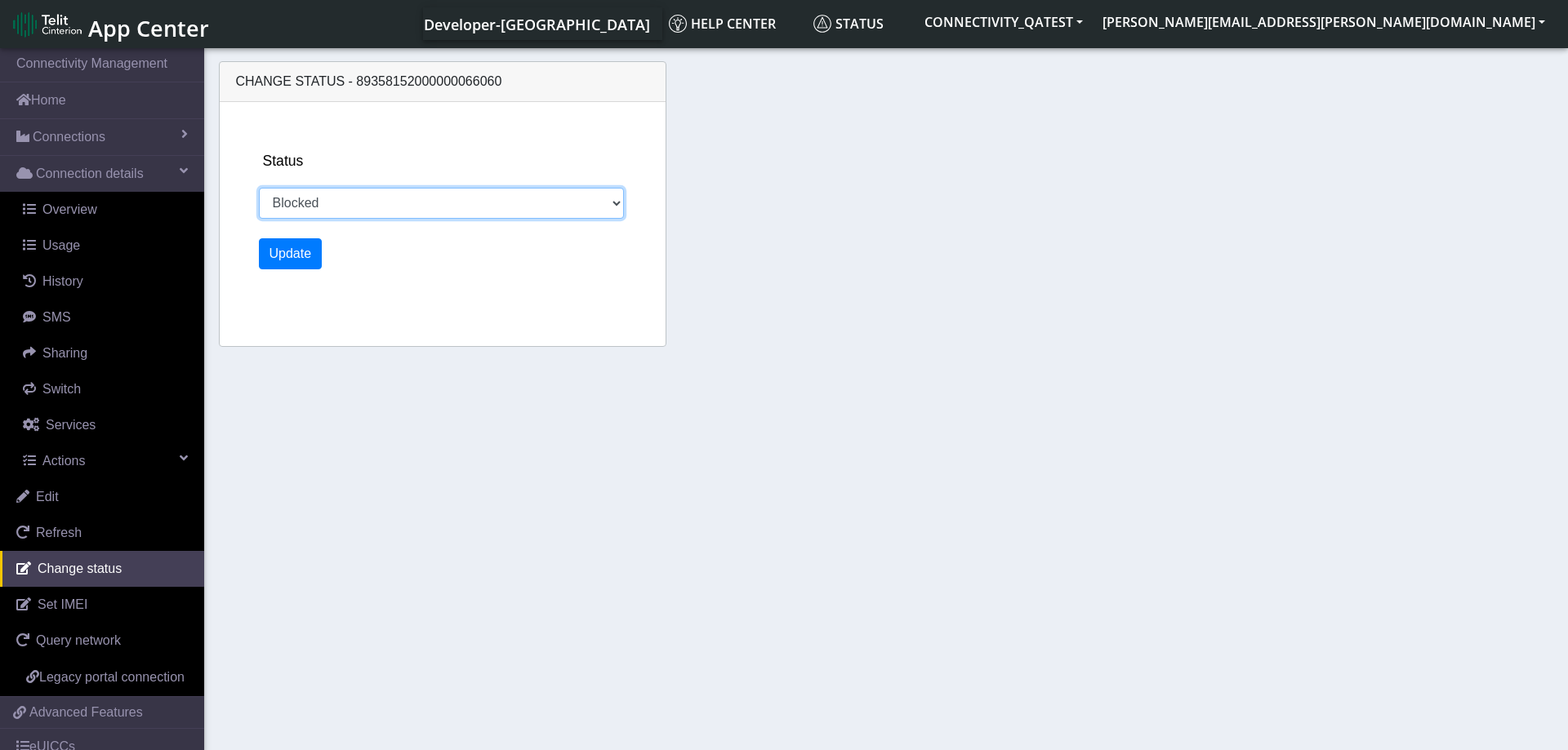
click at [259, 188] on select "Activated Deactivated Blocked" at bounding box center [442, 203] width 366 height 31
select select "activated"
click option "Activated" at bounding box center [0, 0] width 0 height 0
click at [287, 254] on button "Update" at bounding box center [291, 254] width 63 height 31
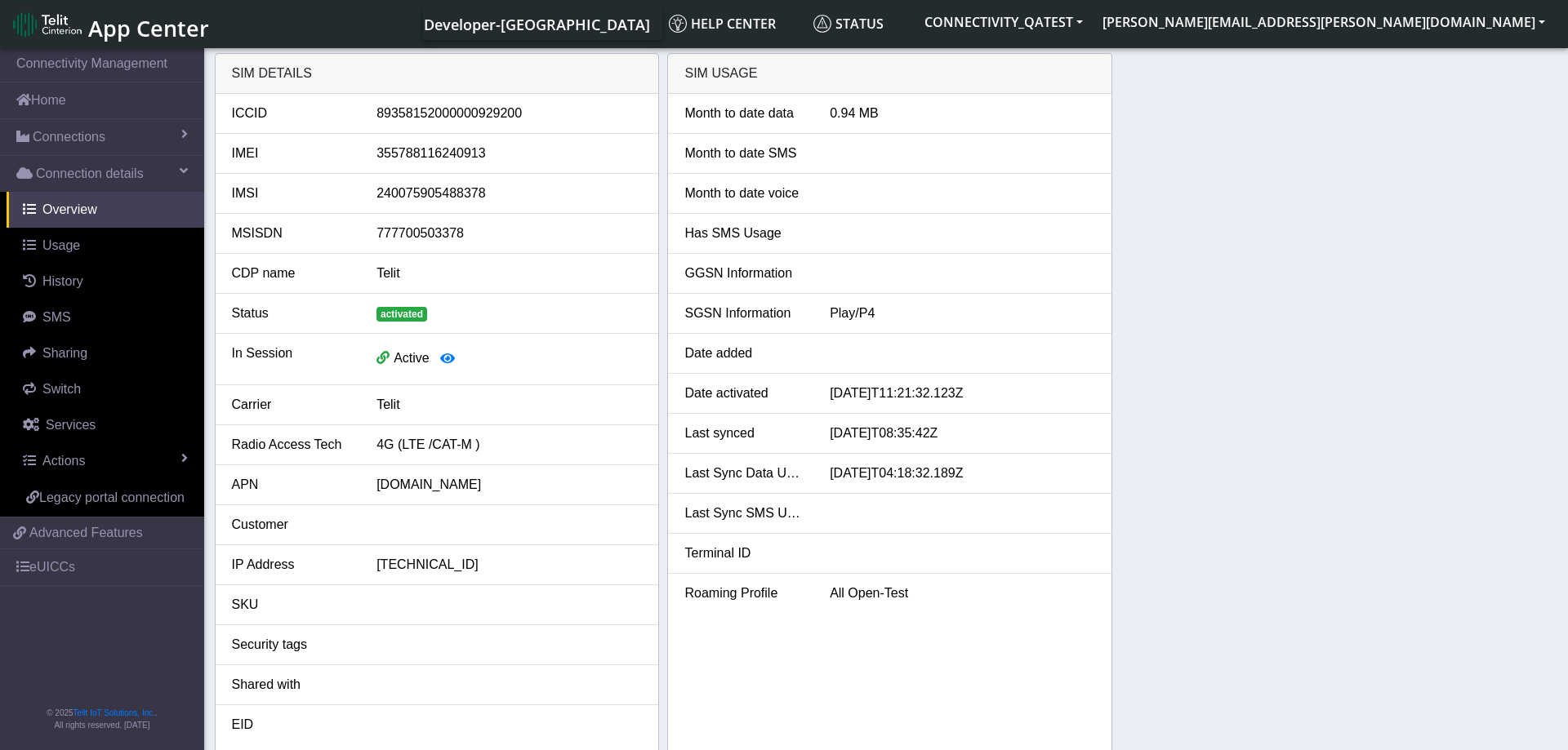
click at [1321, 218] on div "SIM details ICCID 89358152000000929200 IMEI 355788116240913 IMSI 24007590548837…" at bounding box center [886, 403] width 1343 height 700
click at [157, 459] on link "Actions" at bounding box center [105, 461] width 198 height 36
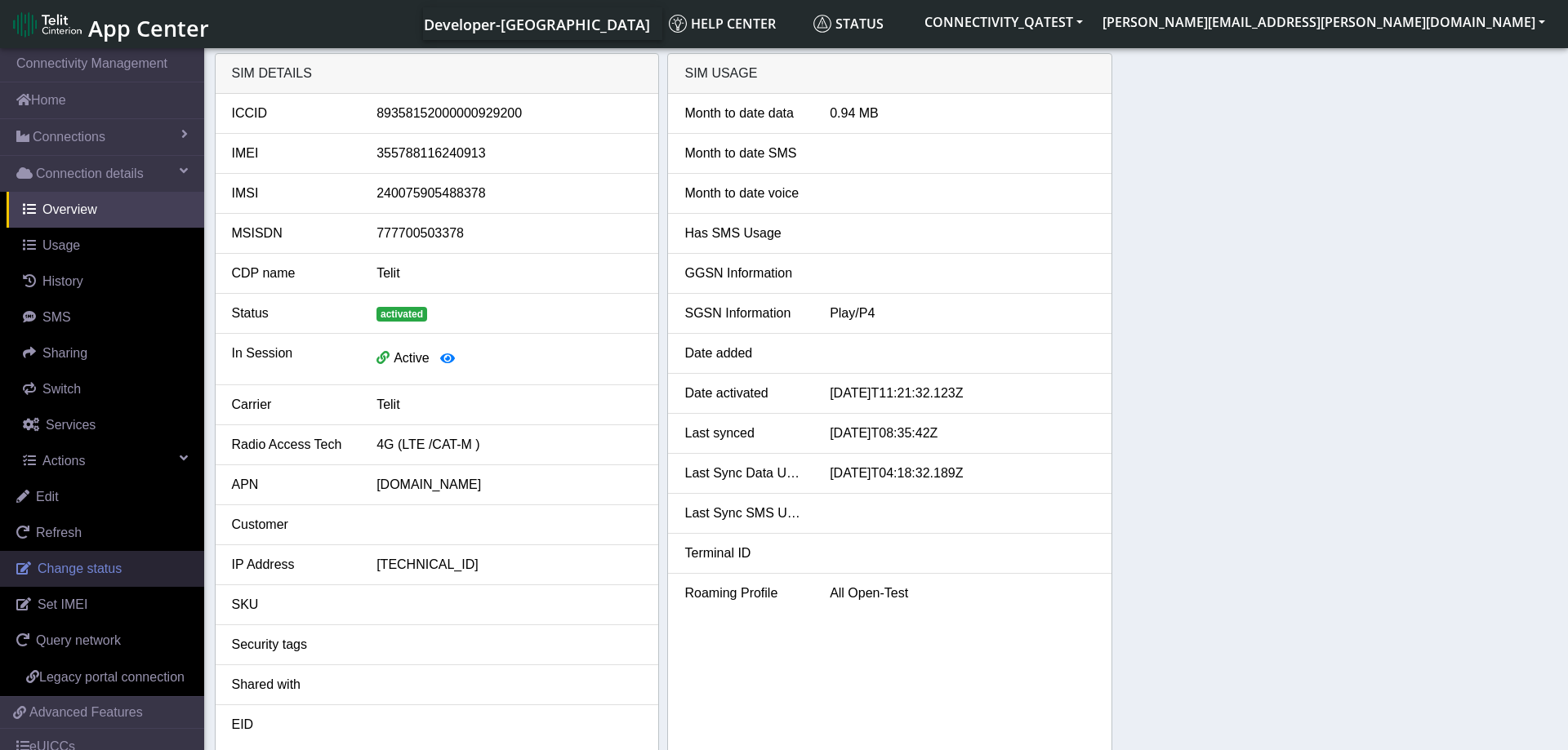
click at [59, 564] on span "Change status" at bounding box center [79, 568] width 84 height 14
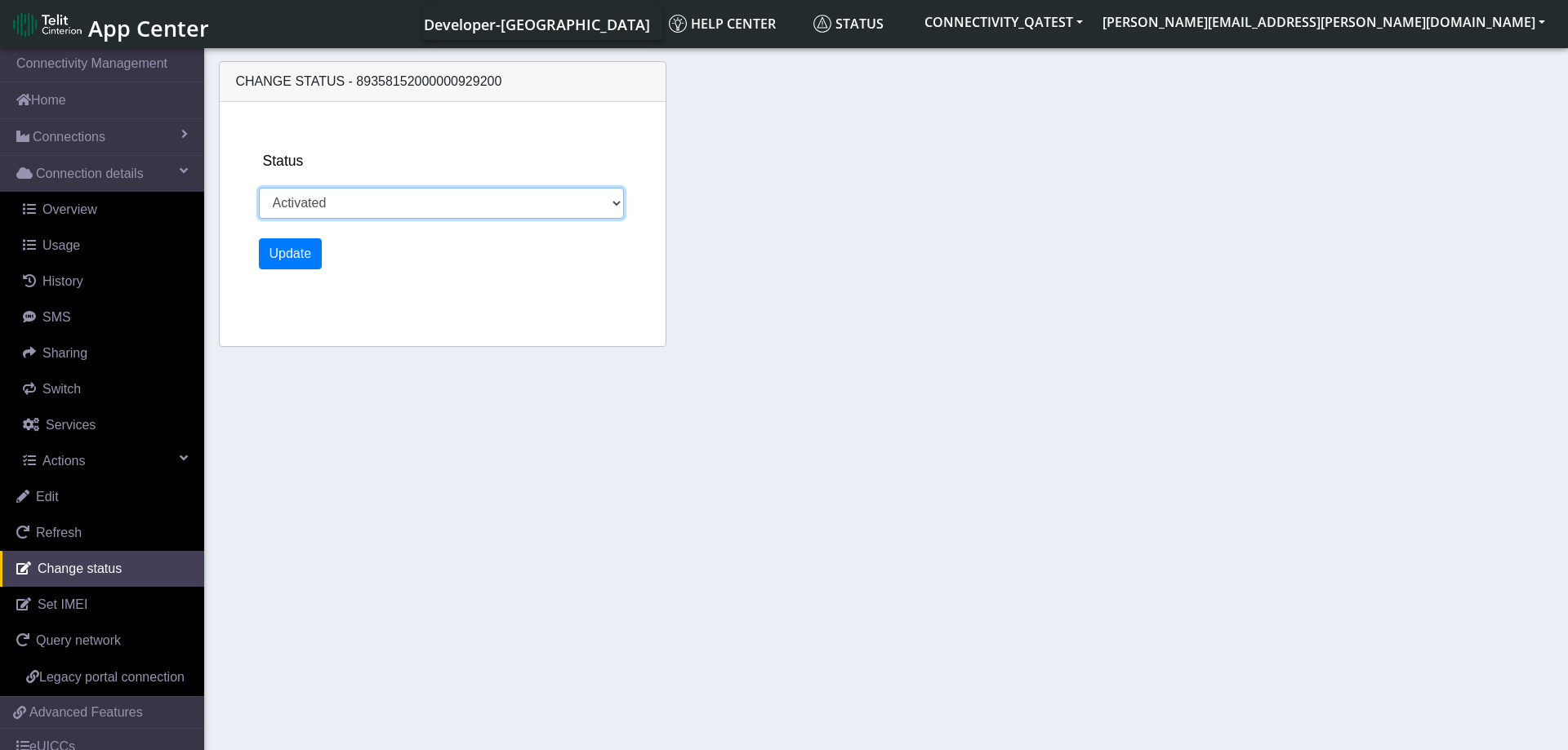
click at [259, 188] on select "Activated Deactivated Blocked" at bounding box center [442, 203] width 366 height 31
select select "blocked"
click option "Blocked" at bounding box center [0, 0] width 0 height 0
click at [292, 264] on button "Update" at bounding box center [291, 254] width 63 height 31
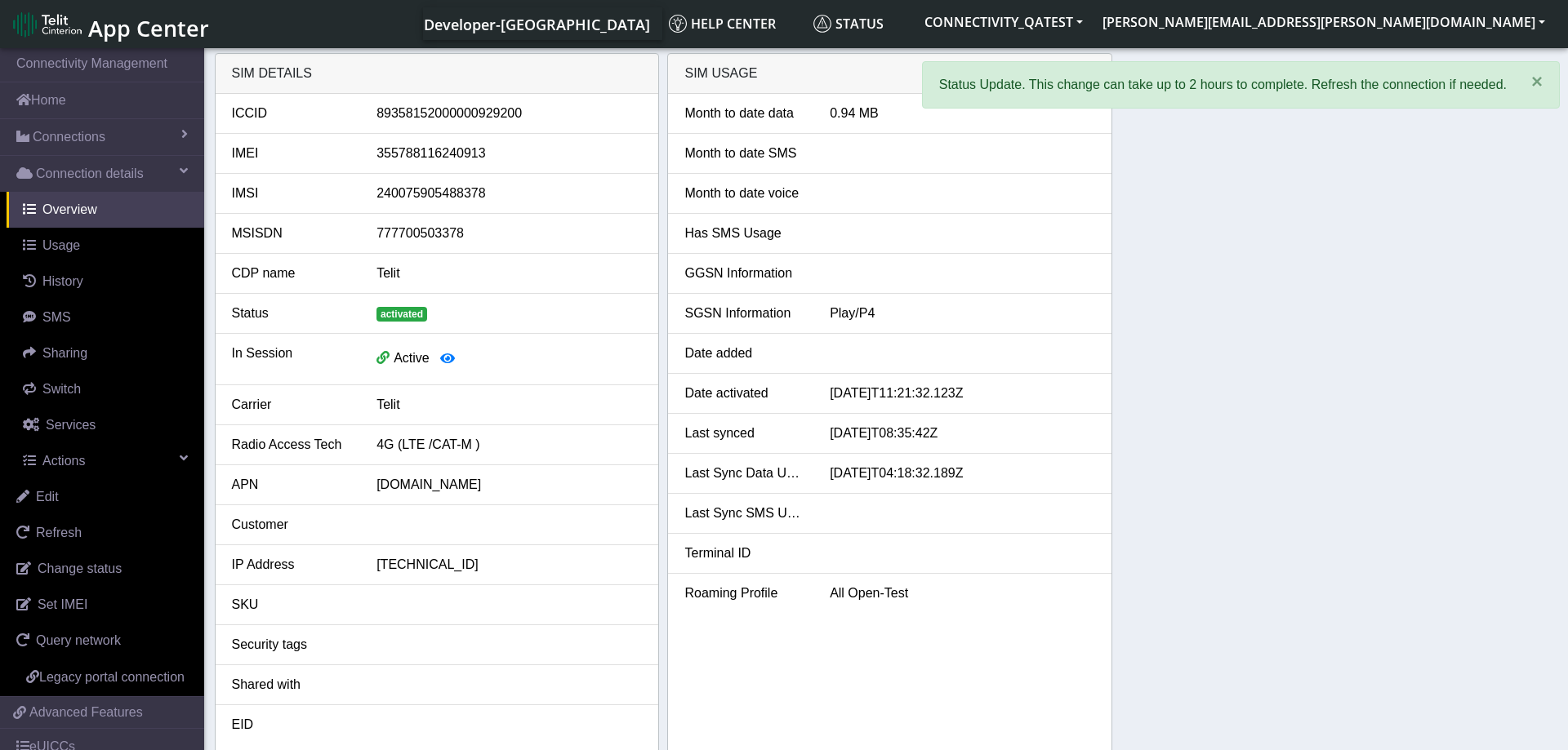
click at [1339, 351] on div "SIM details ICCID 89358152000000929200 IMEI 355788116240913 IMSI 24007590548837…" at bounding box center [886, 403] width 1343 height 700
